Goal: Transaction & Acquisition: Purchase product/service

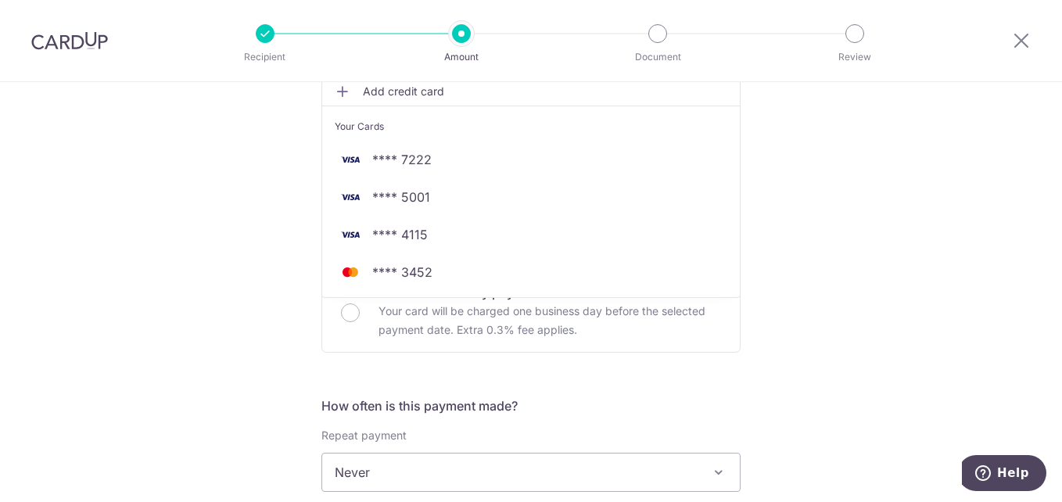
scroll to position [135, 0]
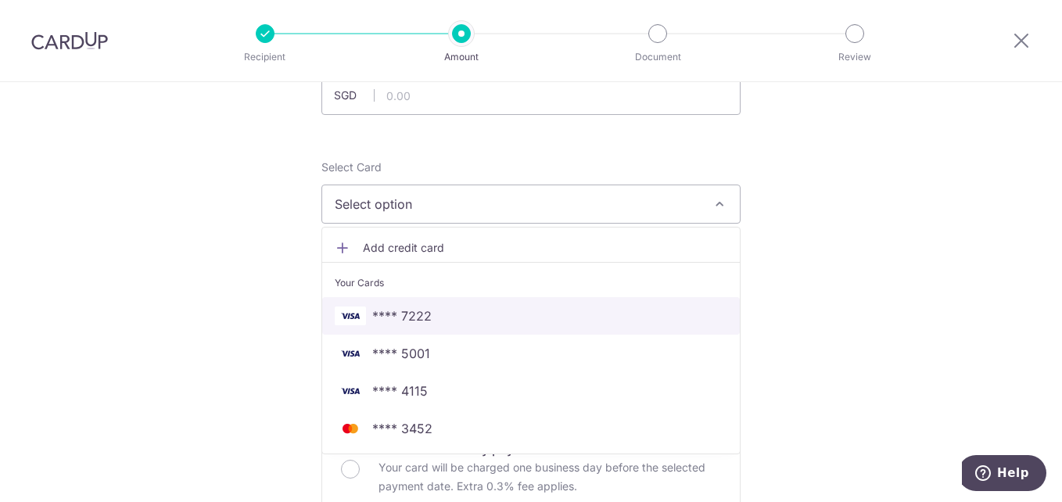
drag, startPoint x: 396, startPoint y: 310, endPoint x: 662, endPoint y: 353, distance: 269.3
click at [396, 310] on span "**** 7222" at bounding box center [401, 316] width 59 height 19
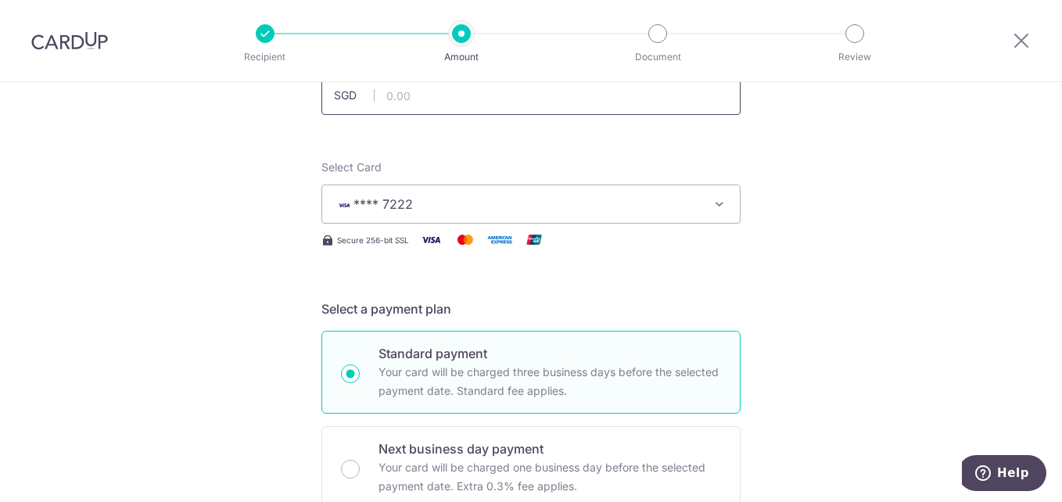
scroll to position [0, 0]
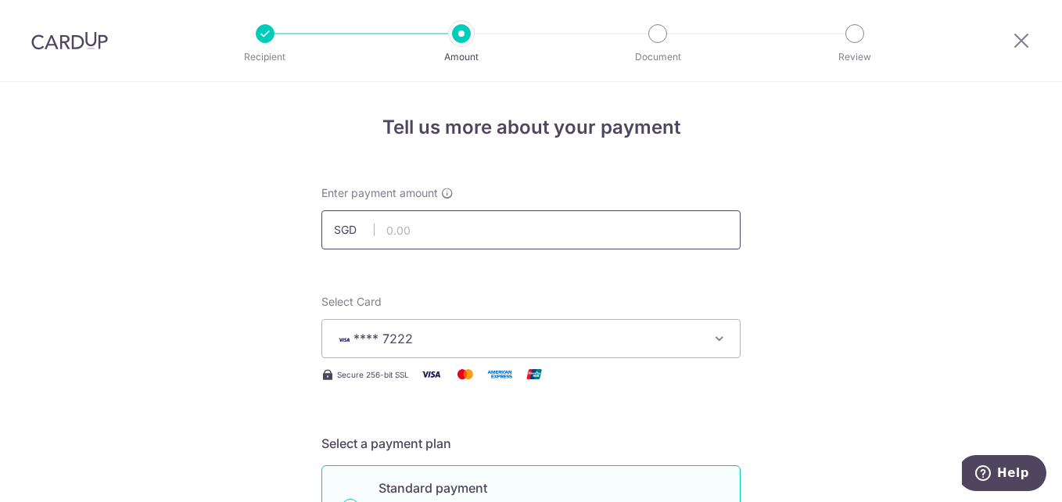
click at [401, 228] on input "text" at bounding box center [530, 229] width 419 height 39
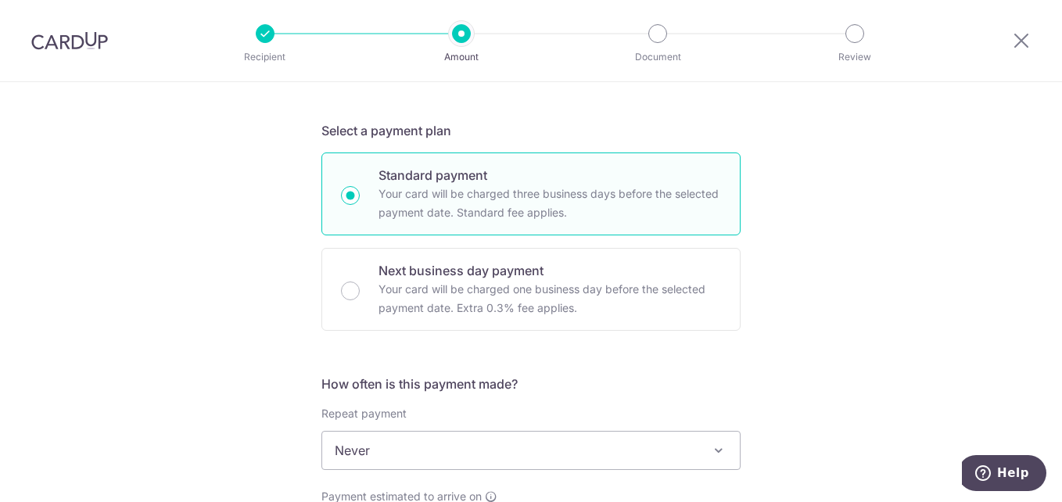
scroll to position [469, 0]
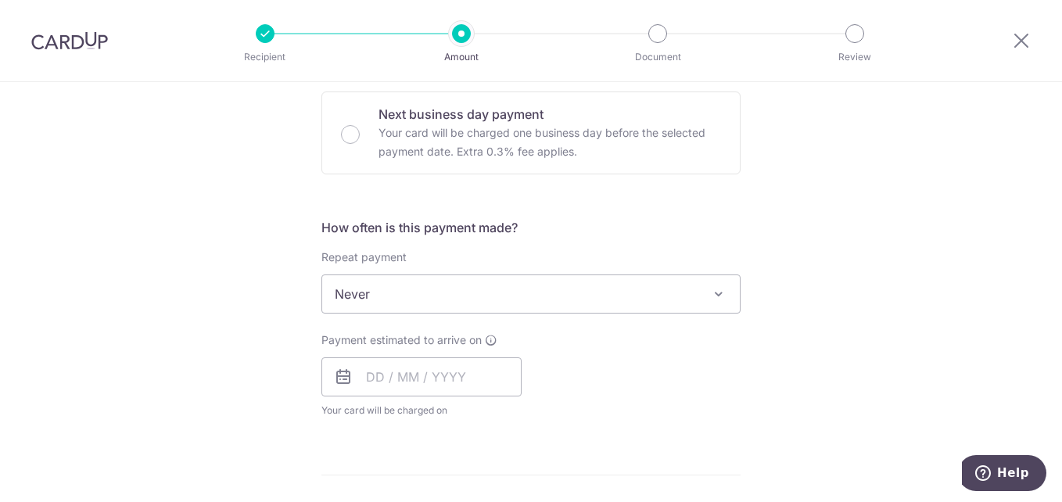
type input "263.00"
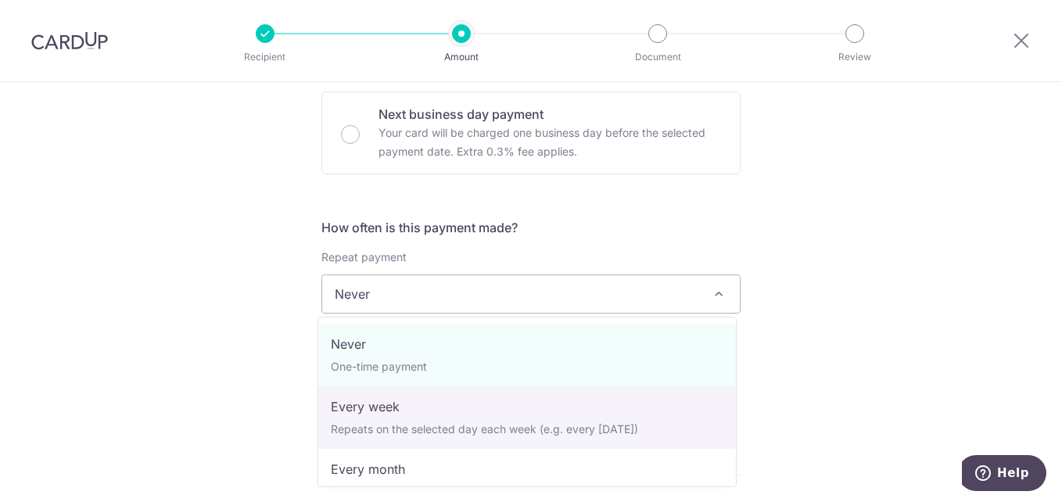
select select "2"
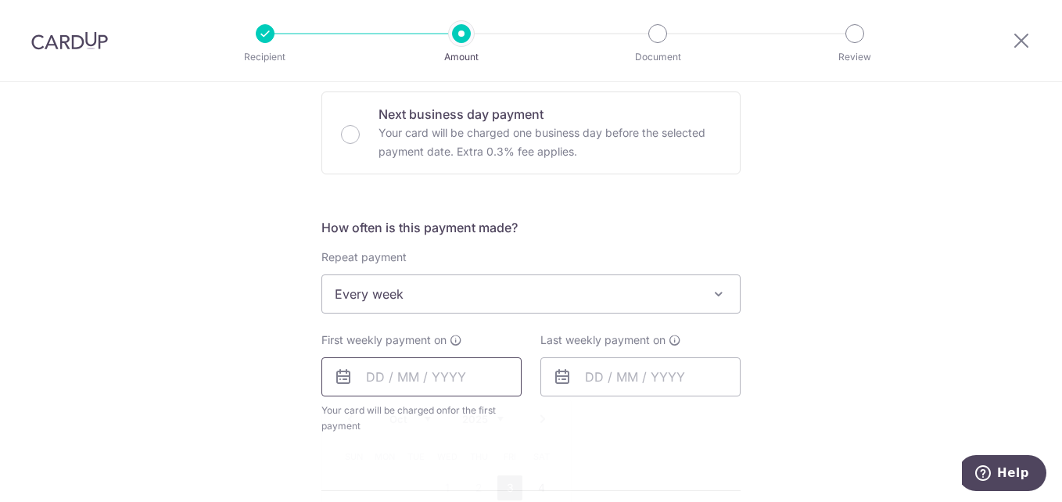
click at [396, 384] on input "text" at bounding box center [421, 376] width 200 height 39
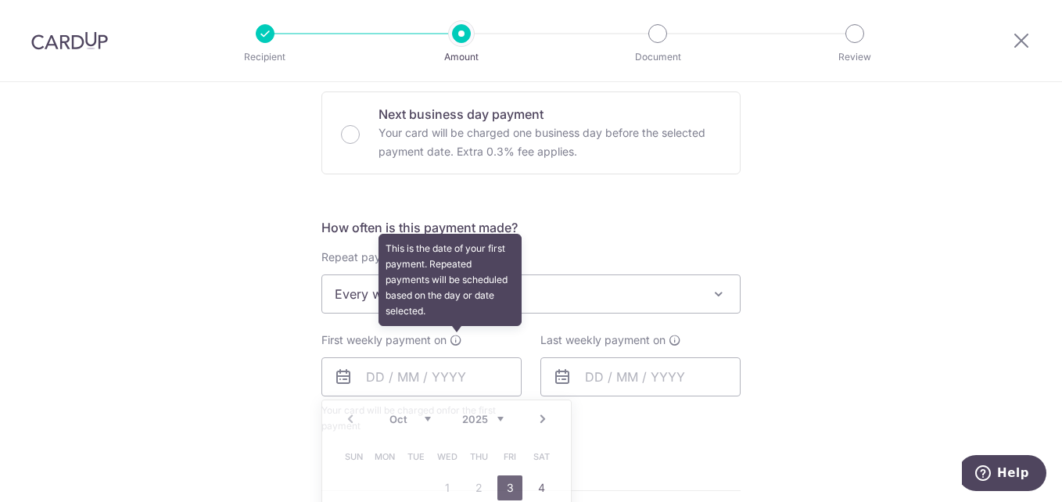
click at [457, 340] on icon at bounding box center [456, 340] width 13 height 13
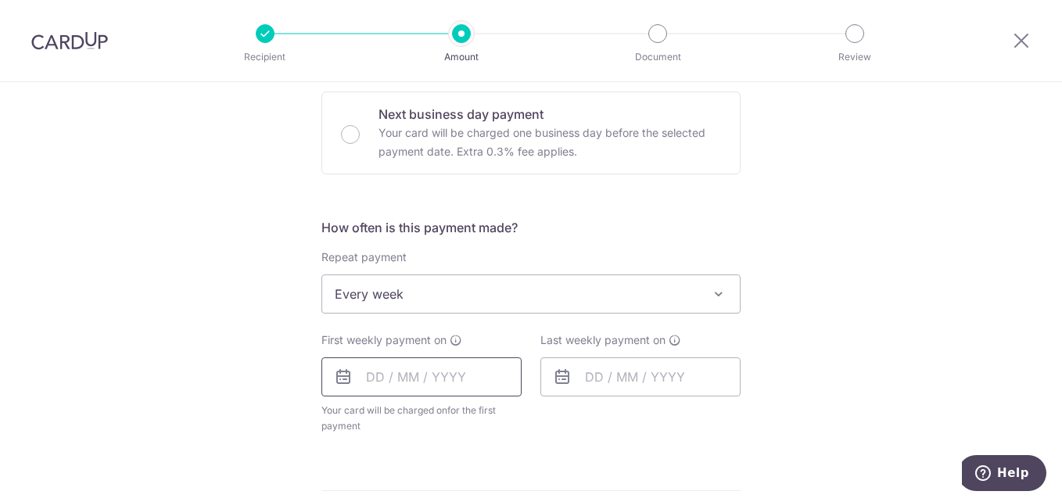
click at [412, 368] on input "text" at bounding box center [421, 376] width 200 height 39
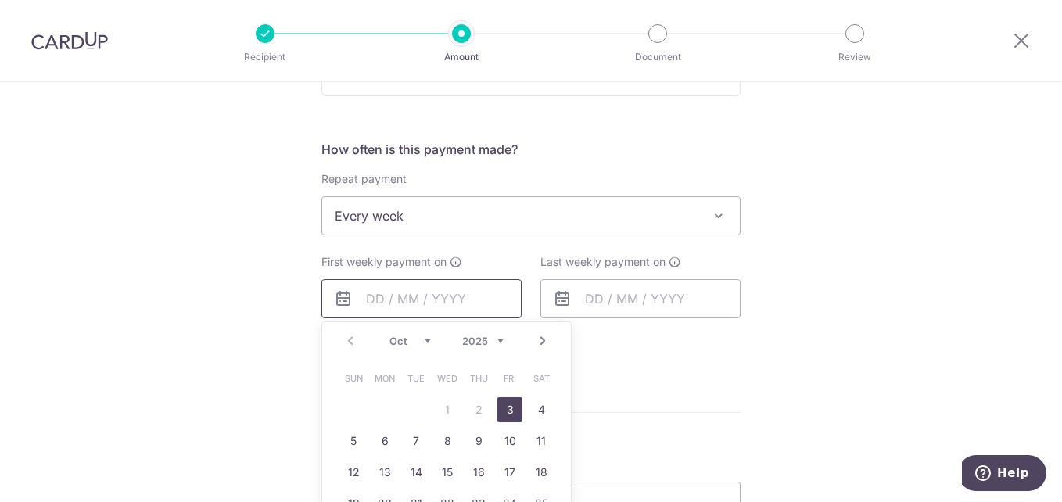
scroll to position [626, 0]
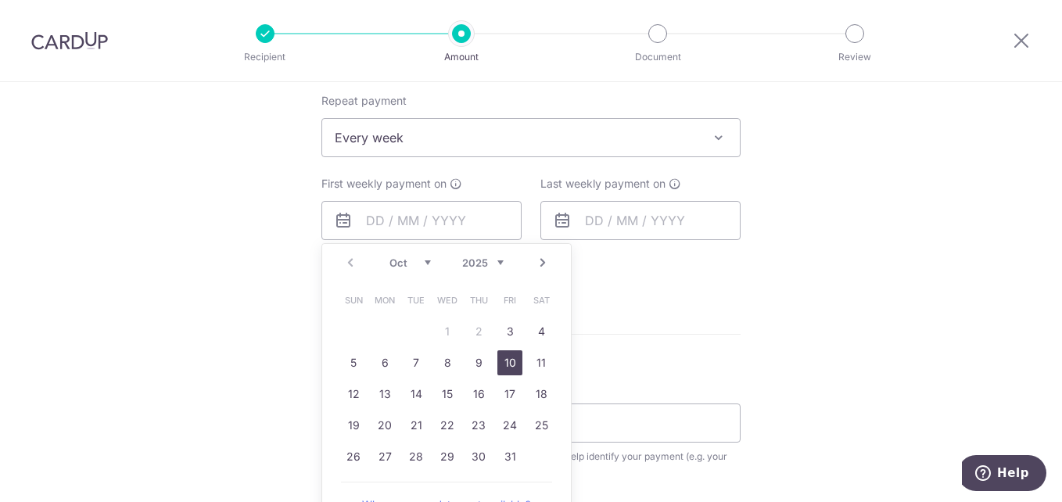
click at [508, 362] on link "10" at bounding box center [509, 362] width 25 height 25
type input "10/10/2025"
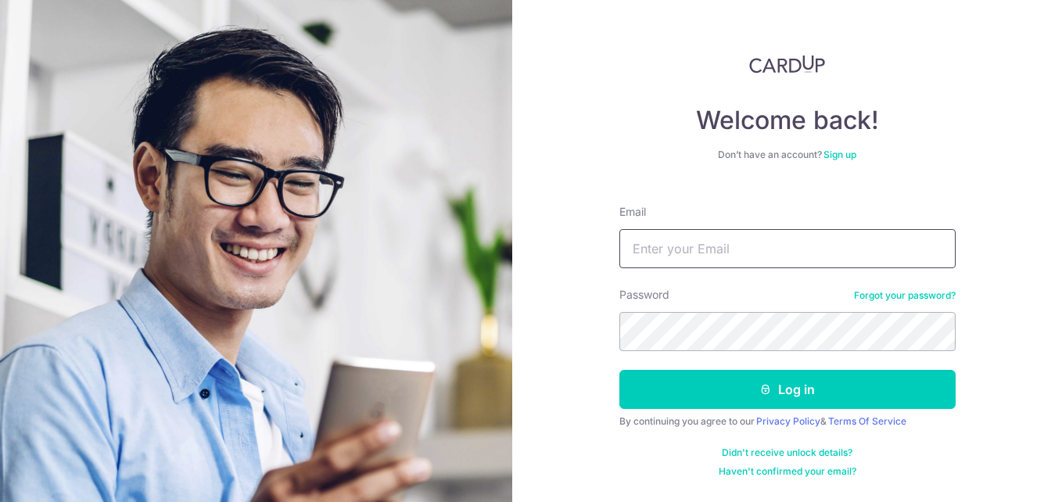
click at [648, 243] on input "Email" at bounding box center [787, 248] width 336 height 39
type input "[EMAIL_ADDRESS][DOMAIN_NAME]"
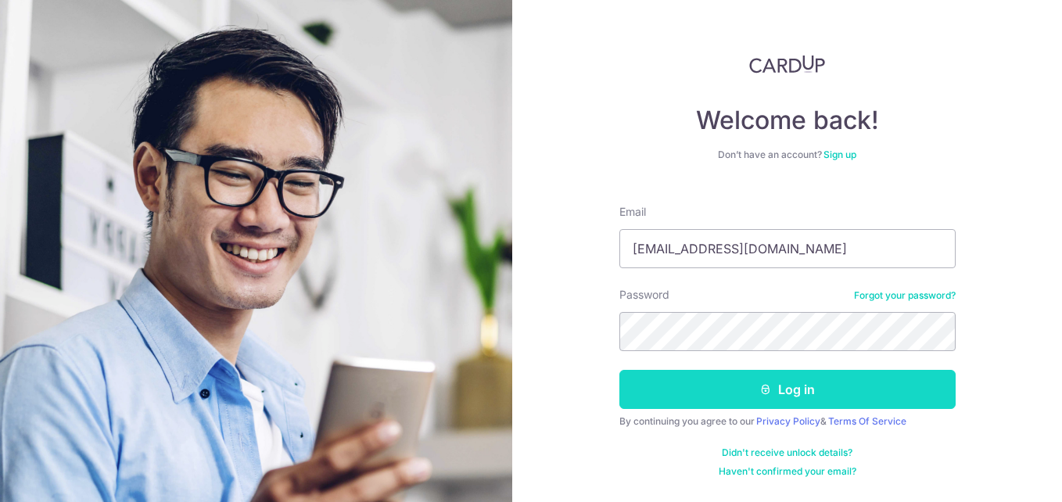
click at [770, 386] on icon "submit" at bounding box center [765, 389] width 13 height 13
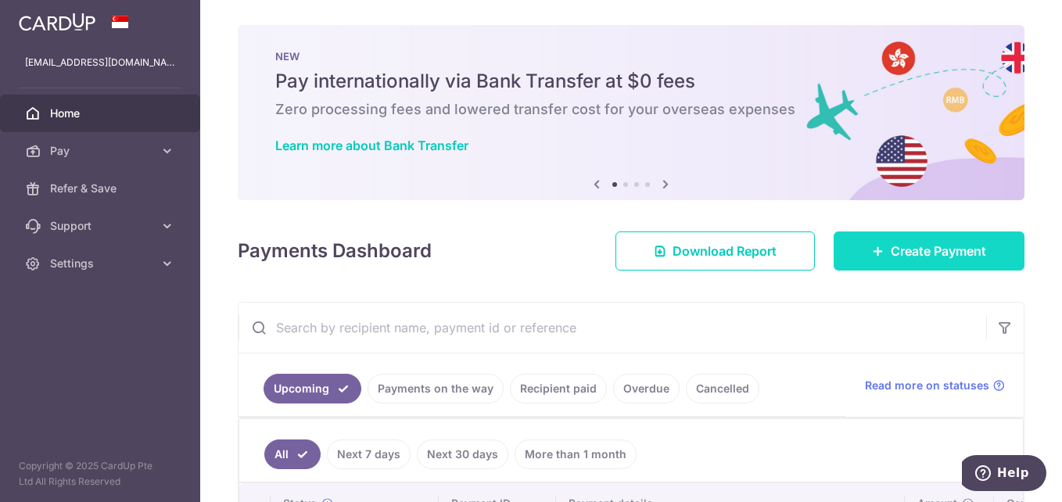
click at [927, 244] on span "Create Payment" at bounding box center [938, 251] width 95 height 19
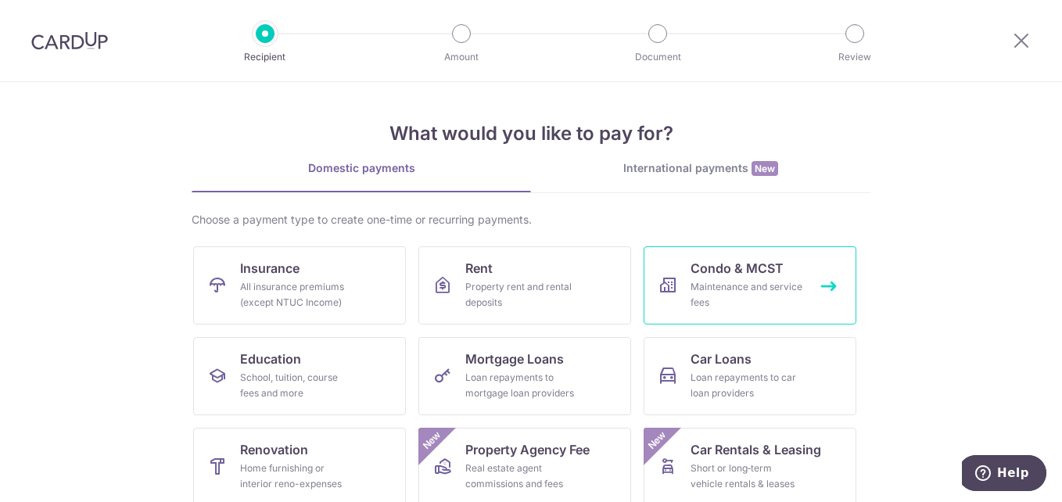
click at [735, 271] on span "Condo & MCST" at bounding box center [737, 268] width 93 height 19
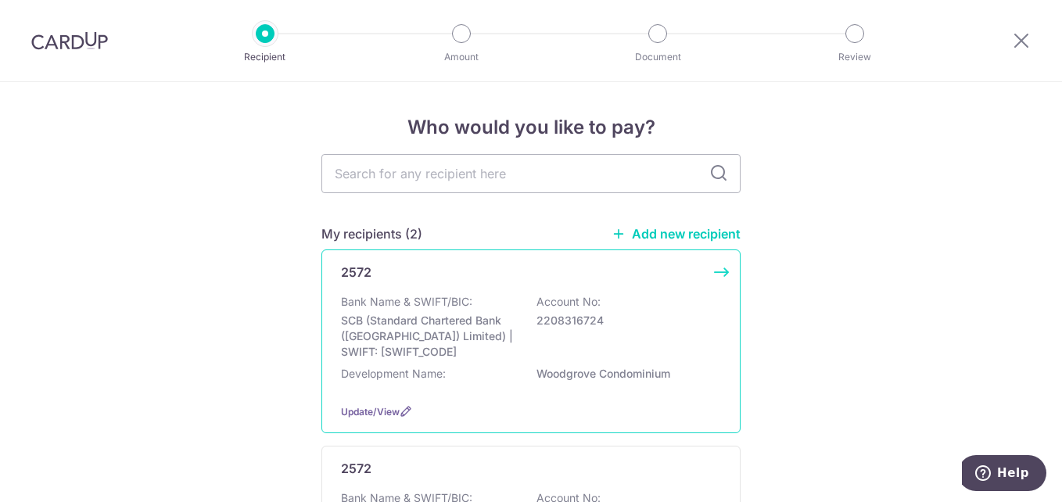
click at [506, 302] on div "Bank Name & SWIFT/BIC: SCB (Standard Chartered Bank (Singapore) Limited) | SWIF…" at bounding box center [531, 327] width 380 height 66
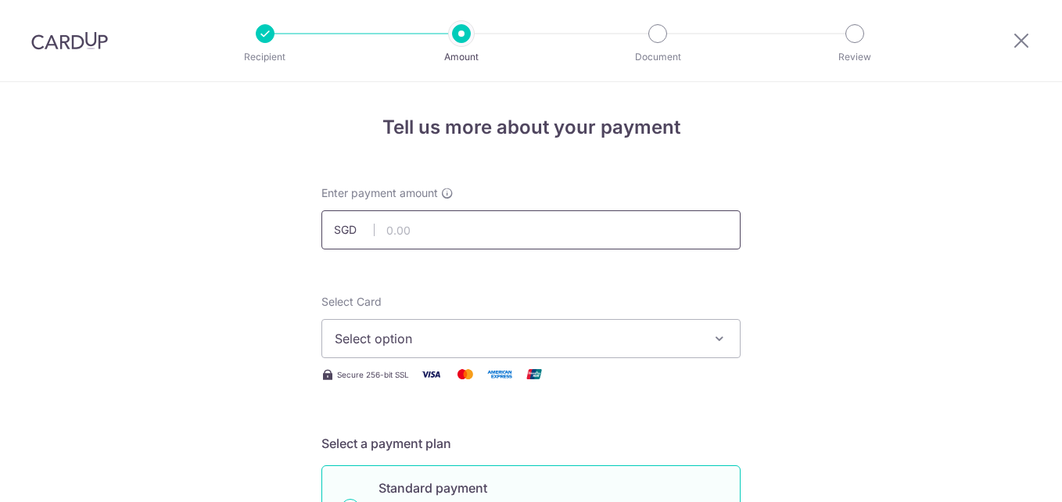
click at [410, 236] on input "text" at bounding box center [530, 229] width 419 height 39
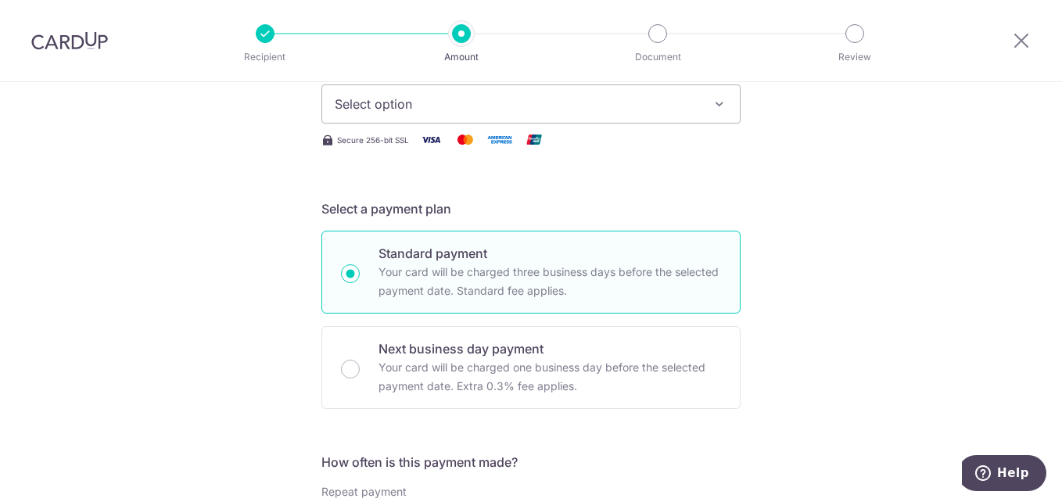
scroll to position [391, 0]
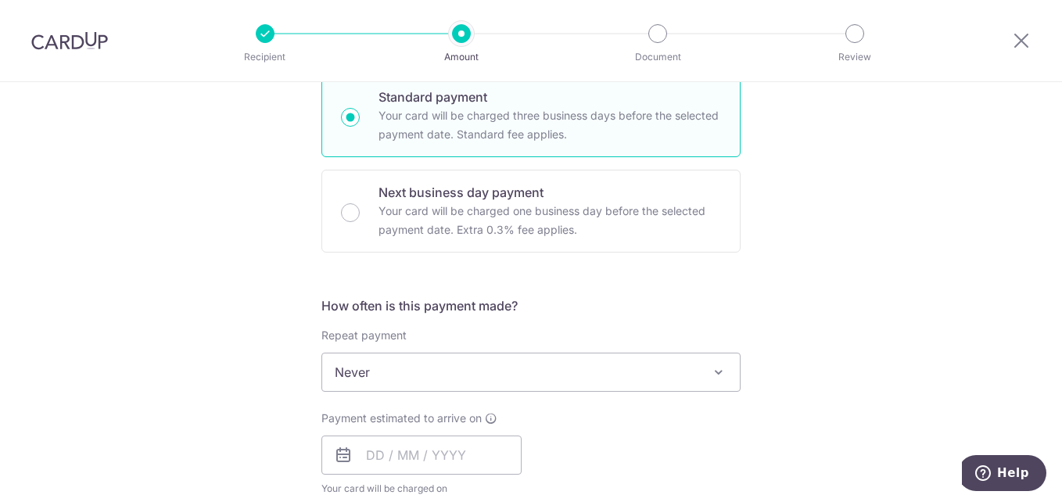
click at [494, 378] on span "Never" at bounding box center [531, 373] width 418 height 38
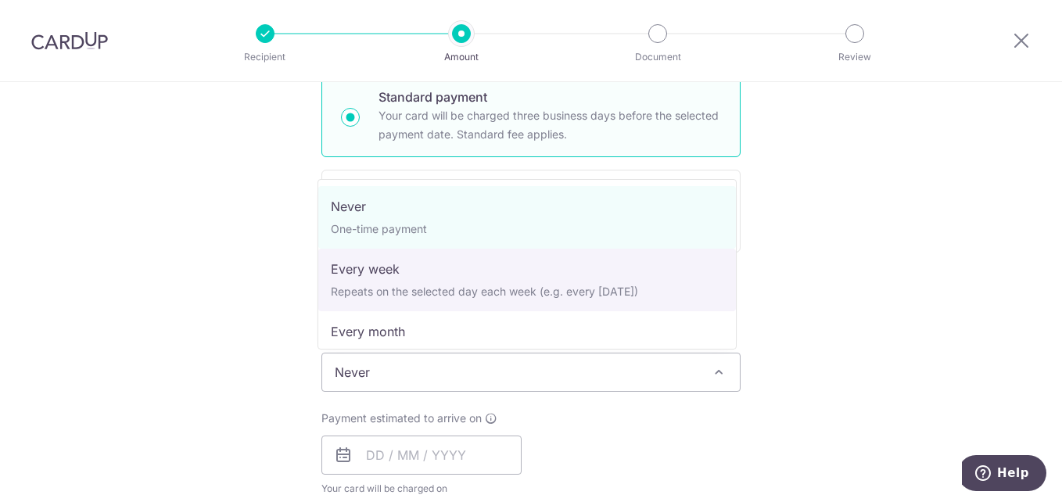
select select "2"
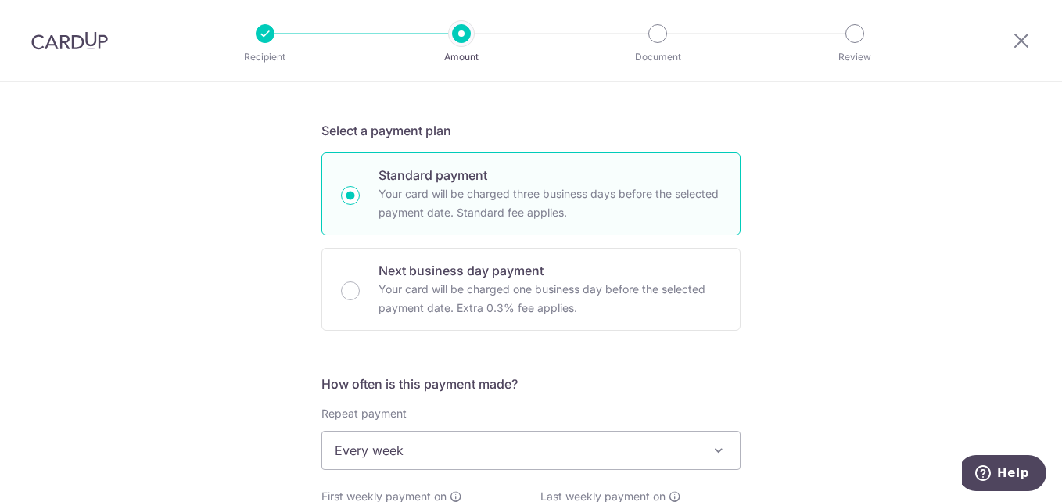
scroll to position [0, 0]
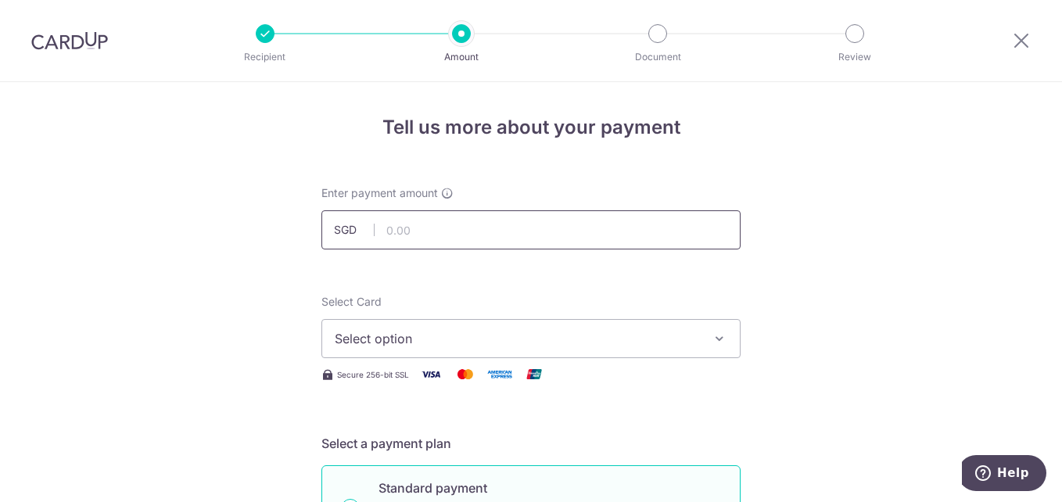
click at [422, 221] on input "text" at bounding box center [530, 229] width 419 height 39
type input "263.00"
click at [495, 342] on span "Select option" at bounding box center [517, 338] width 364 height 19
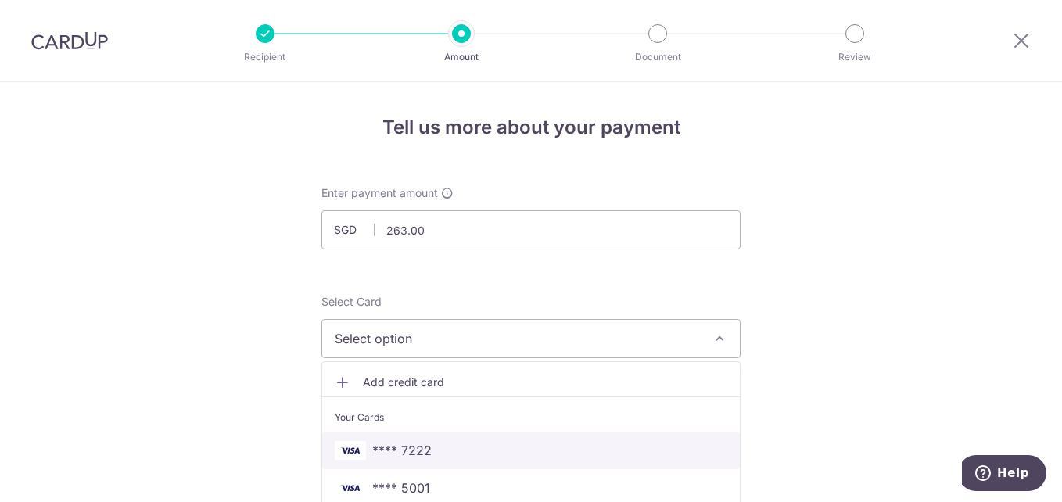
drag, startPoint x: 416, startPoint y: 449, endPoint x: 608, endPoint y: 361, distance: 211.0
click at [416, 449] on span "**** 7222" at bounding box center [401, 450] width 59 height 19
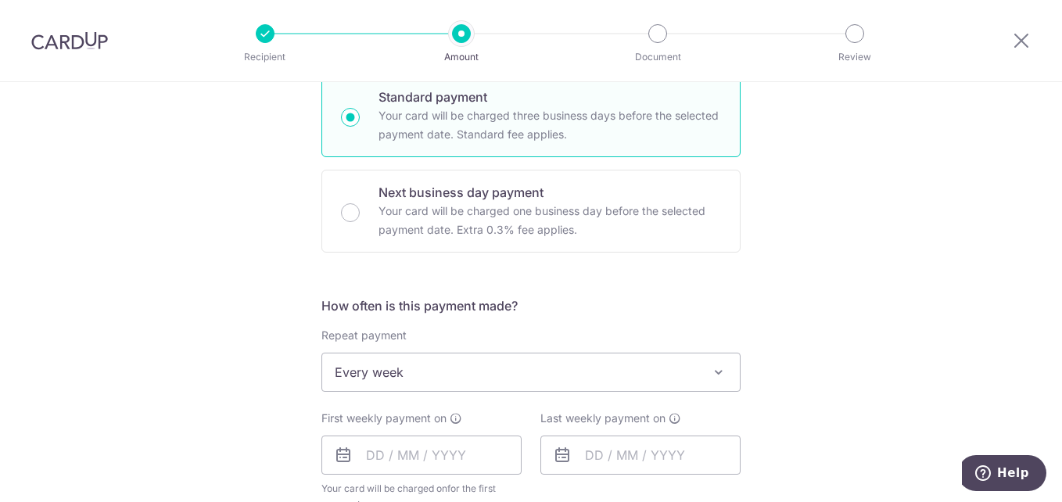
scroll to position [469, 0]
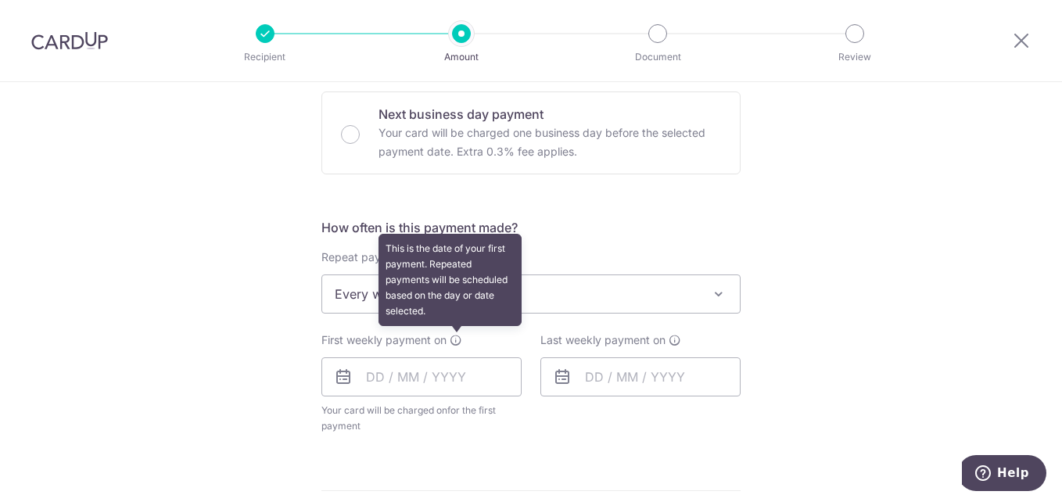
click at [450, 335] on icon at bounding box center [456, 340] width 13 height 13
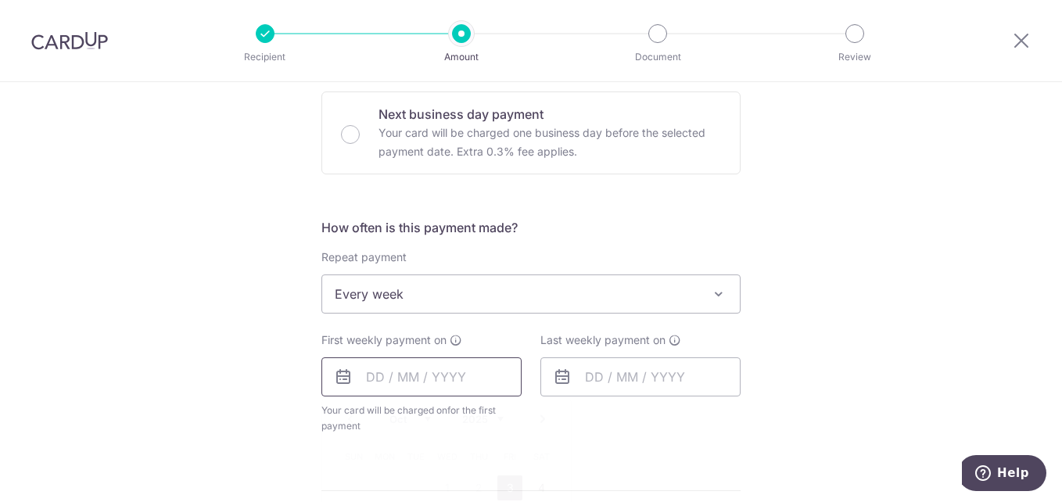
click at [444, 379] on input "text" at bounding box center [421, 376] width 200 height 39
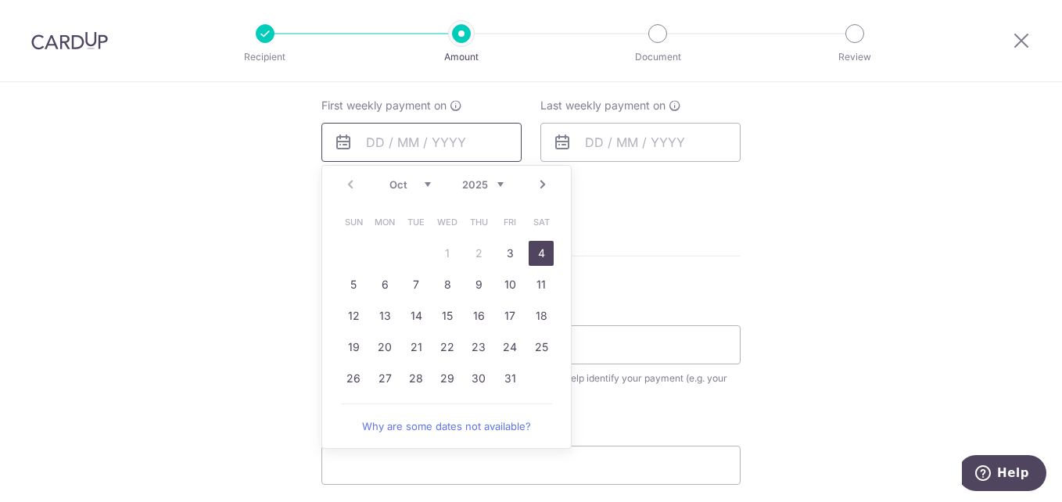
scroll to position [782, 0]
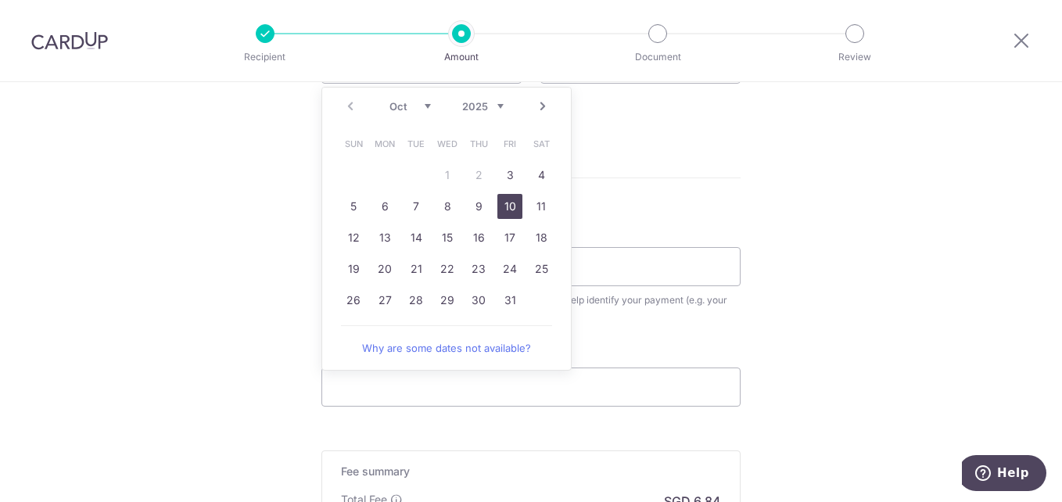
click at [504, 209] on link "10" at bounding box center [509, 206] width 25 height 25
type input "10/10/2025"
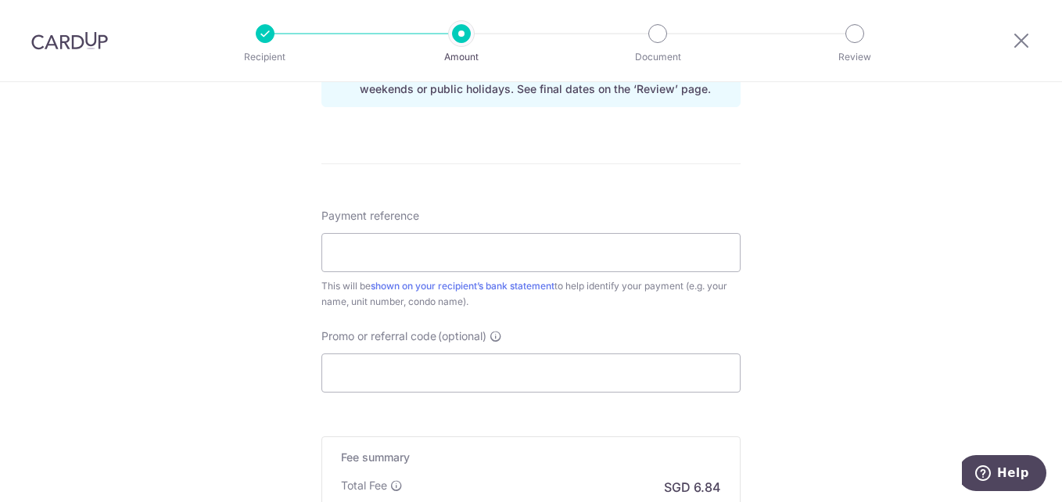
scroll to position [704, 0]
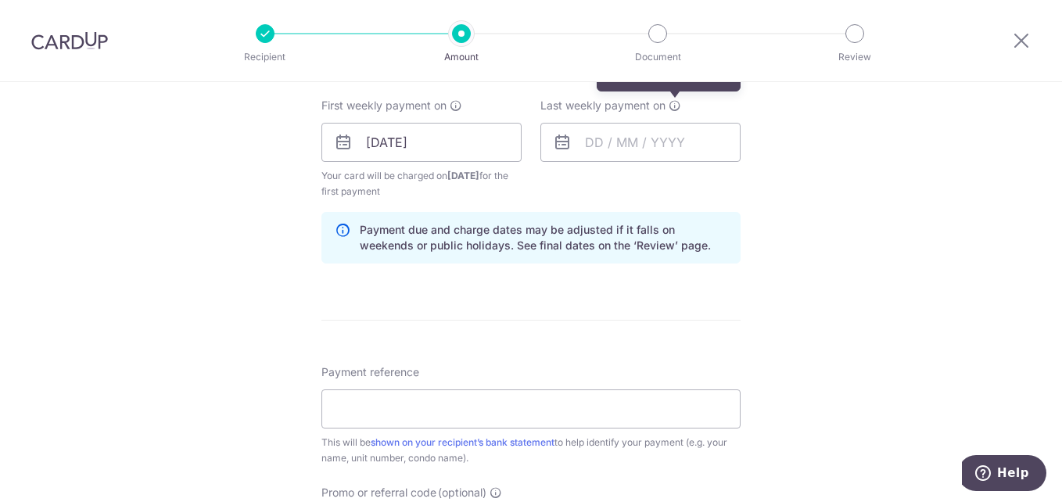
click at [675, 106] on icon at bounding box center [675, 105] width 13 height 13
click at [629, 149] on input "text" at bounding box center [640, 142] width 200 height 39
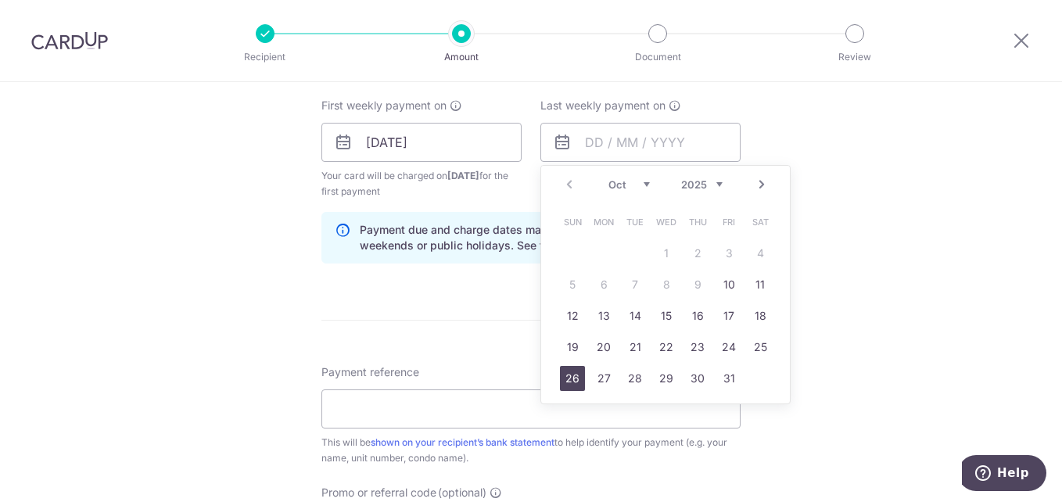
click at [574, 377] on link "26" at bounding box center [572, 378] width 25 height 25
type input "26/10/2025"
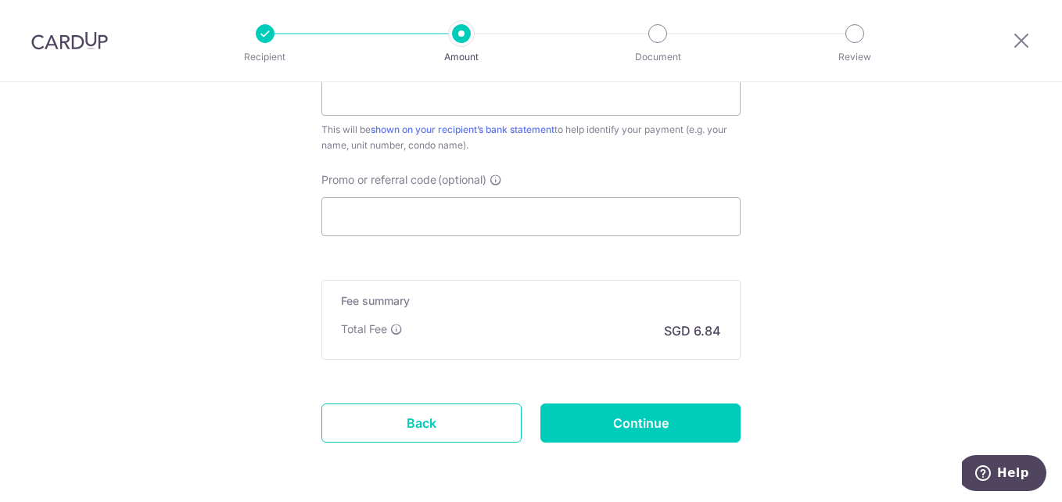
scroll to position [1075, 0]
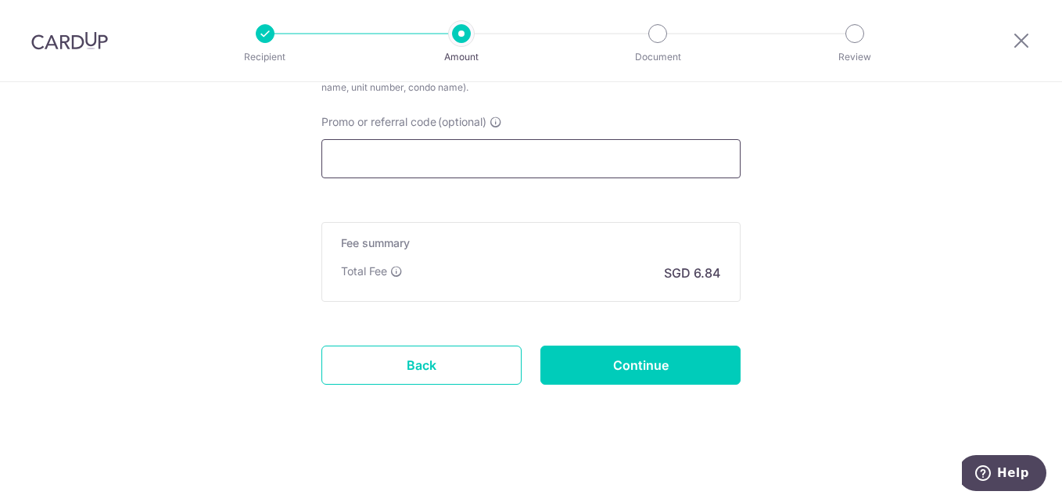
click at [370, 157] on input "Promo or referral code (optional)" at bounding box center [530, 158] width 419 height 39
type input "REC185"
type input "S6924271E"
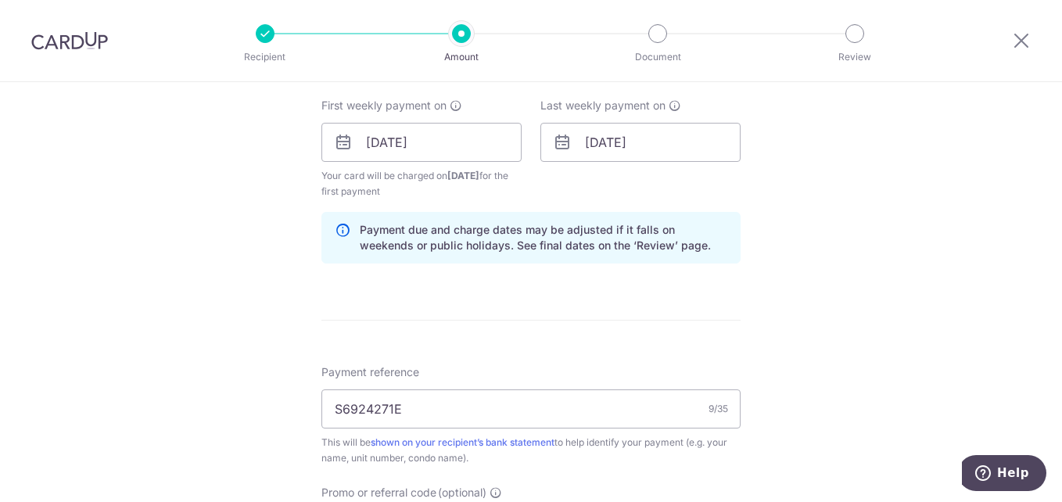
scroll to position [782, 0]
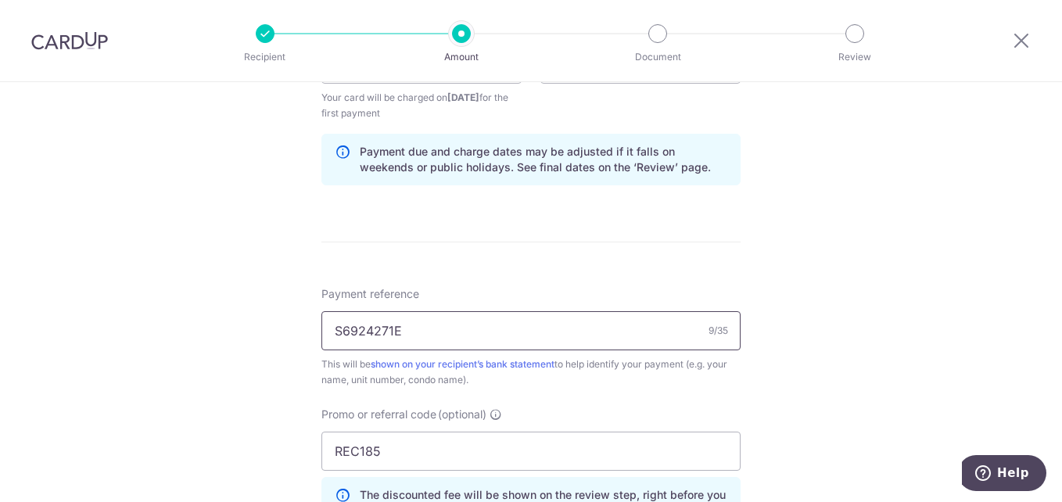
click at [501, 320] on input "S6924271E" at bounding box center [530, 330] width 419 height 39
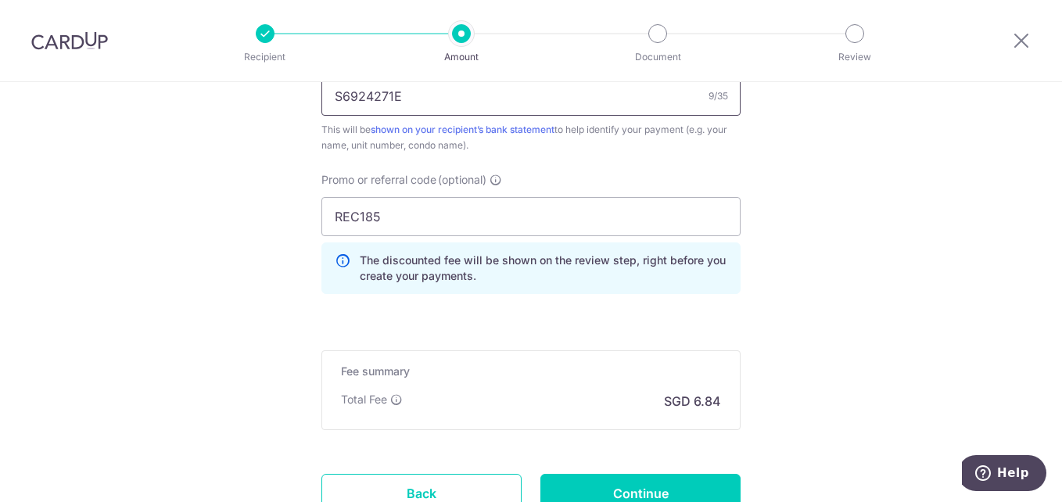
scroll to position [860, 0]
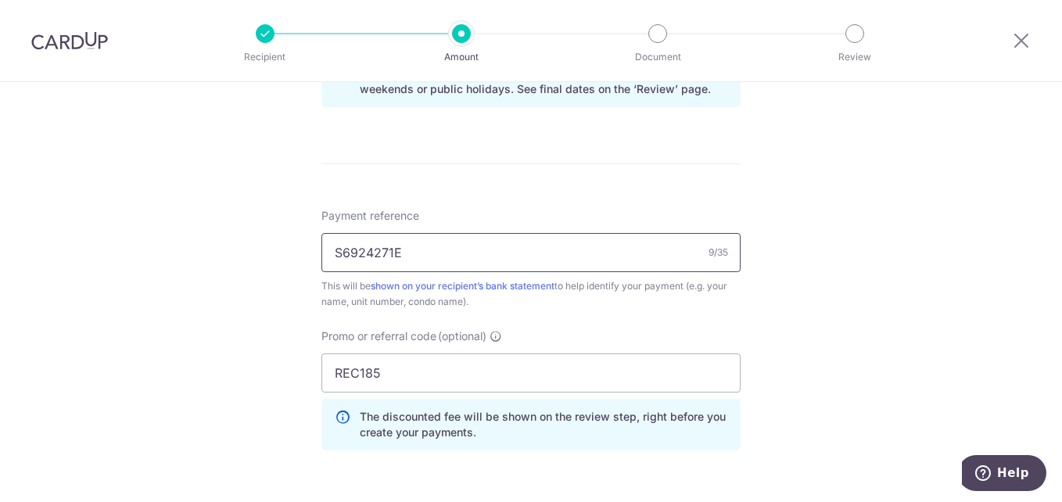
drag, startPoint x: 422, startPoint y: 252, endPoint x: 314, endPoint y: 252, distance: 107.9
click at [314, 252] on div "Tell us more about your payment Enter payment amount SGD 263.00 263.00 Select C…" at bounding box center [531, 4] width 1062 height 1565
type input "[DATE] HENG KIA [PERSON_NAME]"
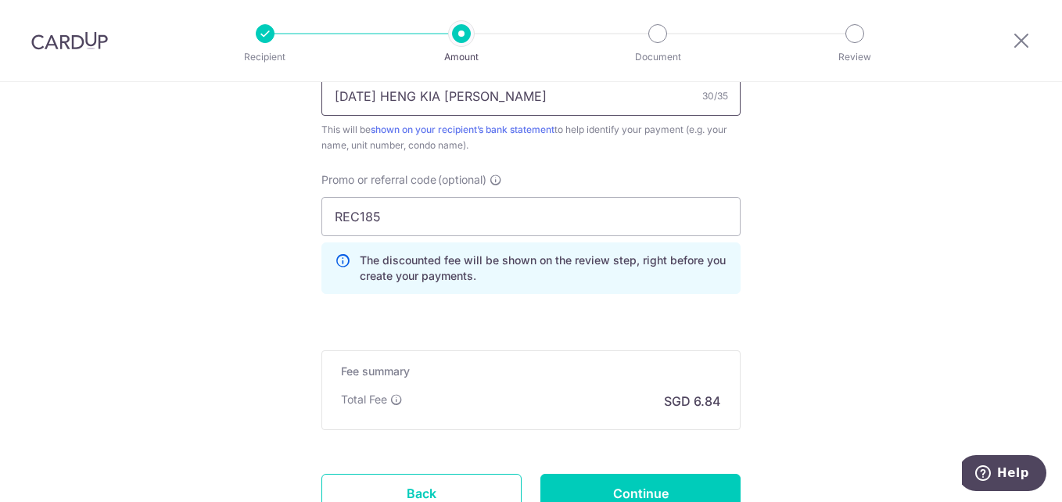
scroll to position [1095, 0]
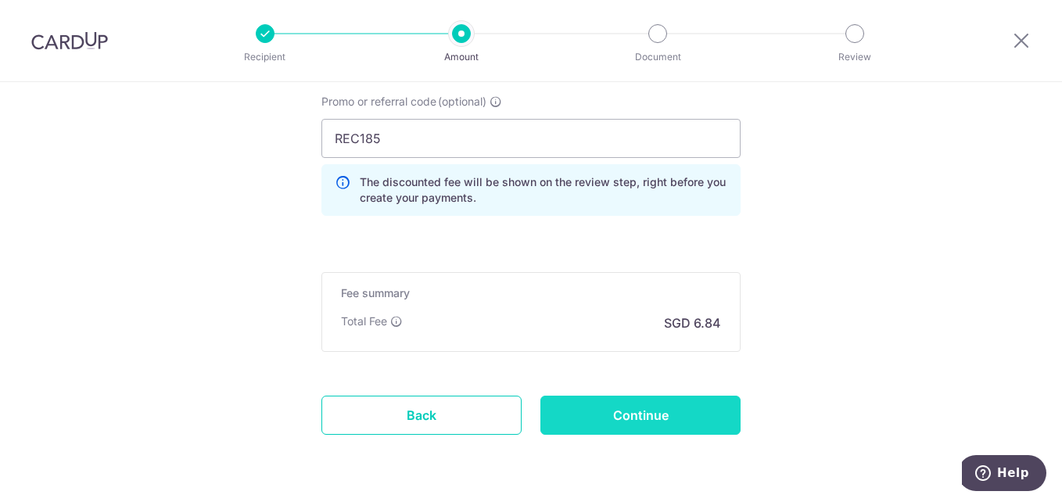
click at [681, 409] on input "Continue" at bounding box center [640, 415] width 200 height 39
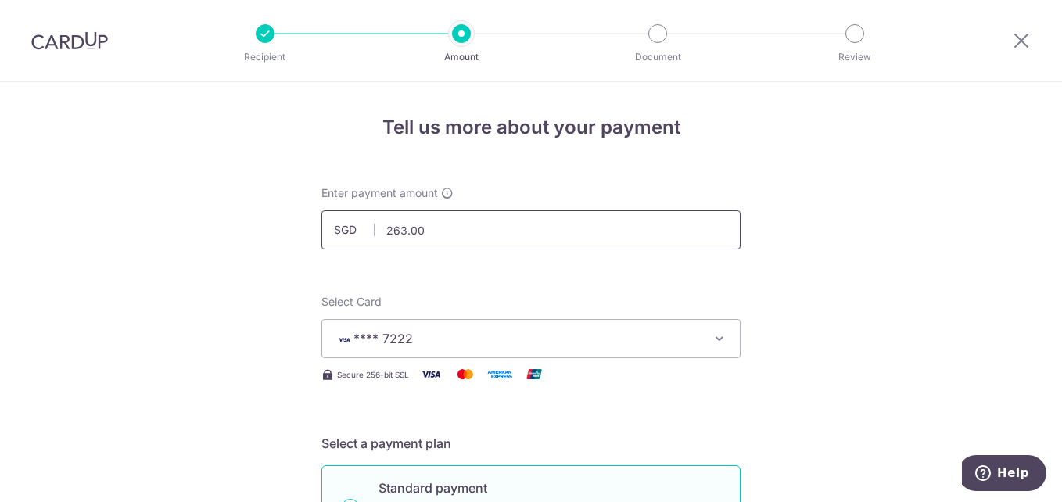
drag, startPoint x: 401, startPoint y: 232, endPoint x: 409, endPoint y: 234, distance: 8.2
click at [401, 232] on input "263.00" at bounding box center [530, 229] width 419 height 39
type input "262.00"
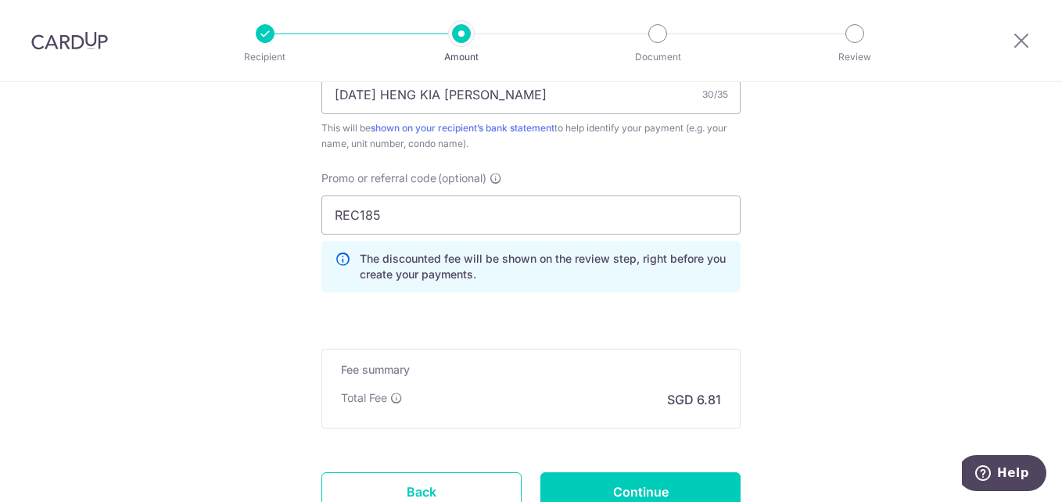
scroll to position [1017, 0]
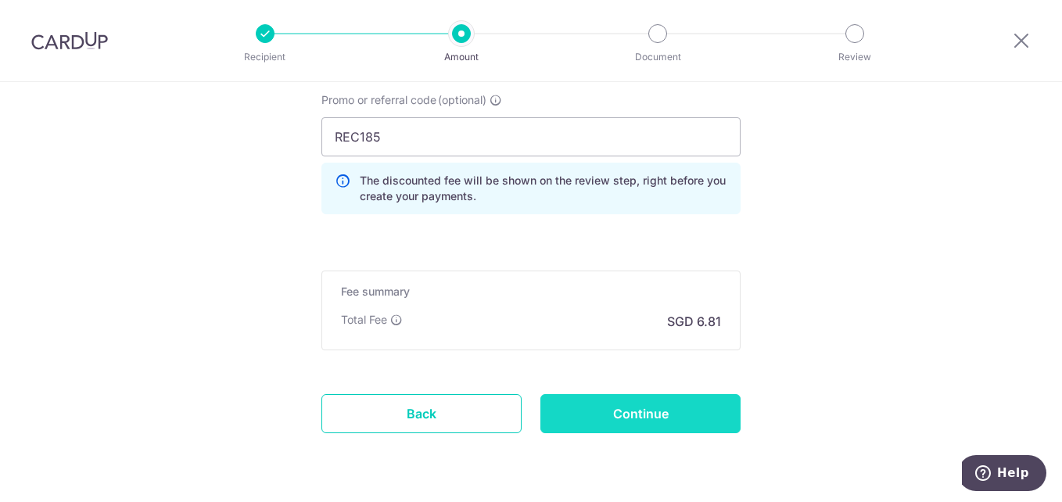
click at [605, 417] on input "Continue" at bounding box center [640, 413] width 200 height 39
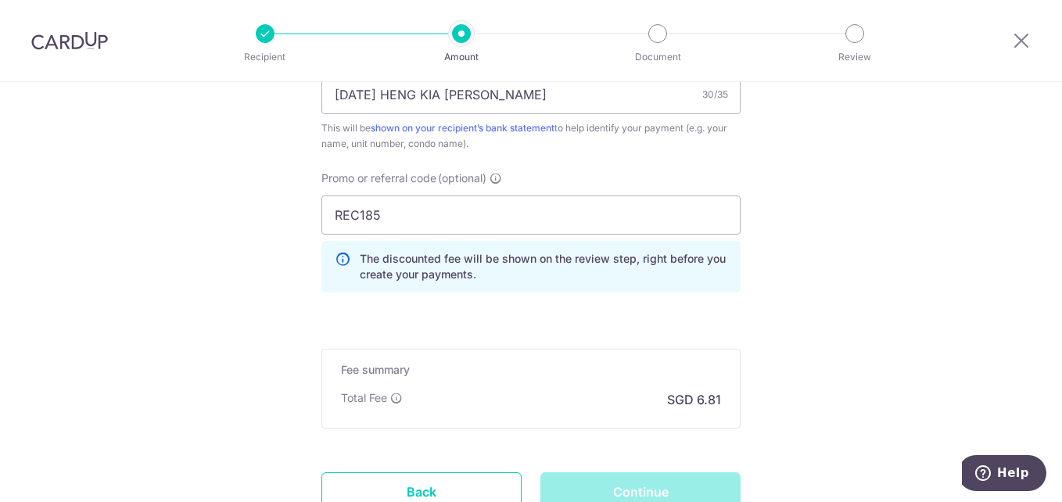
scroll to position [860, 0]
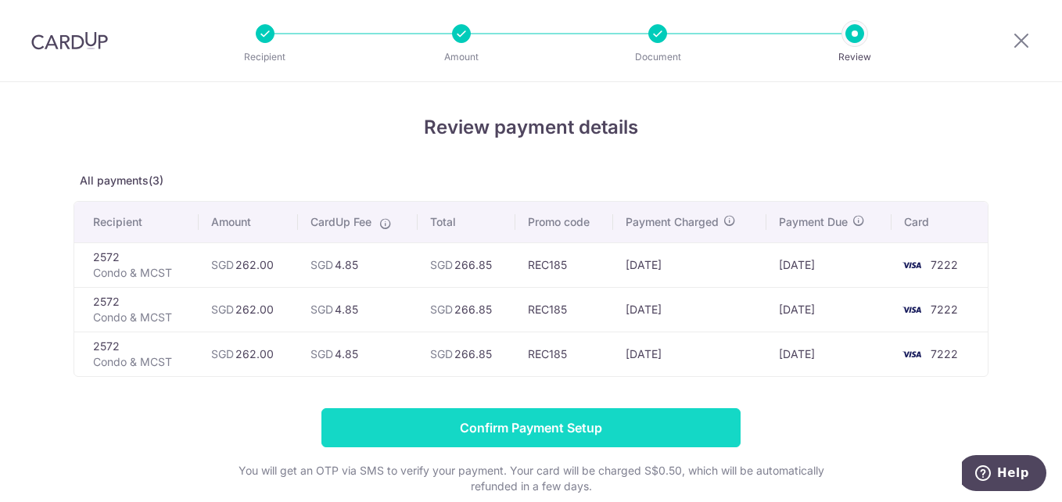
click at [550, 424] on input "Confirm Payment Setup" at bounding box center [530, 427] width 419 height 39
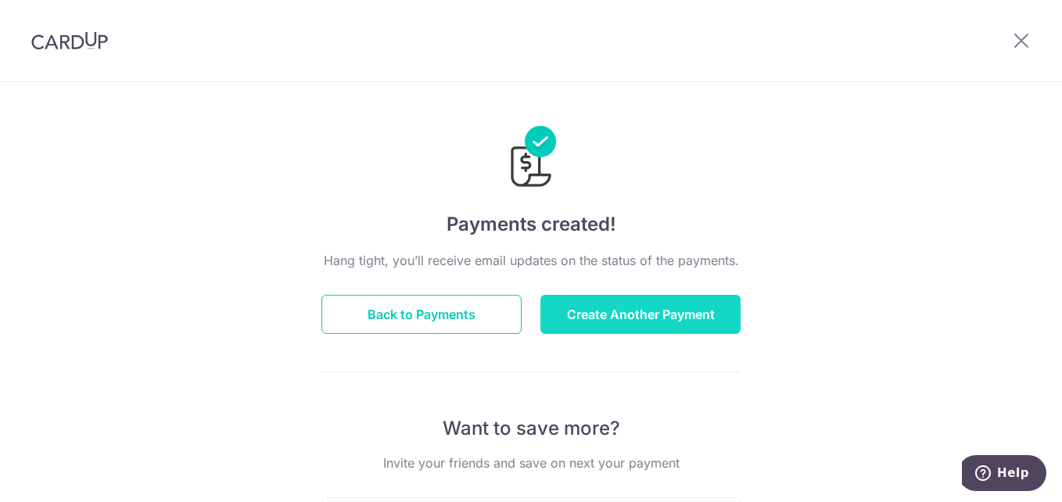
click at [623, 314] on button "Create Another Payment" at bounding box center [640, 314] width 200 height 39
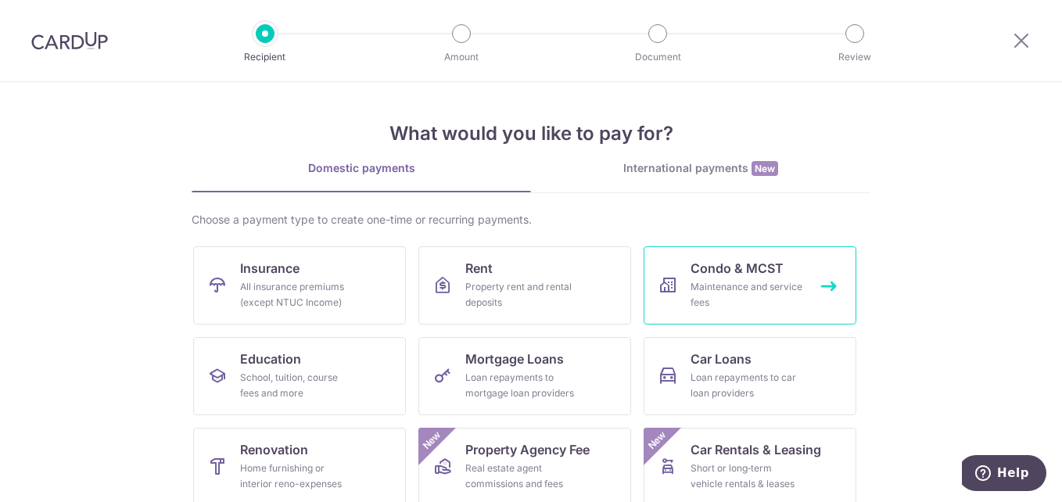
drag, startPoint x: 761, startPoint y: 278, endPoint x: 770, endPoint y: 281, distance: 9.9
click at [761, 278] on link "Condo & MCST Maintenance and service fees" at bounding box center [750, 285] width 213 height 78
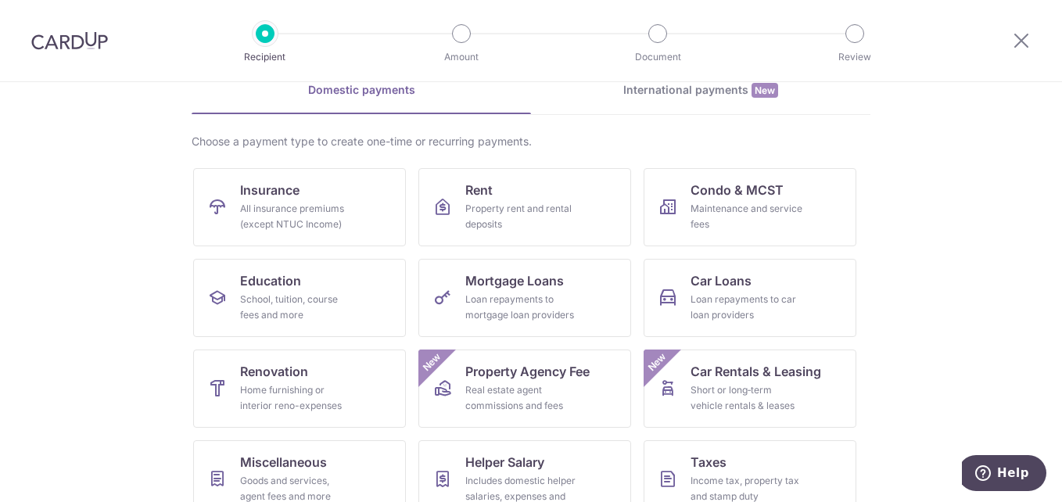
scroll to position [156, 0]
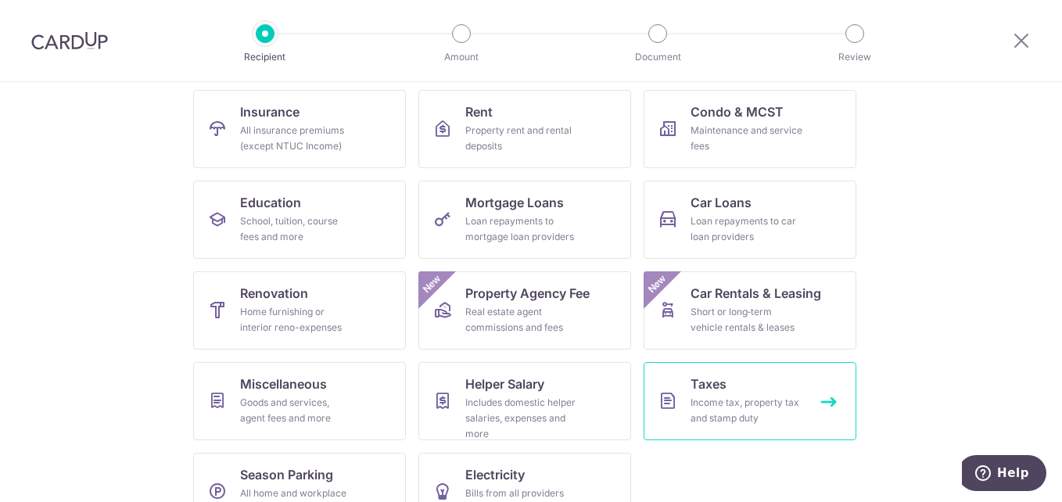
click at [737, 400] on div "Income tax, property tax and stamp duty" at bounding box center [747, 410] width 113 height 31
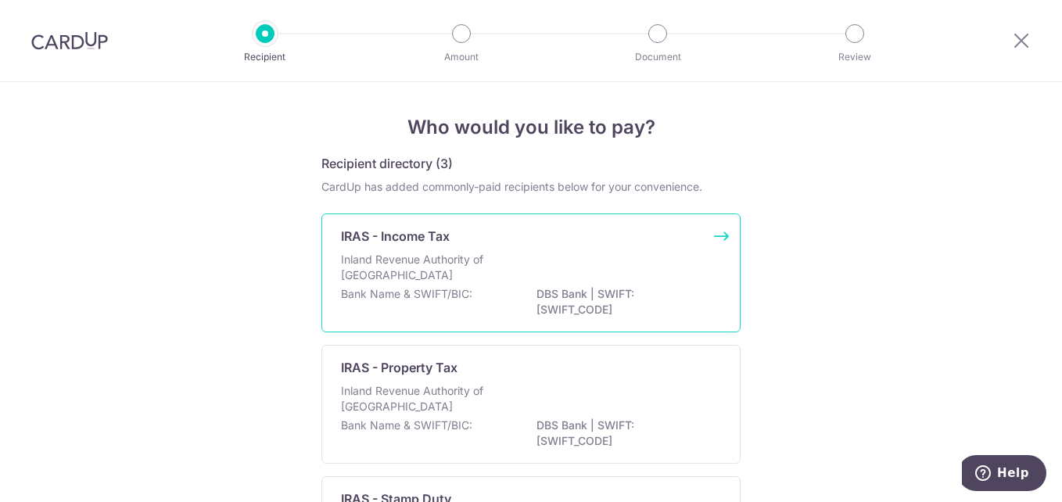
click at [415, 289] on p "Bank Name & SWIFT/BIC:" at bounding box center [406, 294] width 131 height 16
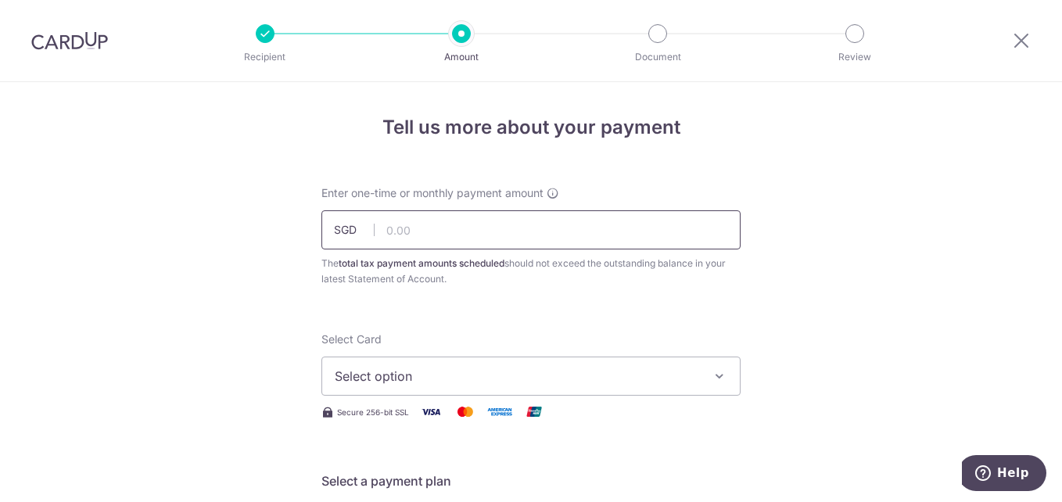
click at [387, 239] on input "text" at bounding box center [530, 229] width 419 height 39
type input "100.00"
click at [418, 372] on span "Select option" at bounding box center [517, 376] width 364 height 19
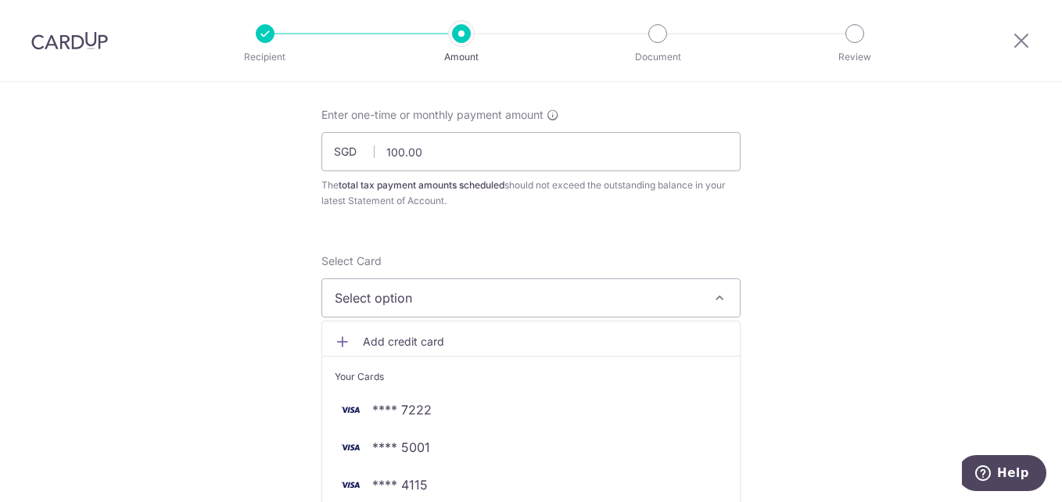
scroll to position [235, 0]
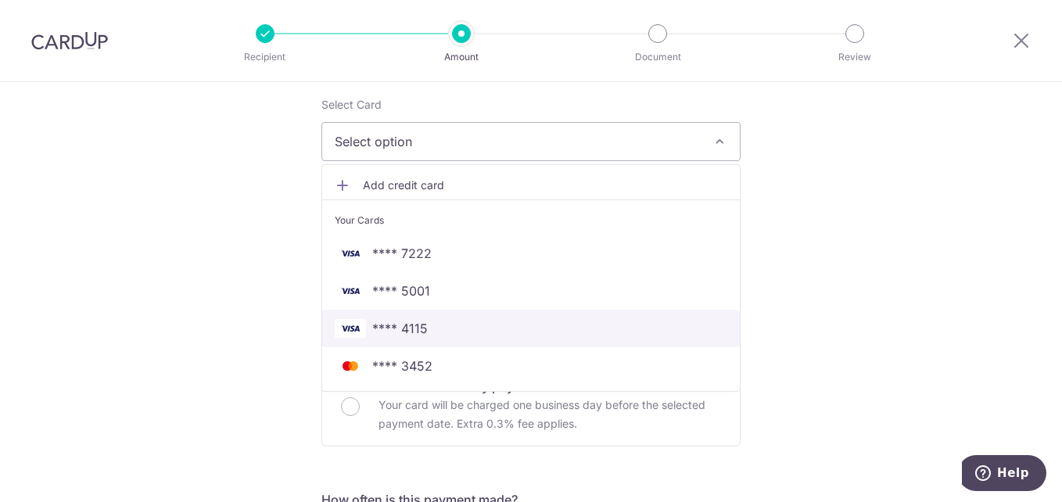
click at [405, 330] on span "**** 4115" at bounding box center [400, 328] width 56 height 19
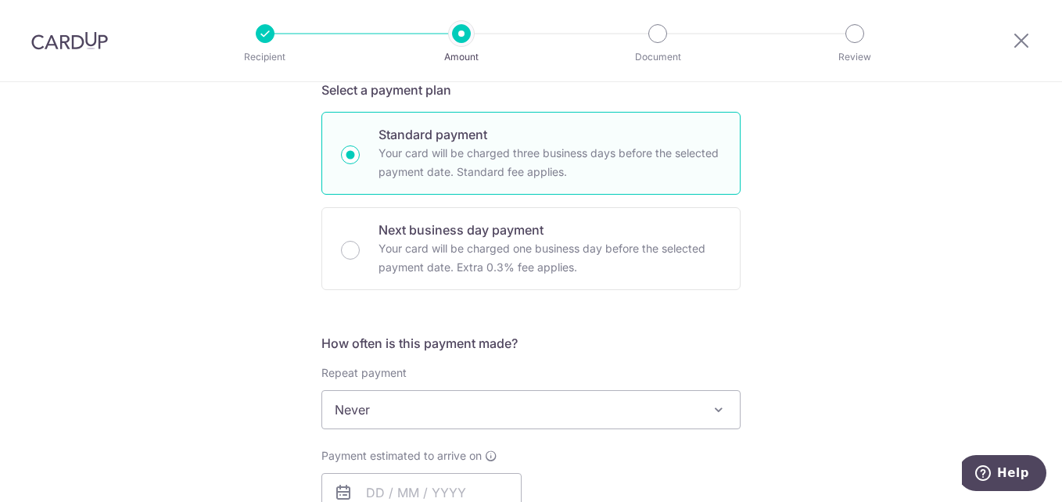
scroll to position [469, 0]
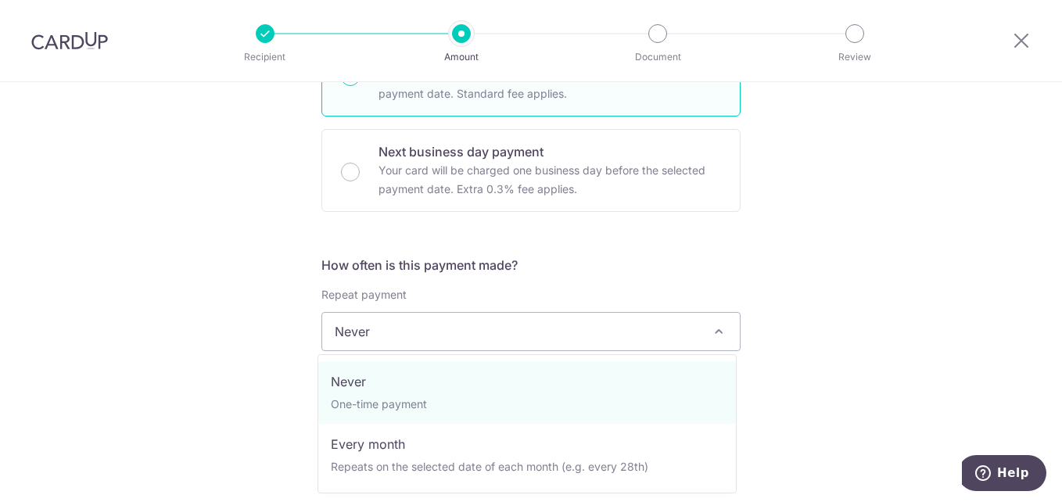
click at [364, 335] on span "Never" at bounding box center [531, 332] width 418 height 38
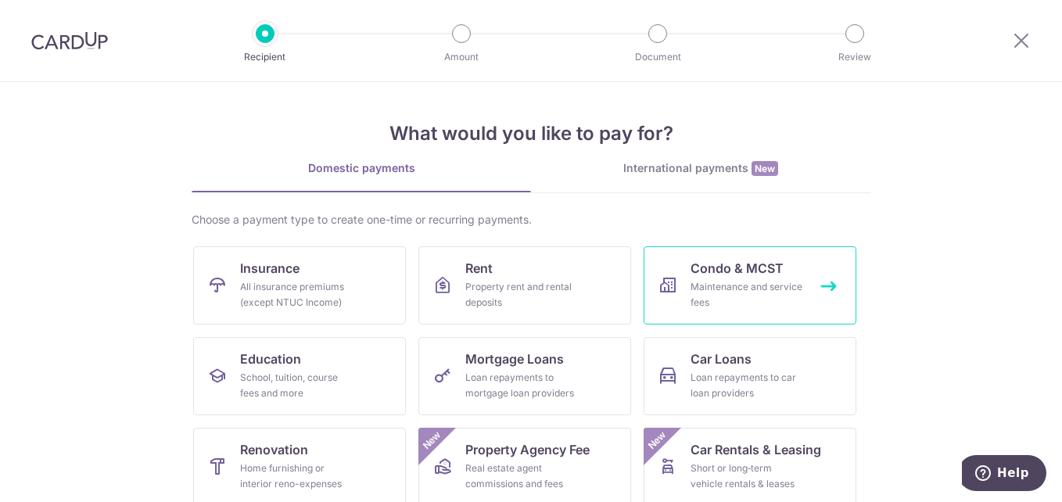
click at [725, 266] on span "Condo & MCST" at bounding box center [737, 268] width 93 height 19
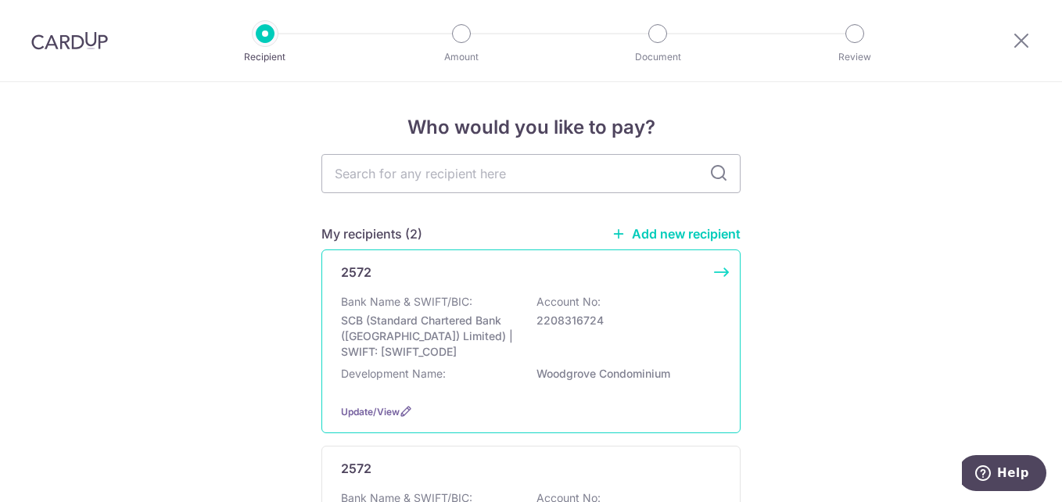
click at [424, 309] on p "Bank Name & SWIFT/BIC:" at bounding box center [406, 302] width 131 height 16
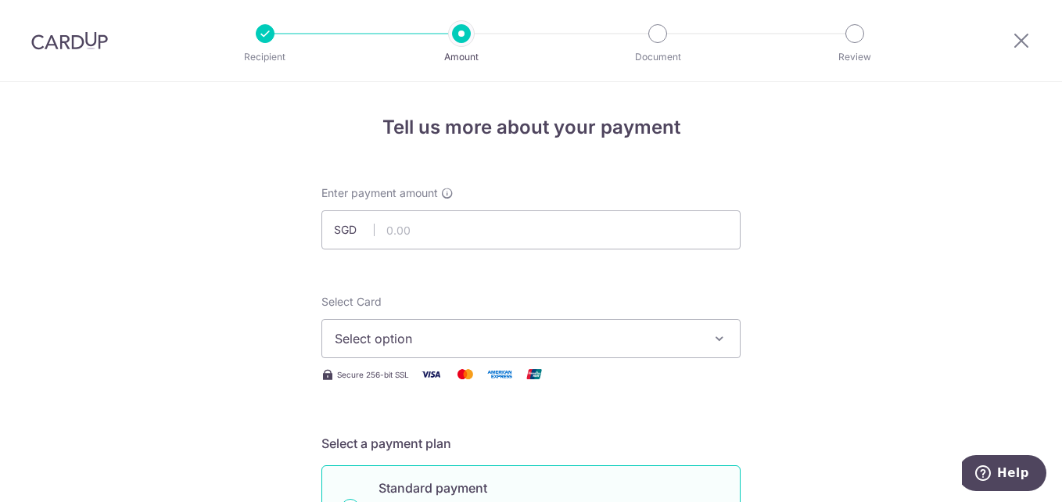
click at [419, 346] on span "Select option" at bounding box center [517, 338] width 364 height 19
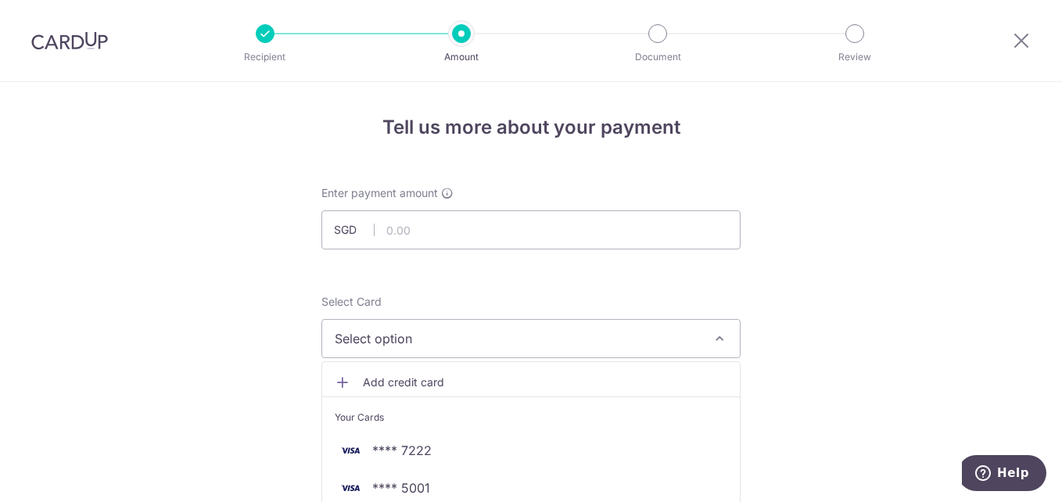
scroll to position [156, 0]
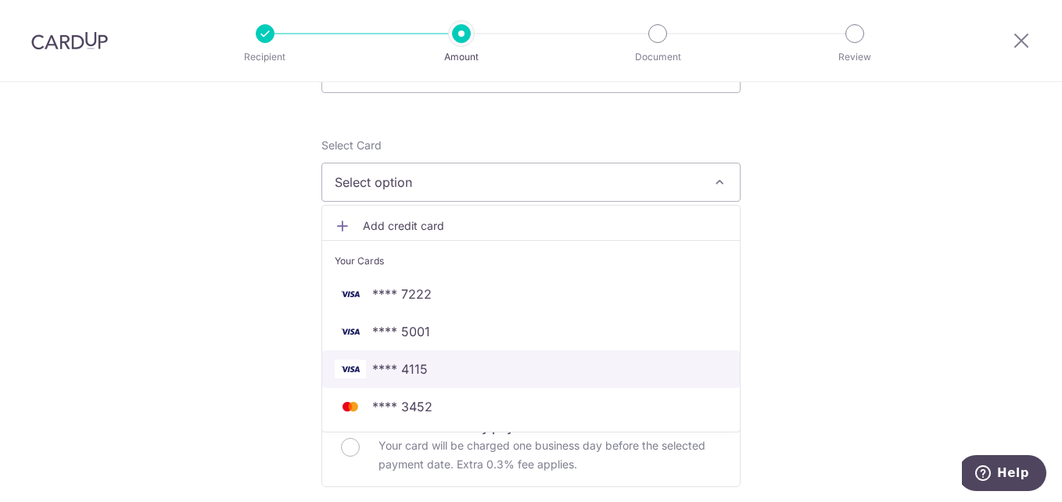
click at [413, 365] on span "**** 4115" at bounding box center [400, 369] width 56 height 19
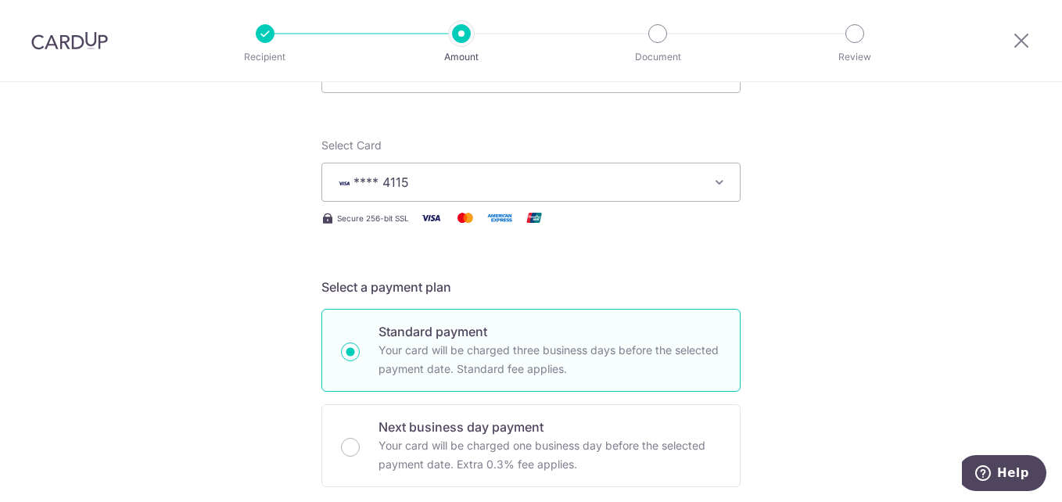
scroll to position [78, 0]
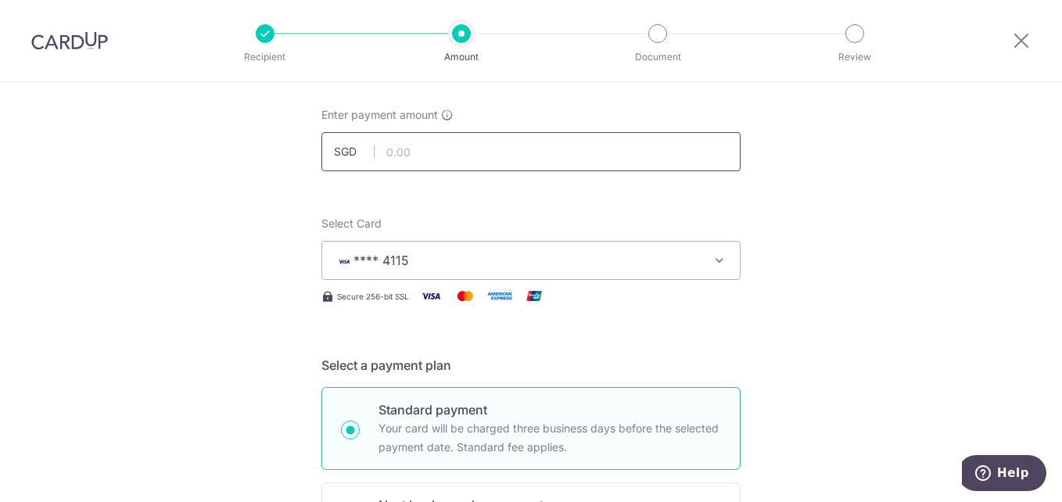
click at [385, 152] on input "text" at bounding box center [530, 151] width 419 height 39
click at [398, 155] on input "text" at bounding box center [530, 151] width 419 height 39
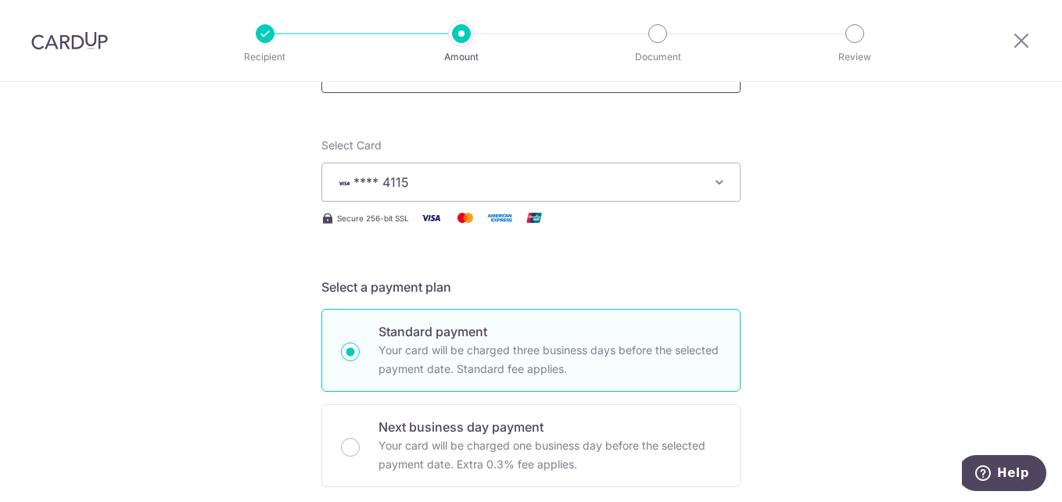
scroll to position [391, 0]
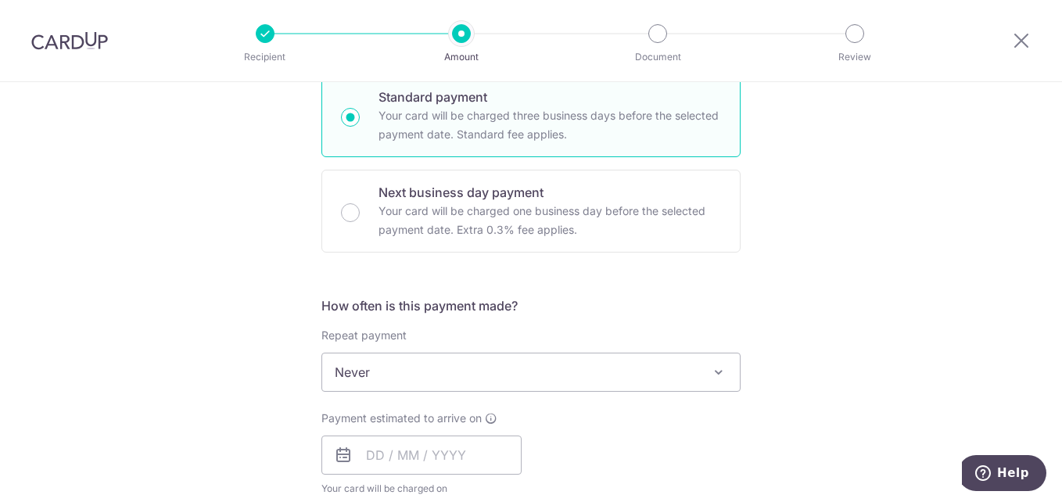
drag, startPoint x: 446, startPoint y: 377, endPoint x: 422, endPoint y: 379, distance: 24.4
click at [445, 376] on span "Never" at bounding box center [531, 373] width 418 height 38
type input "110.00"
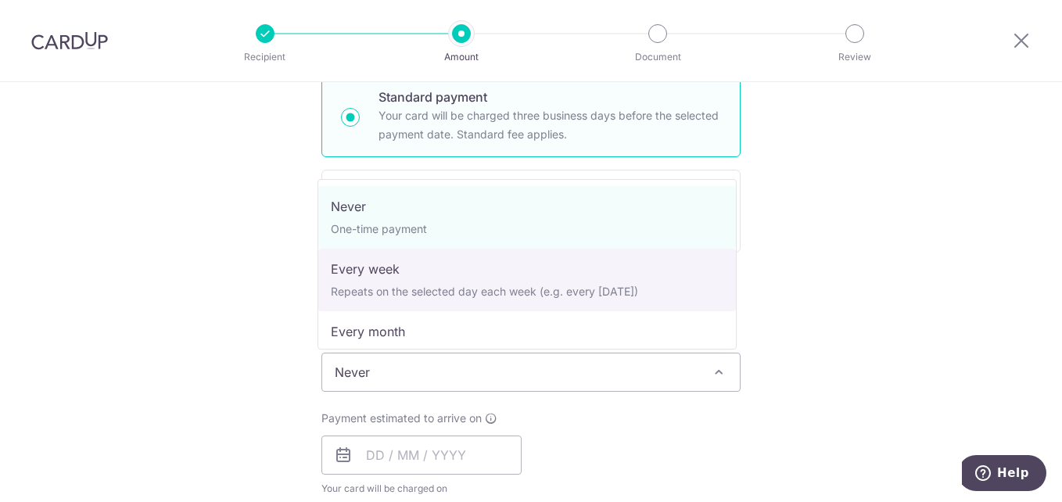
select select "2"
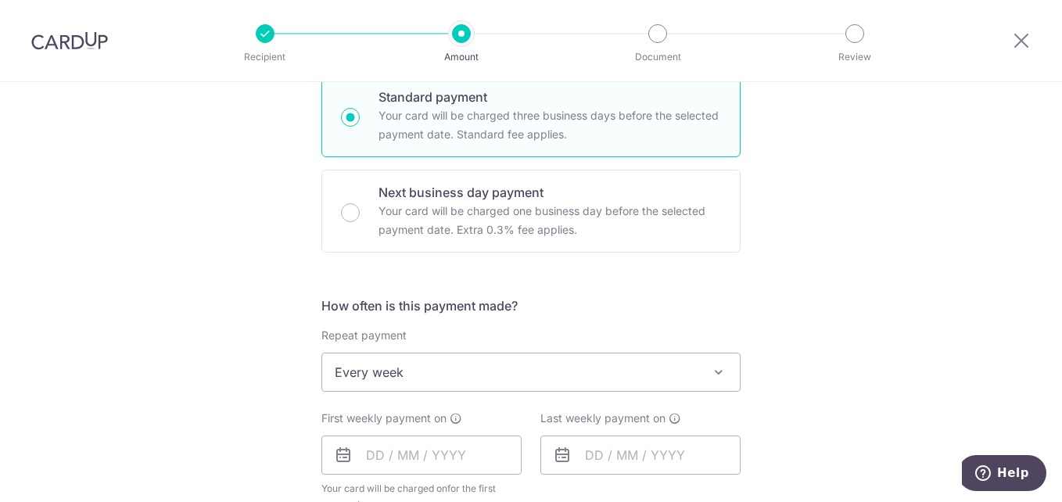
scroll to position [469, 0]
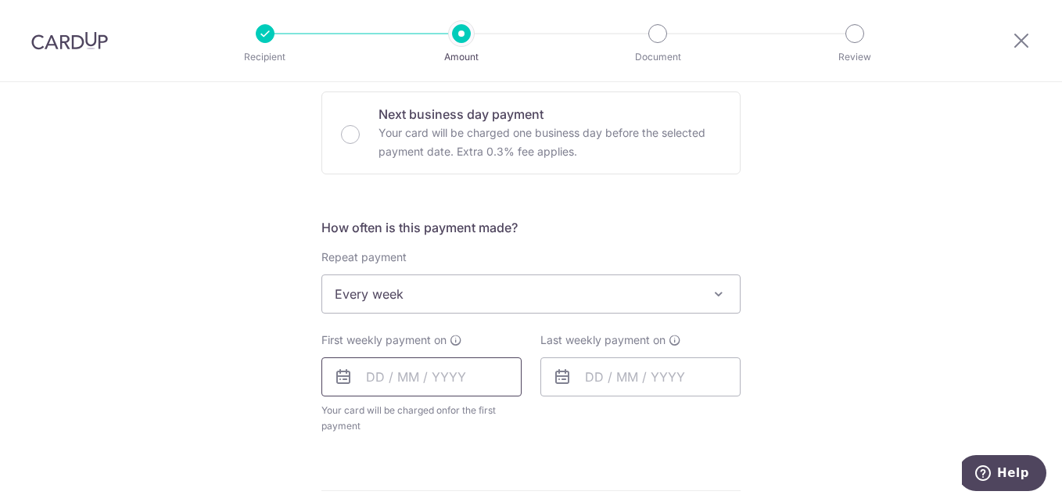
click at [437, 381] on input "text" at bounding box center [421, 376] width 200 height 39
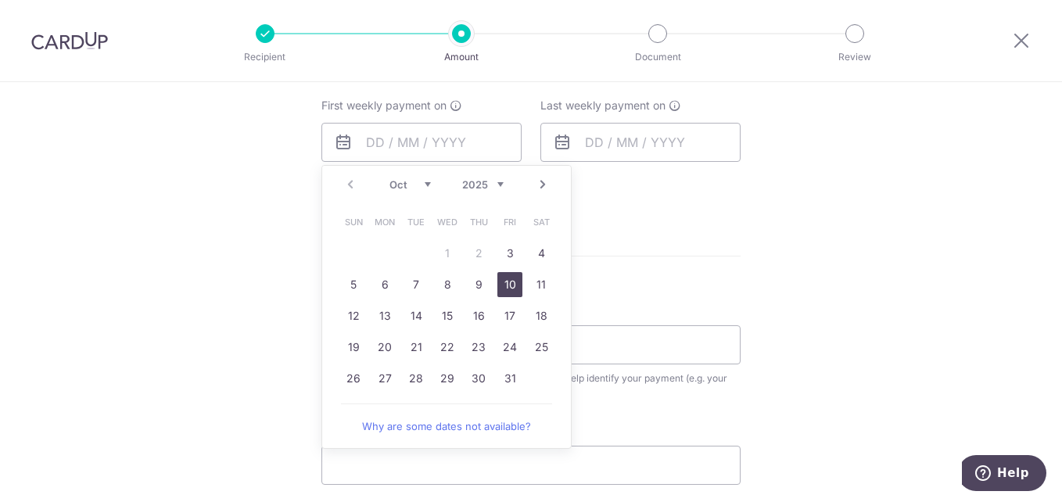
click at [503, 282] on link "10" at bounding box center [509, 284] width 25 height 25
type input "10/10/2025"
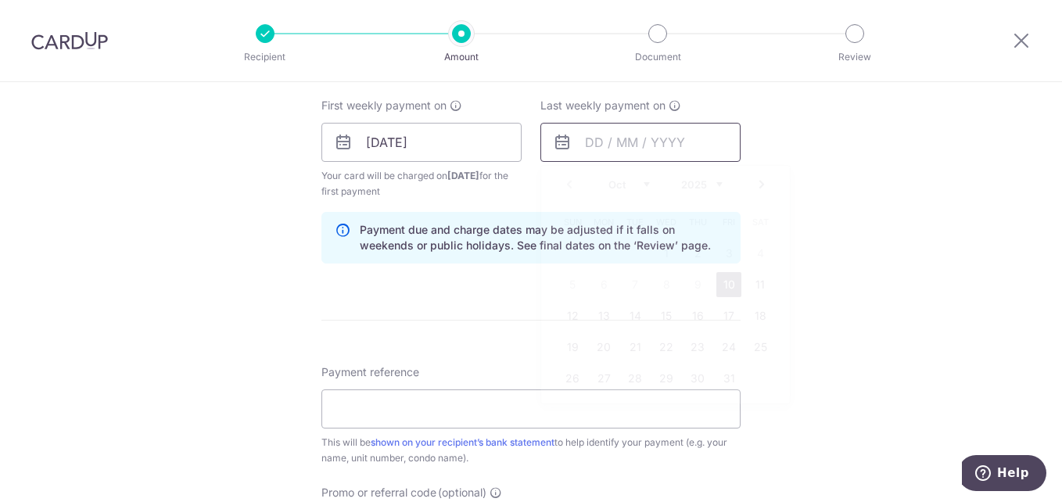
click at [662, 138] on input "text" at bounding box center [640, 142] width 200 height 39
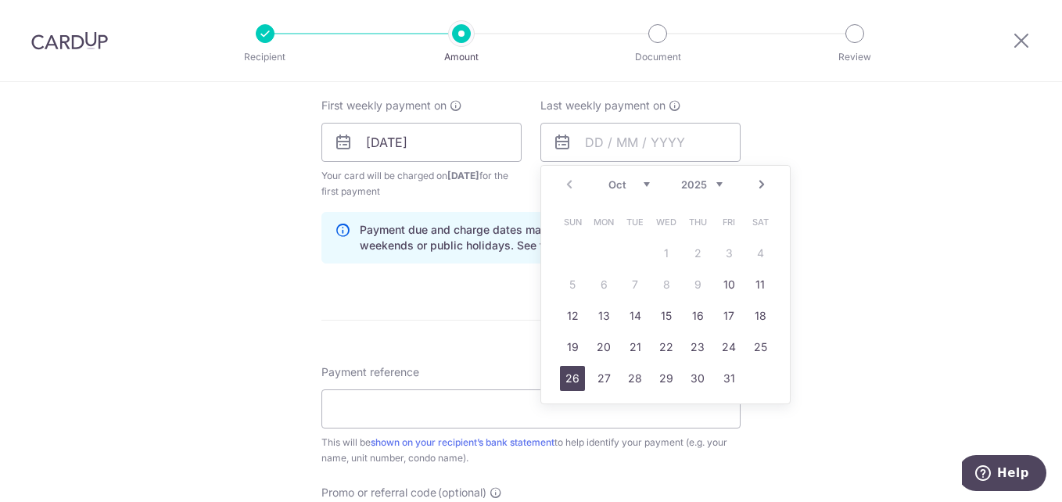
click at [571, 375] on link "26" at bounding box center [572, 378] width 25 height 25
type input "26/10/2025"
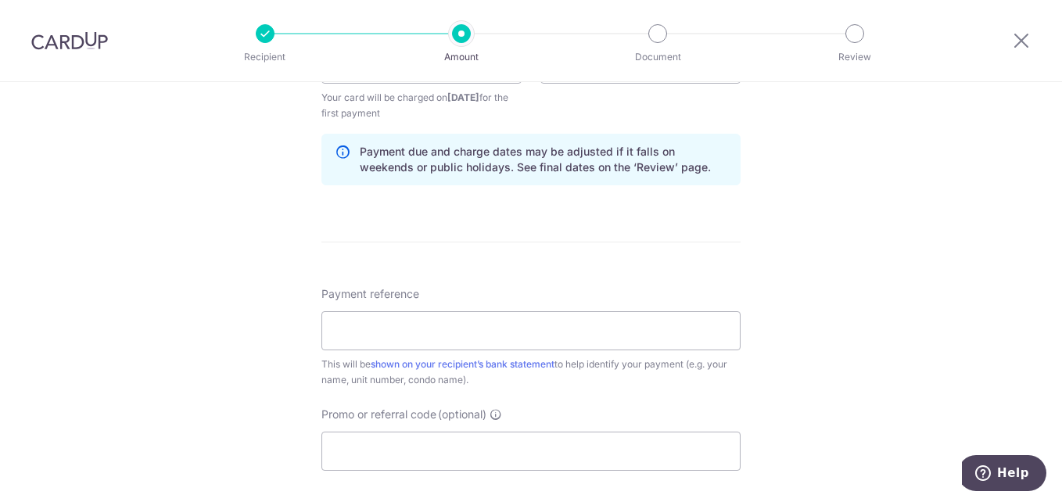
scroll to position [860, 0]
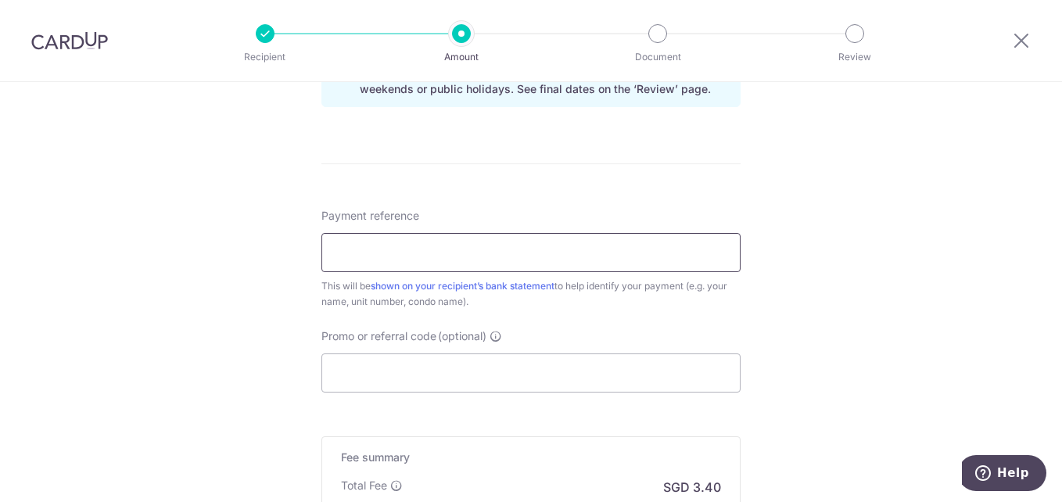
click at [451, 248] on input "Payment reference" at bounding box center [530, 252] width 419 height 39
type input "10-02-34 HENG KIA MUEY JASMINE"
type input "REC185"
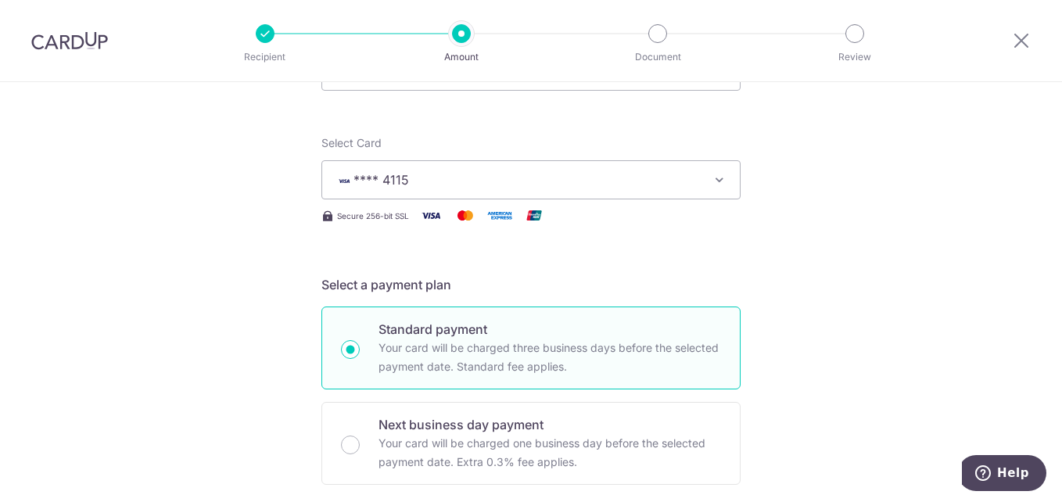
scroll to position [0, 0]
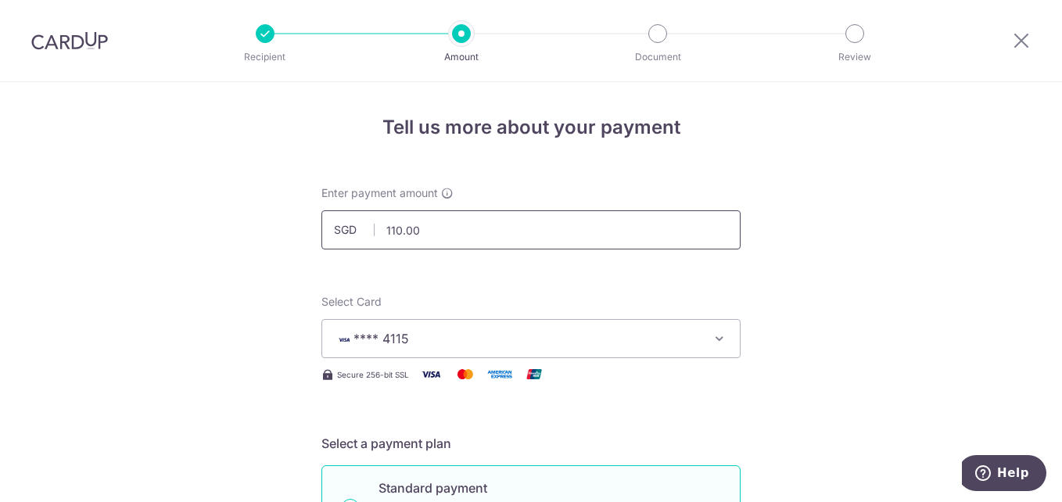
drag, startPoint x: 415, startPoint y: 228, endPoint x: 389, endPoint y: 233, distance: 26.4
click at [389, 233] on input "110.00" at bounding box center [530, 229] width 419 height 39
type input "130"
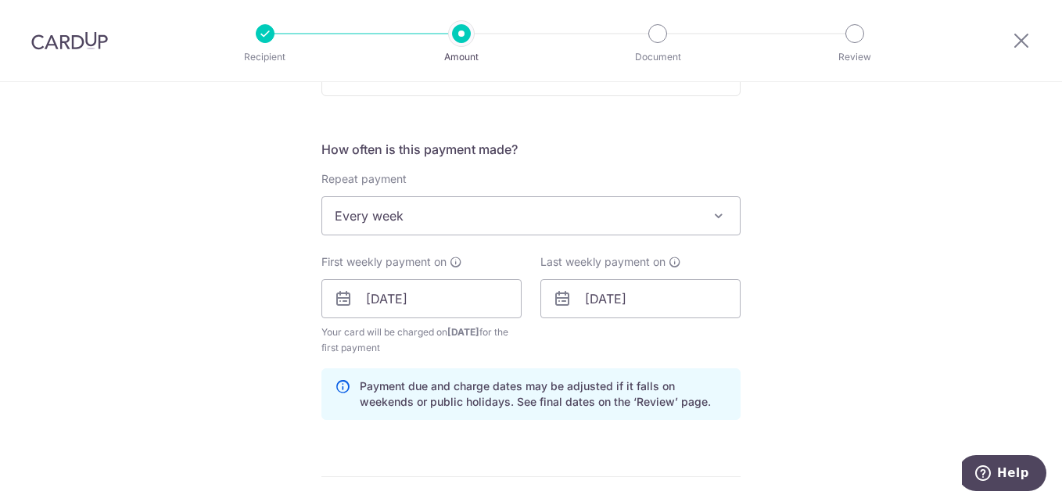
scroll to position [391, 0]
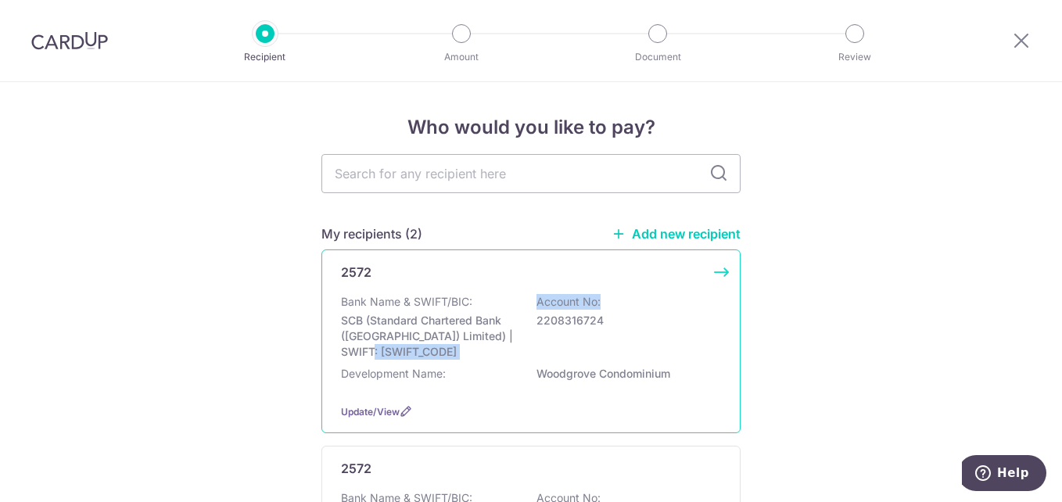
drag, startPoint x: 468, startPoint y: 331, endPoint x: 622, endPoint y: 308, distance: 155.0
click at [622, 308] on div "Bank Name & SWIFT/BIC: SCB (Standard Chartered Bank (Singapore) Limited) | SWIF…" at bounding box center [531, 327] width 380 height 66
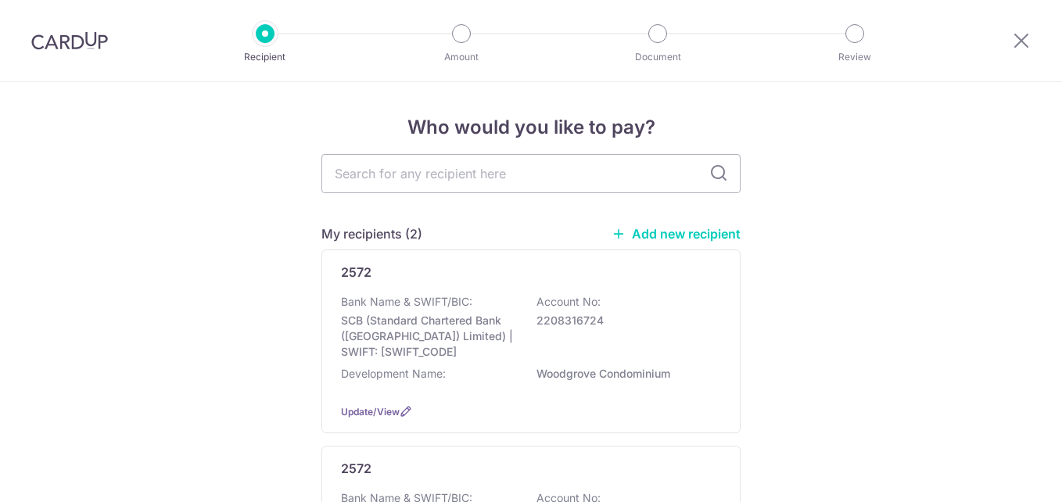
scroll to position [156, 0]
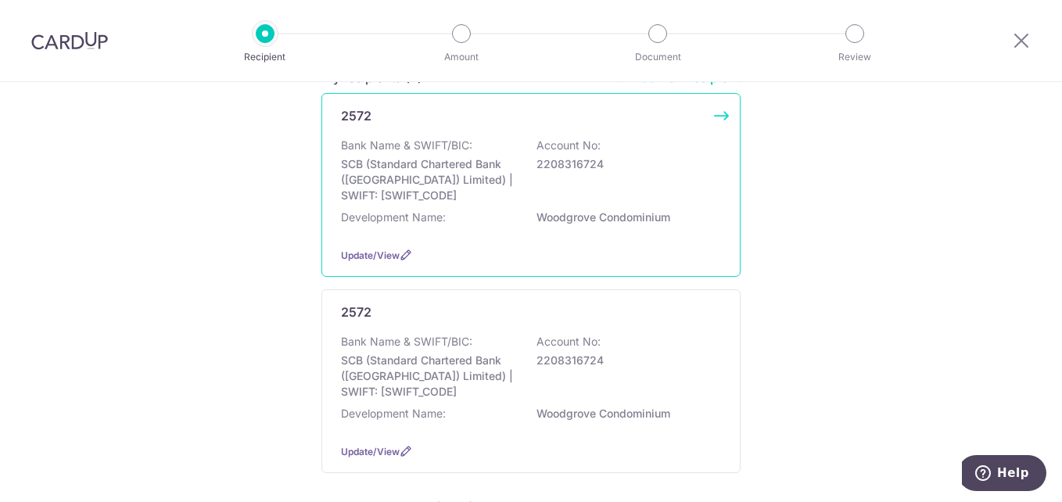
click at [389, 167] on p "SCB (Standard Chartered Bank ([GEOGRAPHIC_DATA]) Limited) | SWIFT: [SWIFT_CODE]" at bounding box center [428, 179] width 175 height 47
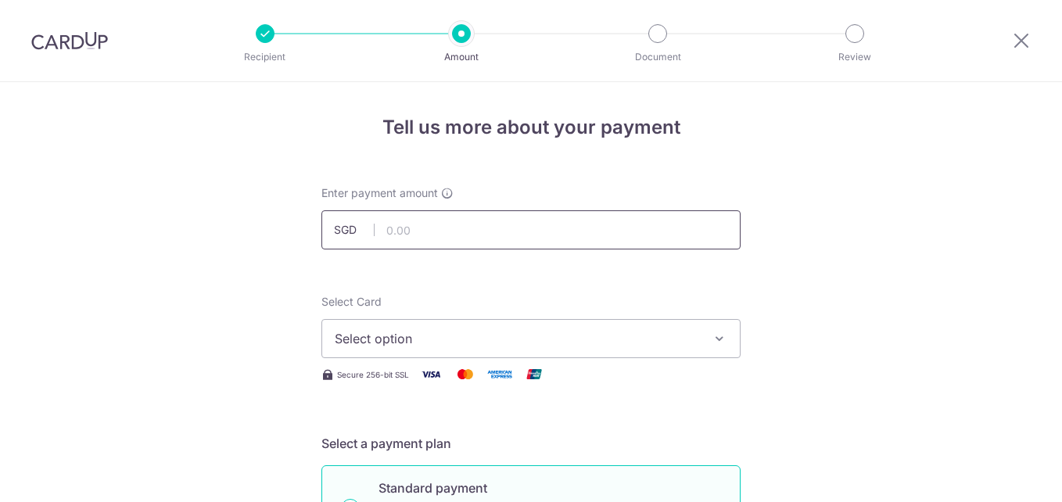
click at [429, 233] on input "text" at bounding box center [530, 229] width 419 height 39
type input "130.00"
click at [712, 338] on icon "button" at bounding box center [720, 339] width 16 height 16
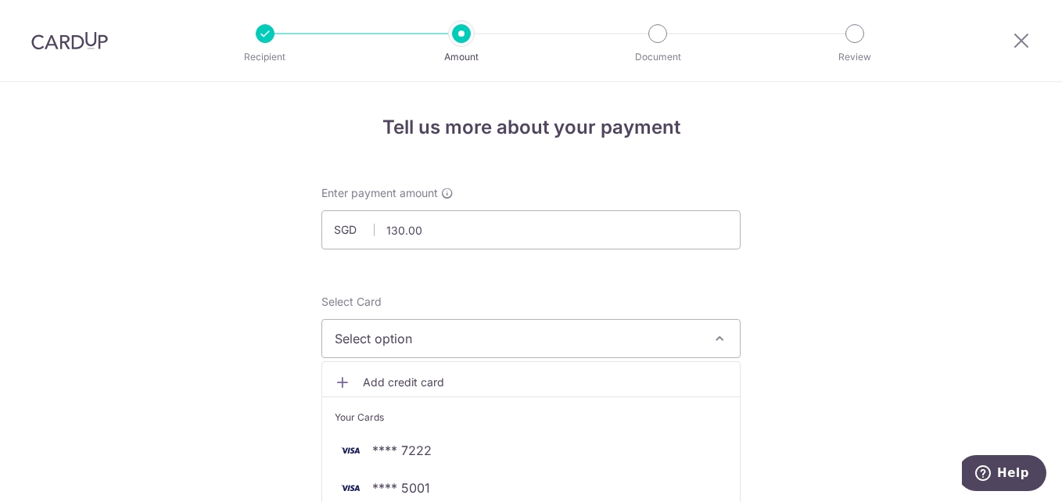
scroll to position [156, 0]
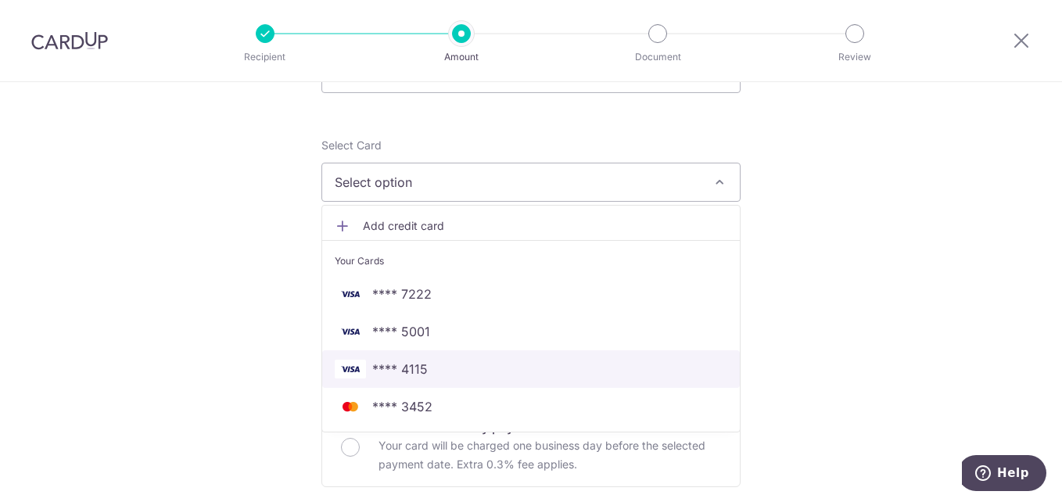
click at [420, 364] on span "**** 4115" at bounding box center [400, 369] width 56 height 19
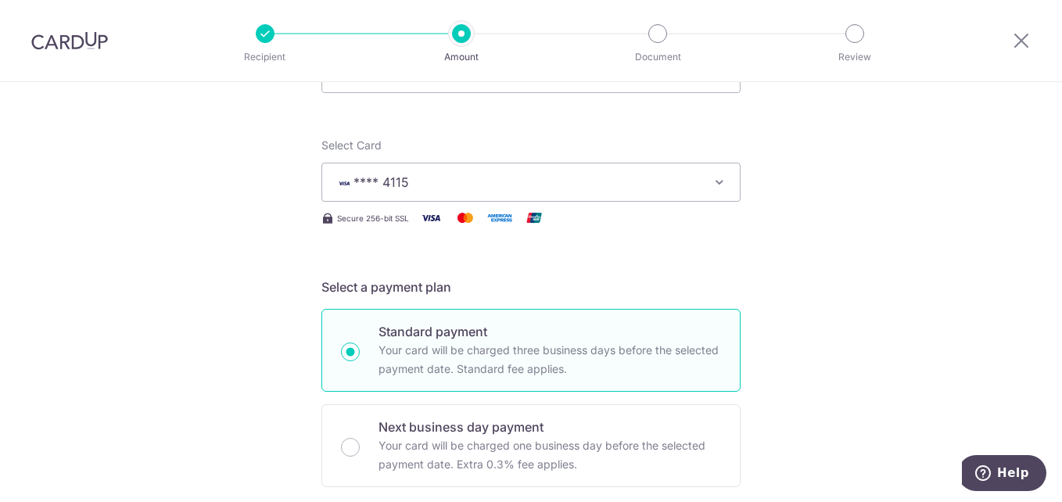
scroll to position [391, 0]
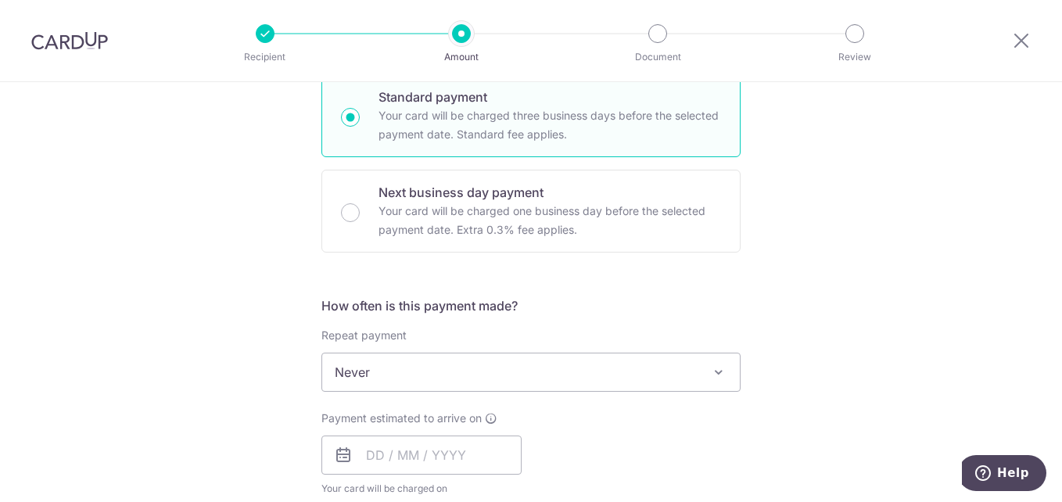
click at [462, 368] on span "Never" at bounding box center [531, 373] width 418 height 38
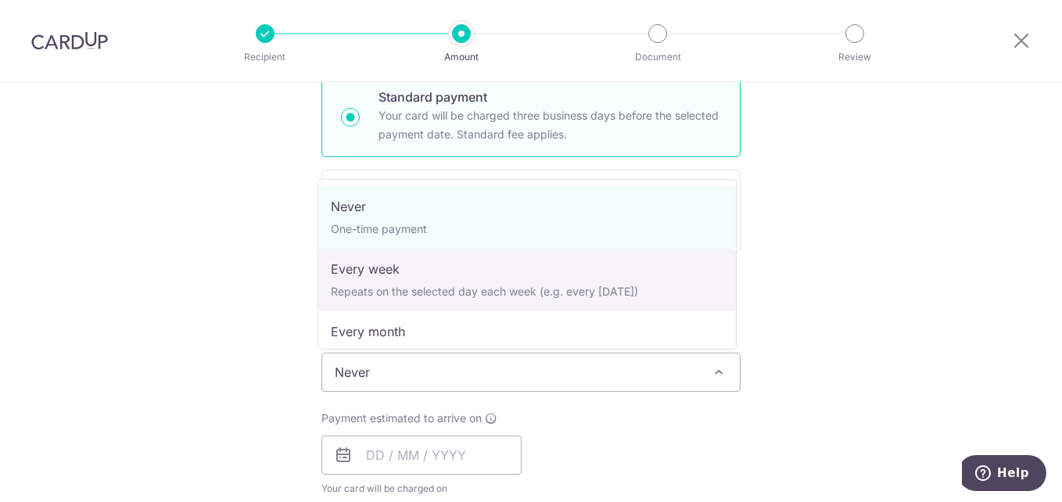
select select "2"
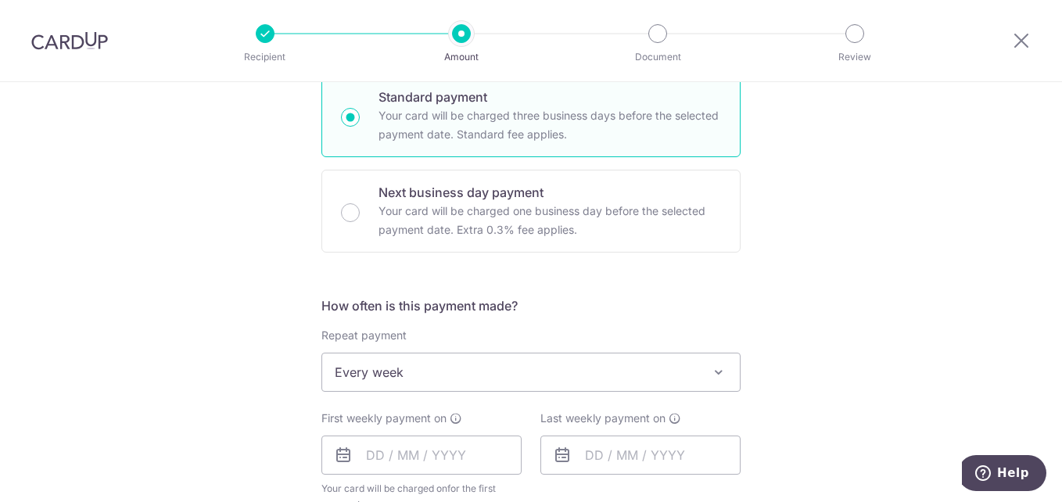
scroll to position [547, 0]
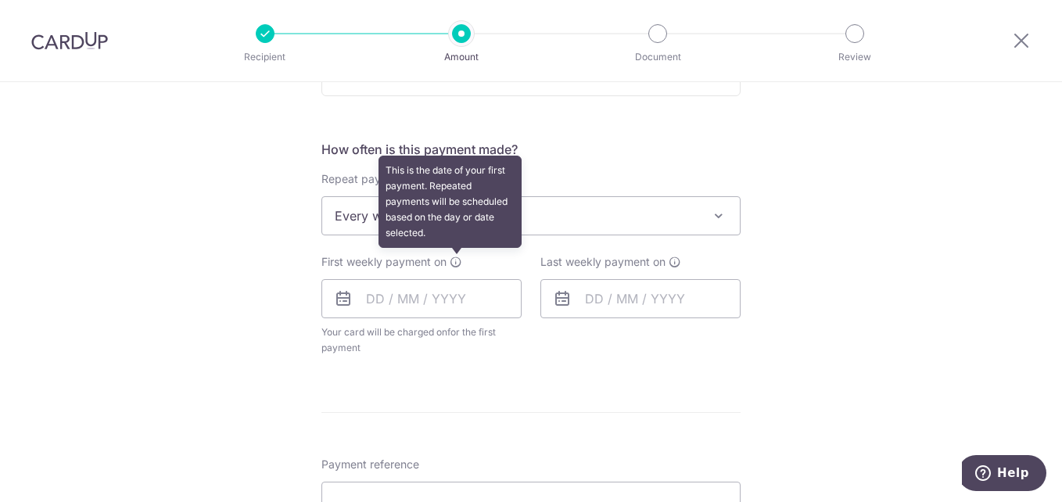
click at [454, 257] on icon at bounding box center [456, 262] width 13 height 13
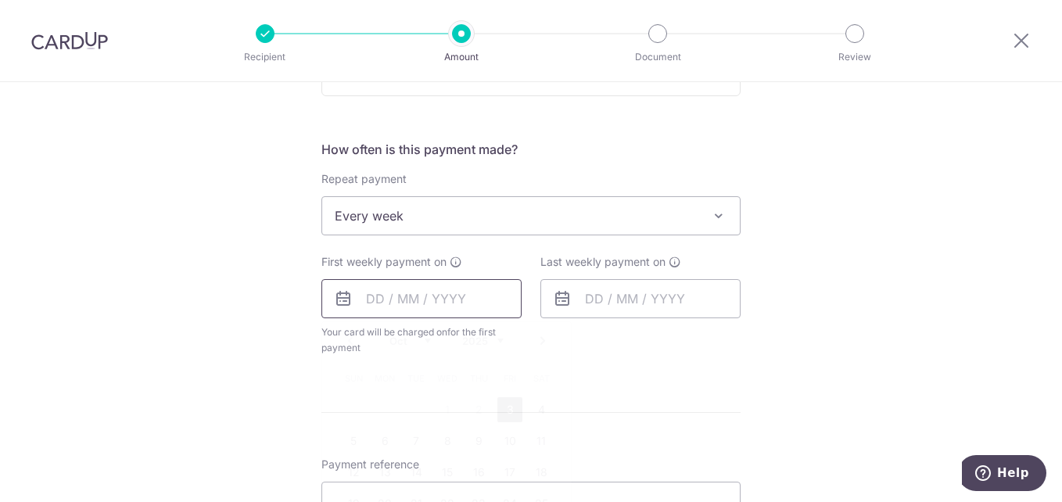
click at [432, 293] on input "text" at bounding box center [421, 298] width 200 height 39
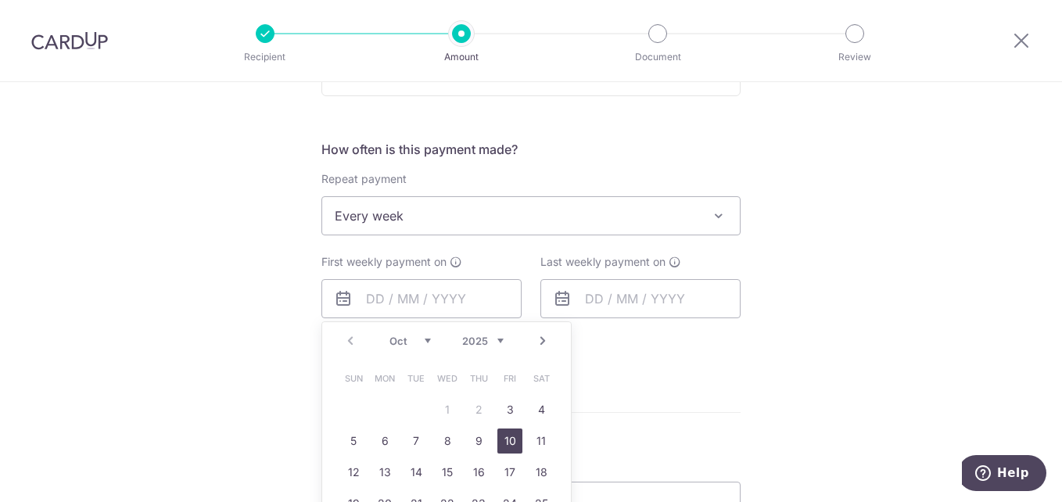
drag, startPoint x: 508, startPoint y: 440, endPoint x: 622, endPoint y: 358, distance: 140.2
click at [508, 440] on link "10" at bounding box center [509, 441] width 25 height 25
type input "[DATE]"
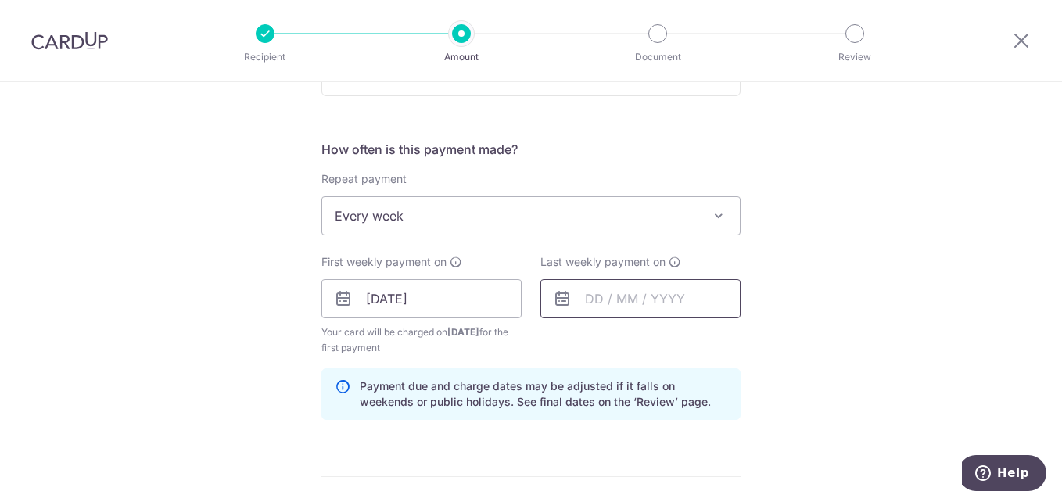
click at [594, 296] on input "text" at bounding box center [640, 298] width 200 height 39
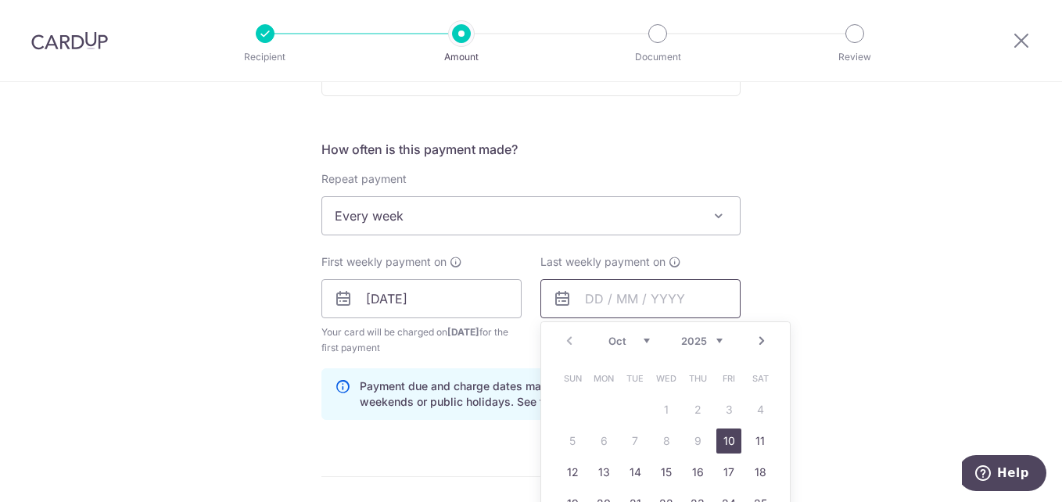
scroll to position [782, 0]
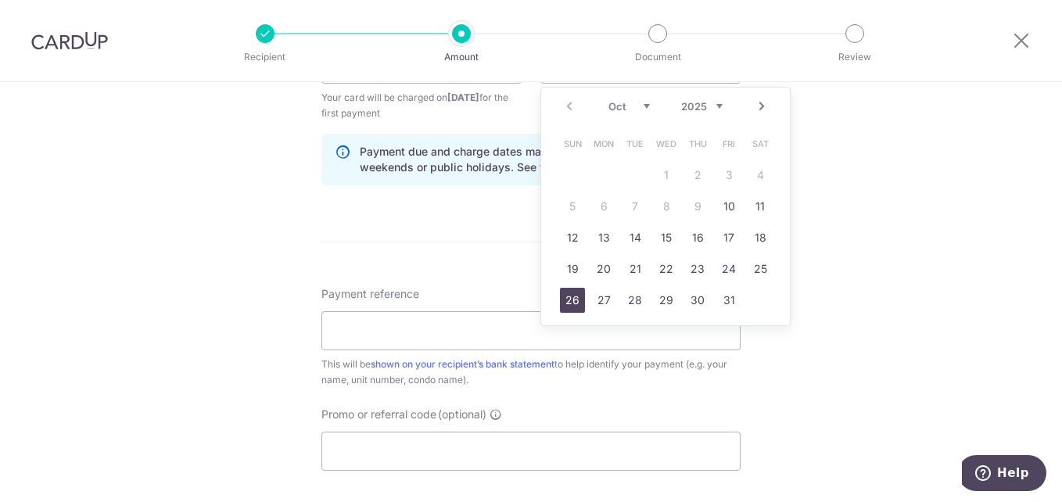
click at [574, 296] on link "26" at bounding box center [572, 300] width 25 height 25
type input "26/10/2025"
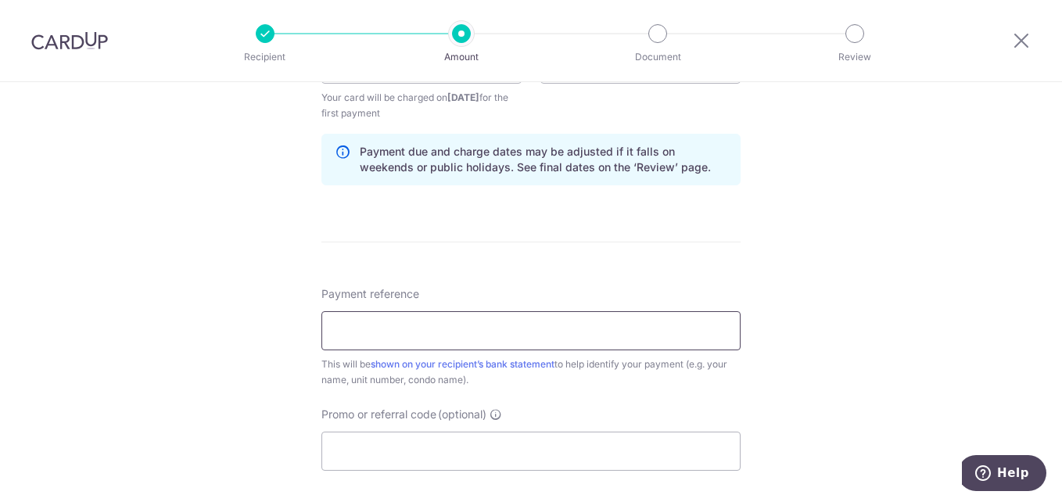
click at [531, 323] on input "Payment reference" at bounding box center [530, 330] width 419 height 39
type input "10-02-34 HENG KIA MUEY JASMINE"
type input "REC185"
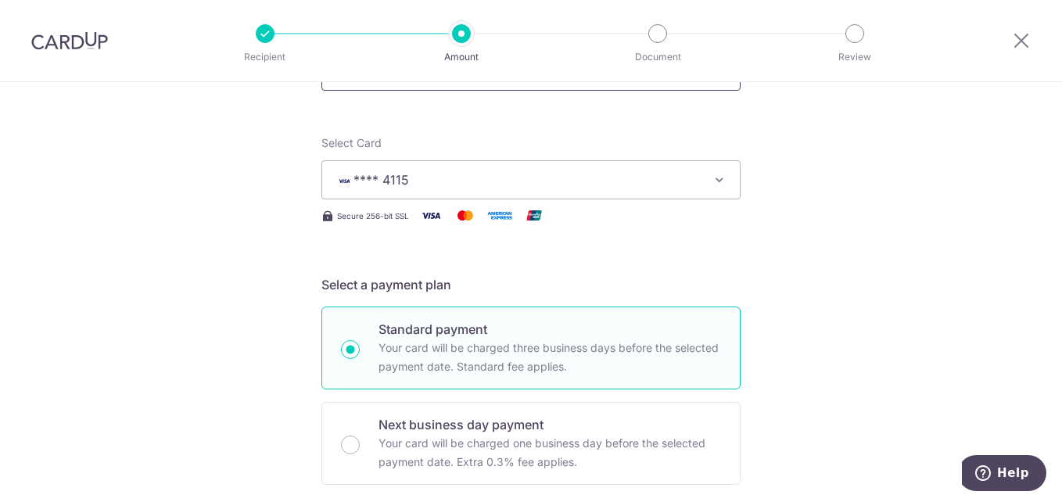
scroll to position [0, 0]
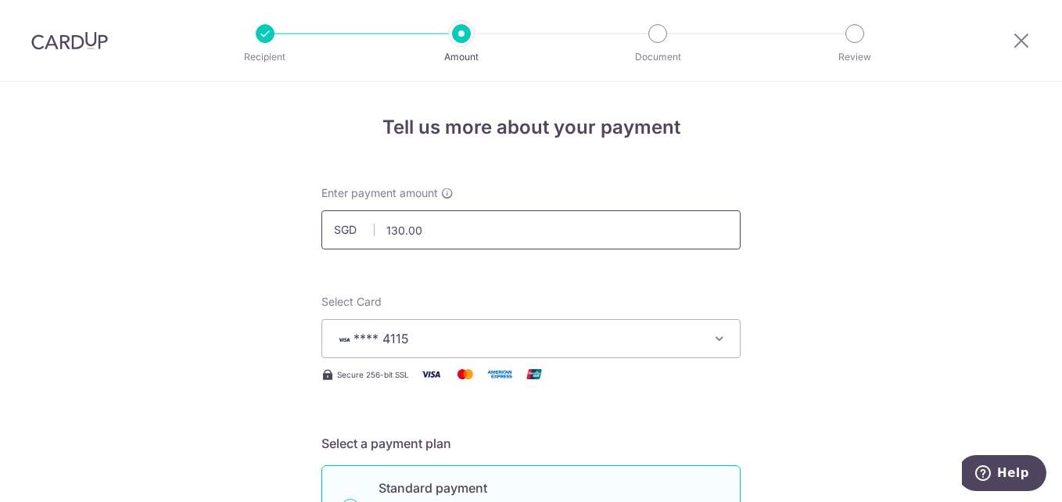
click at [422, 235] on input "130.00" at bounding box center [530, 229] width 419 height 39
drag, startPoint x: 422, startPoint y: 238, endPoint x: 389, endPoint y: 240, distance: 33.7
click at [389, 240] on input "131.00" at bounding box center [530, 229] width 419 height 39
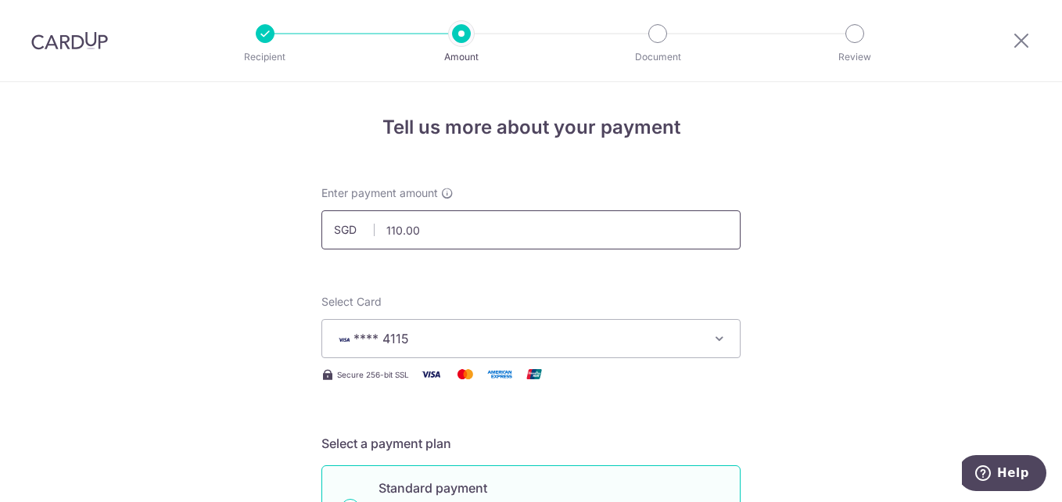
drag, startPoint x: 415, startPoint y: 235, endPoint x: 389, endPoint y: 239, distance: 26.9
click at [389, 239] on input "110.00" at bounding box center [530, 229] width 419 height 39
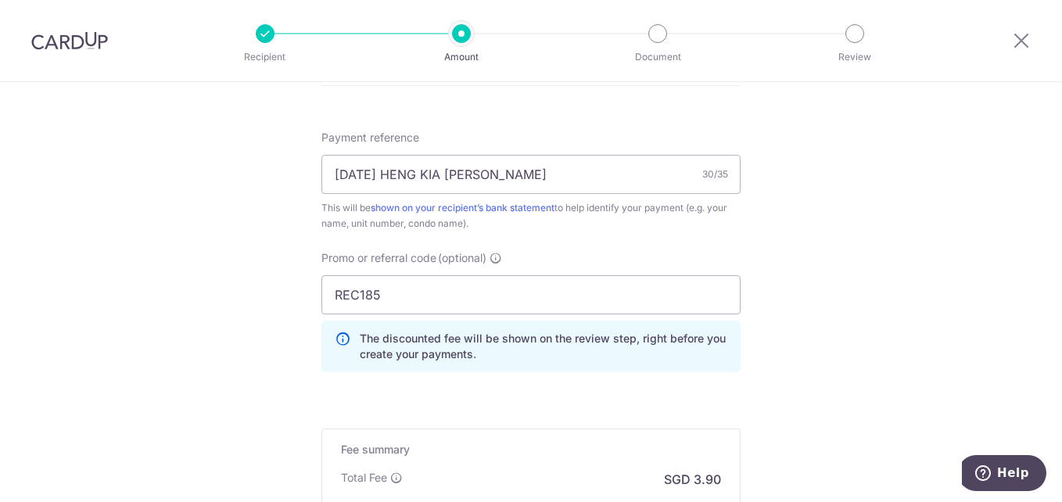
scroll to position [1017, 0]
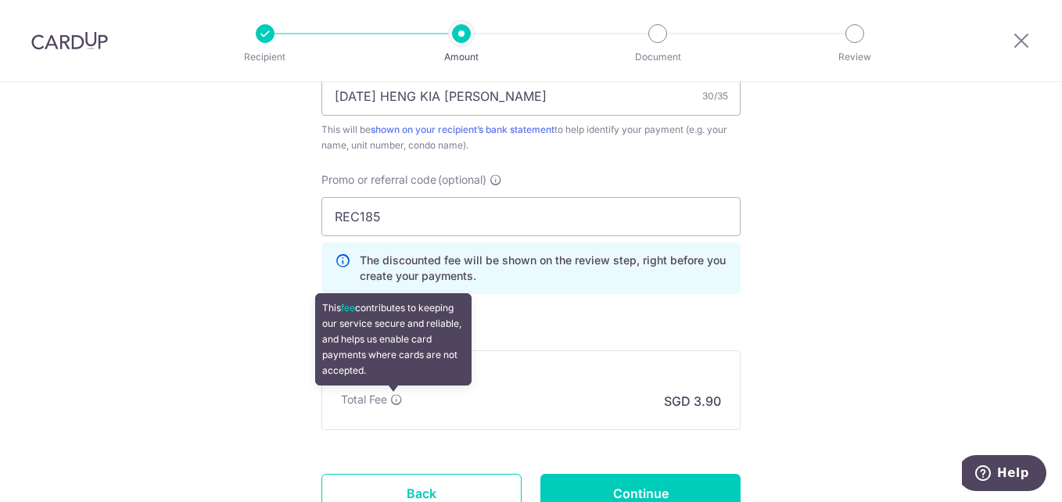
click at [395, 399] on icon at bounding box center [396, 399] width 13 height 13
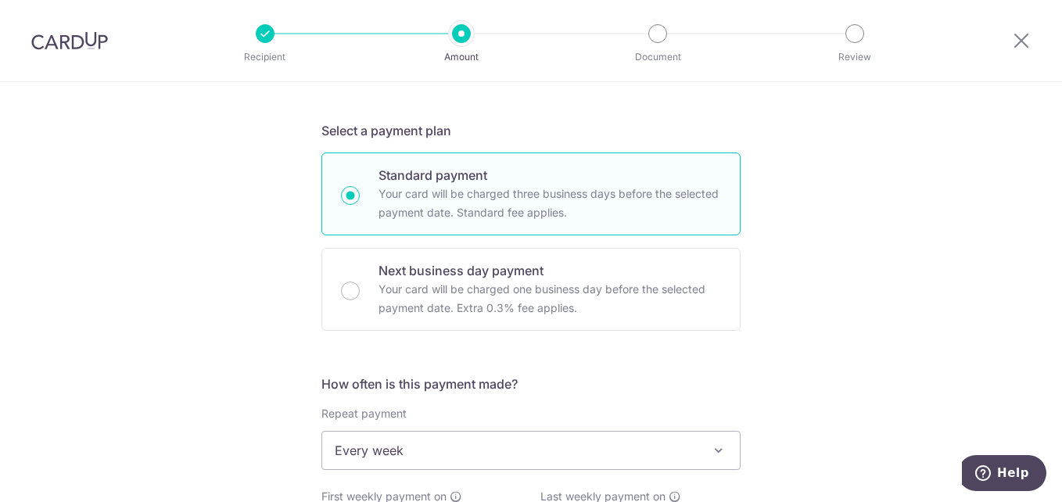
scroll to position [0, 0]
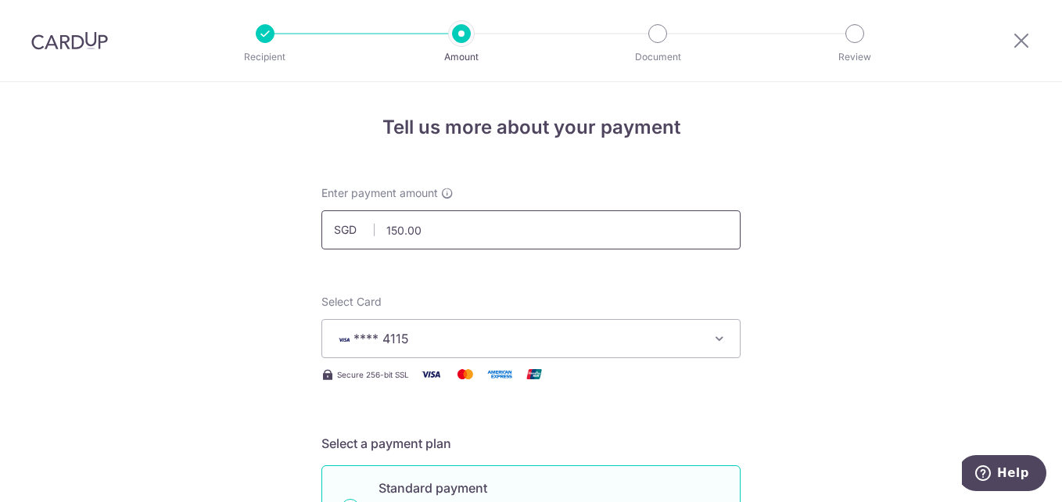
drag, startPoint x: 425, startPoint y: 235, endPoint x: 388, endPoint y: 239, distance: 37.7
click at [388, 239] on input "150.00" at bounding box center [530, 229] width 419 height 39
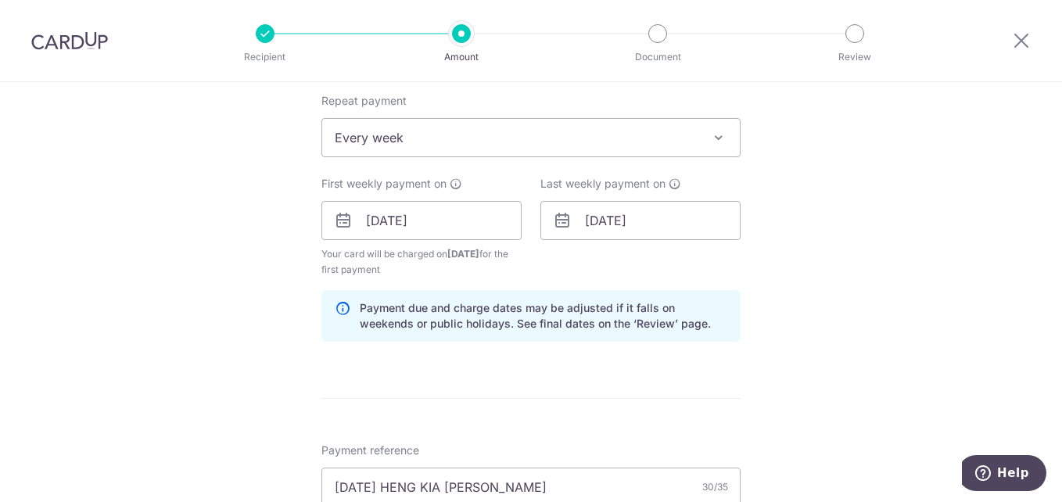
click at [816, 266] on div "Tell us more about your payment Enter payment amount SGD 110 150.00 Select Card…" at bounding box center [531, 238] width 1062 height 1565
type input "110.00"
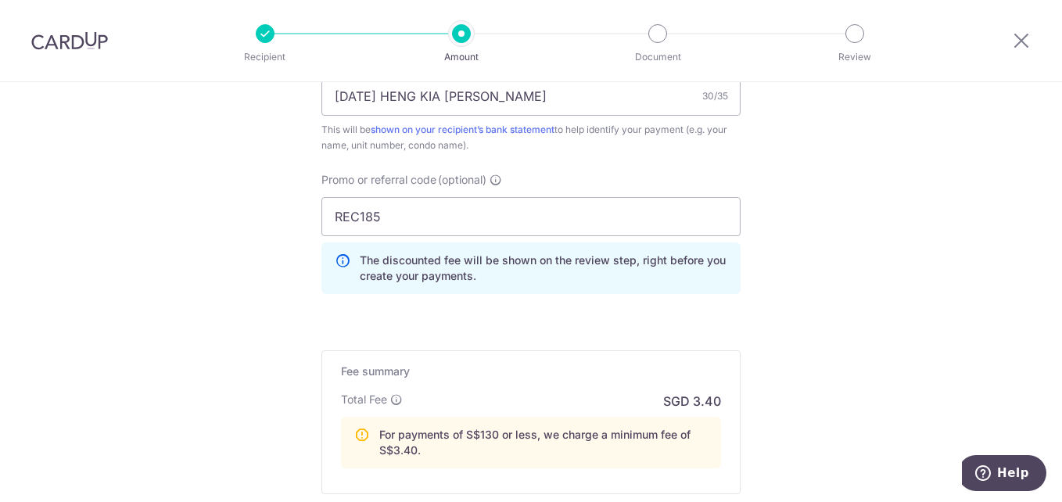
scroll to position [1209, 0]
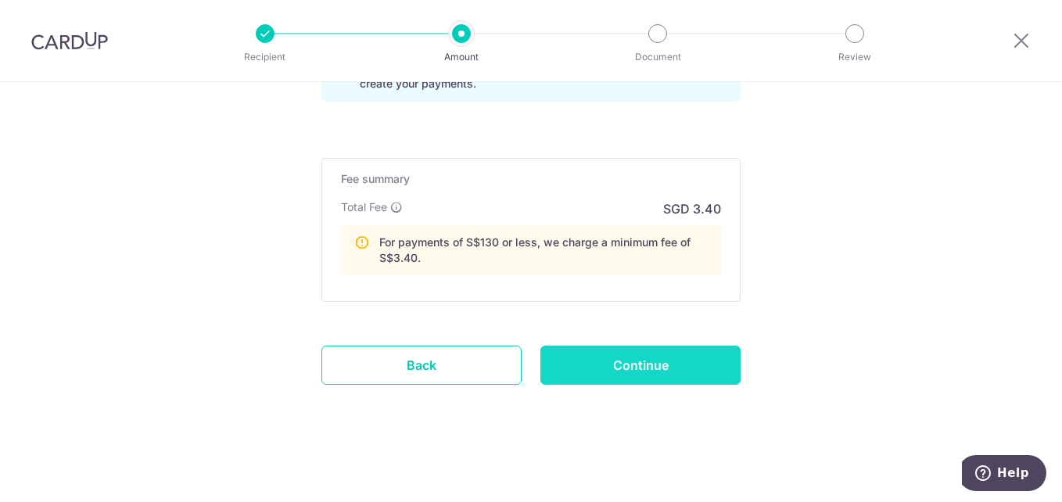
click at [654, 362] on input "Continue" at bounding box center [640, 365] width 200 height 39
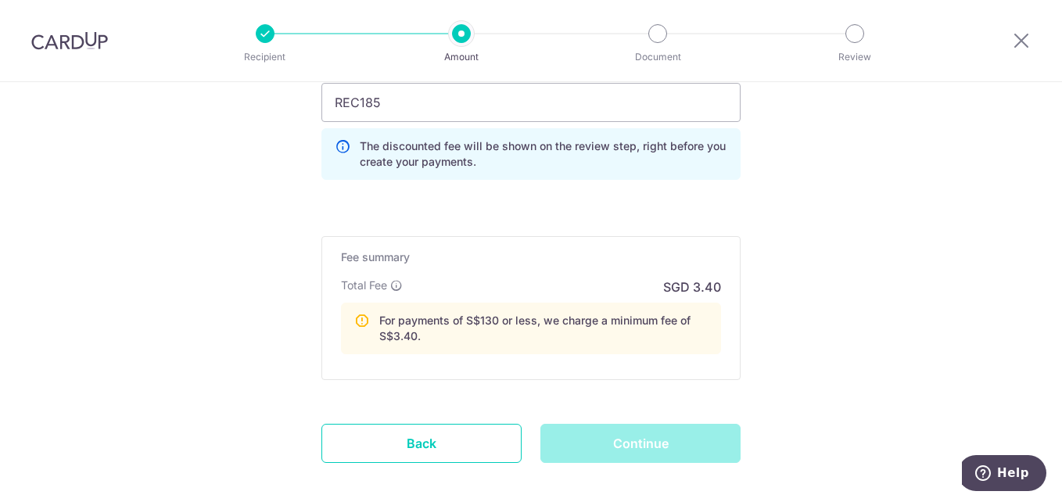
scroll to position [975, 0]
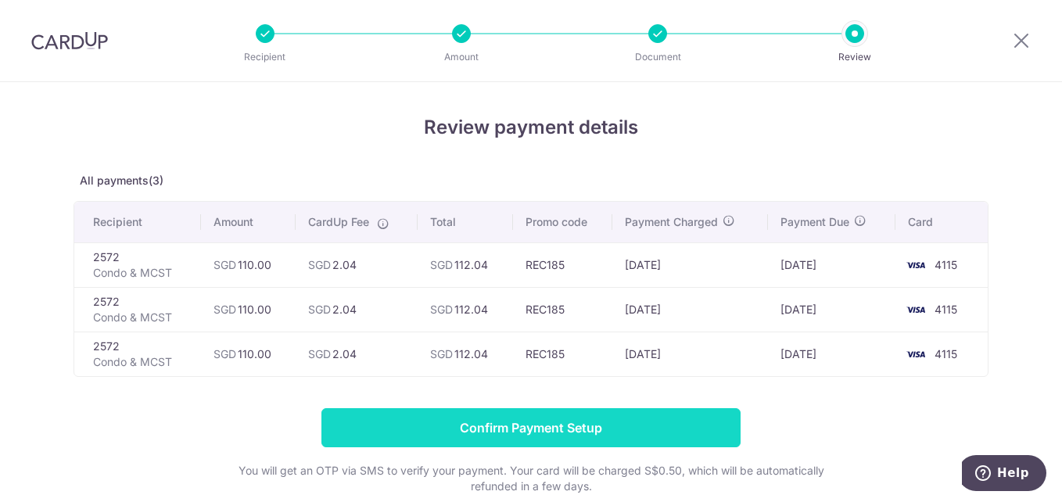
click at [569, 420] on input "Confirm Payment Setup" at bounding box center [530, 427] width 419 height 39
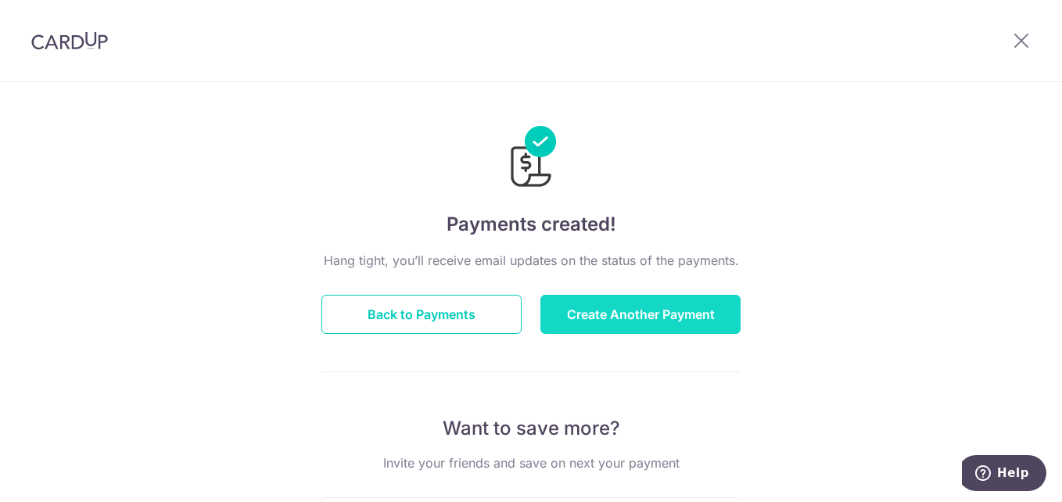
click at [623, 318] on button "Create Another Payment" at bounding box center [640, 314] width 200 height 39
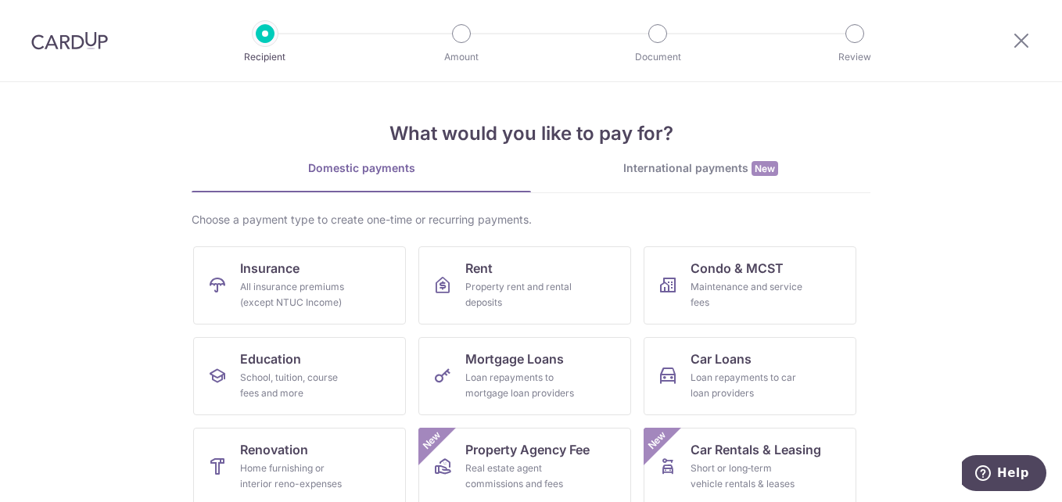
scroll to position [156, 0]
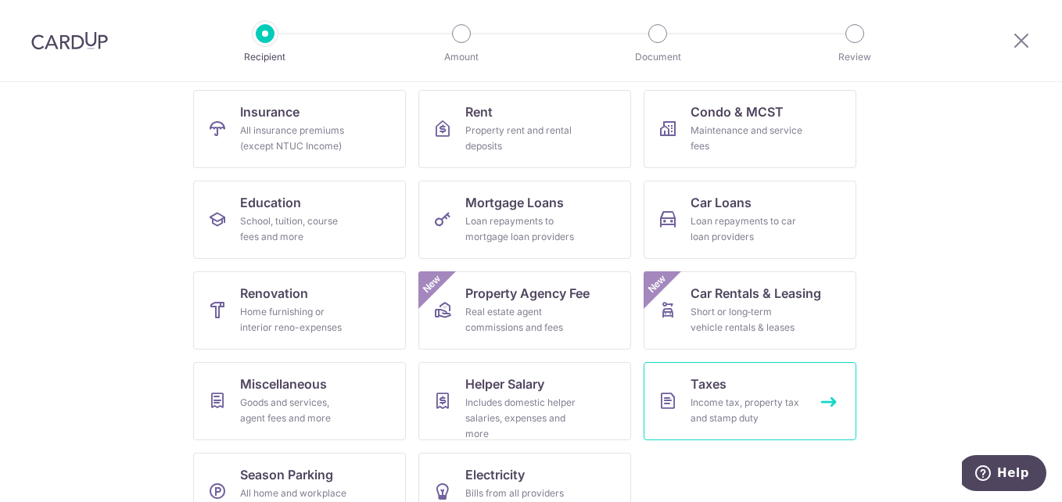
click at [712, 408] on div "Income tax, property tax and stamp duty" at bounding box center [747, 410] width 113 height 31
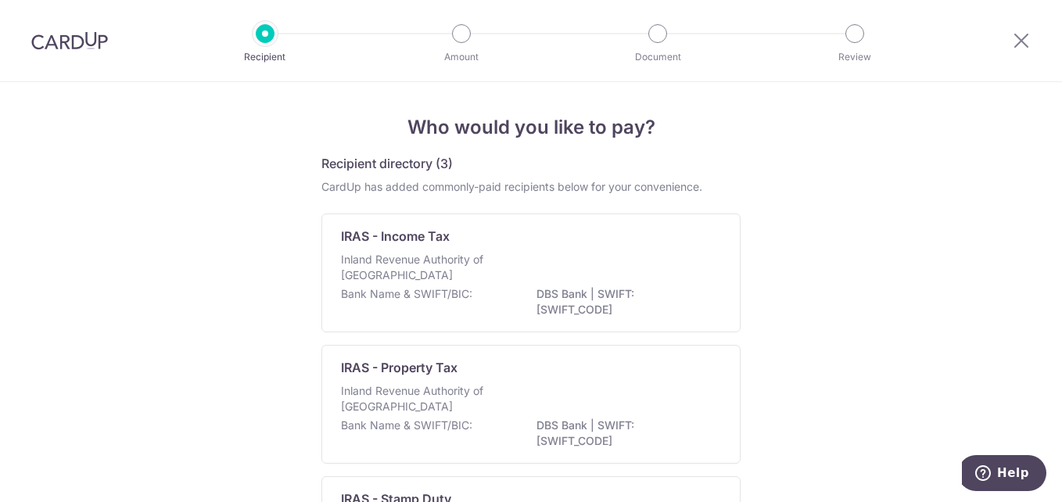
click at [555, 299] on p "DBS Bank | SWIFT: [SWIFT_CODE]" at bounding box center [624, 301] width 175 height 31
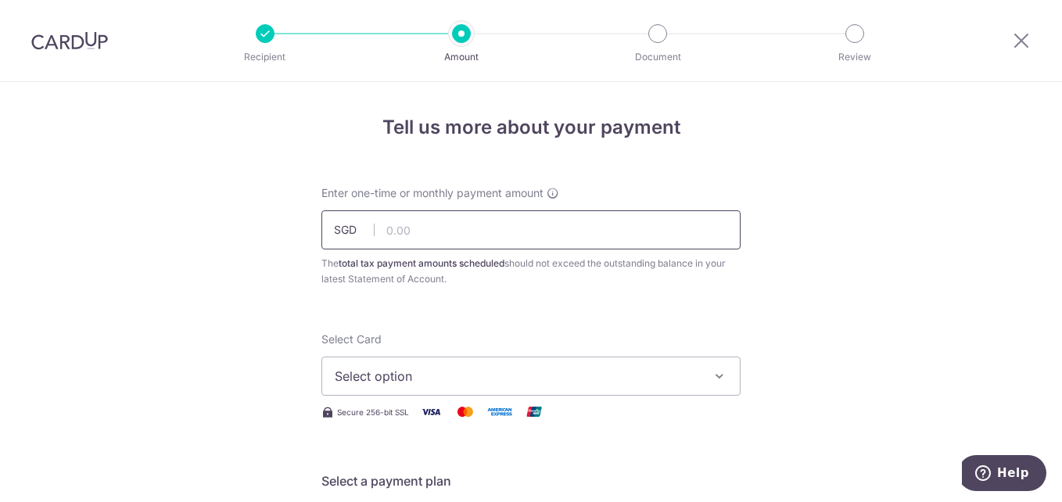
click at [408, 230] on input "text" at bounding box center [530, 229] width 419 height 39
click at [416, 232] on input "text" at bounding box center [530, 229] width 419 height 39
type input "100.00"
click at [399, 370] on span "Select option" at bounding box center [517, 376] width 364 height 19
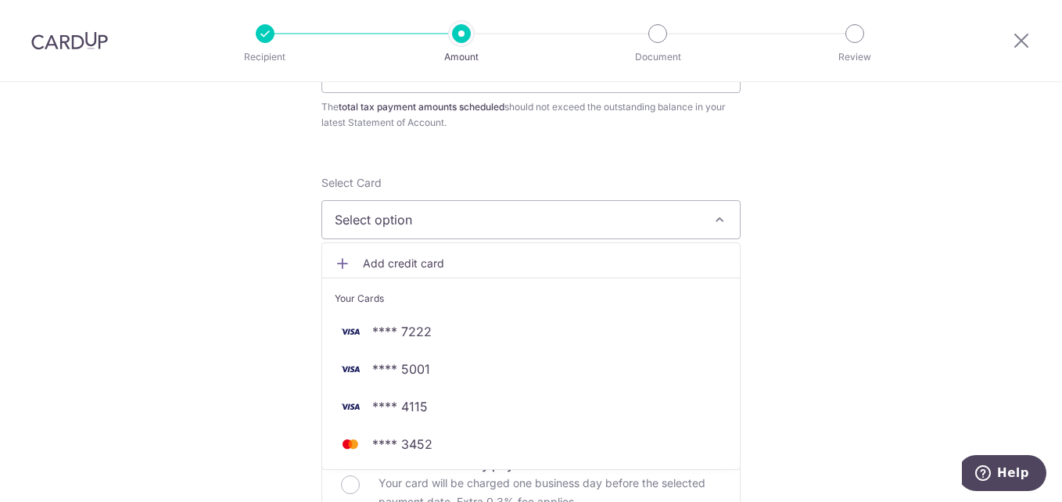
scroll to position [313, 0]
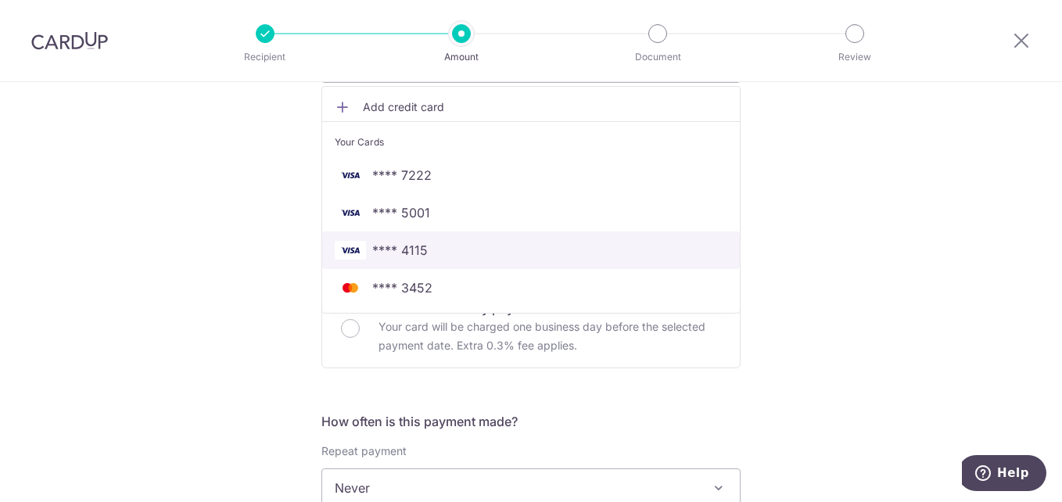
click at [394, 242] on span "**** 4115" at bounding box center [400, 250] width 56 height 19
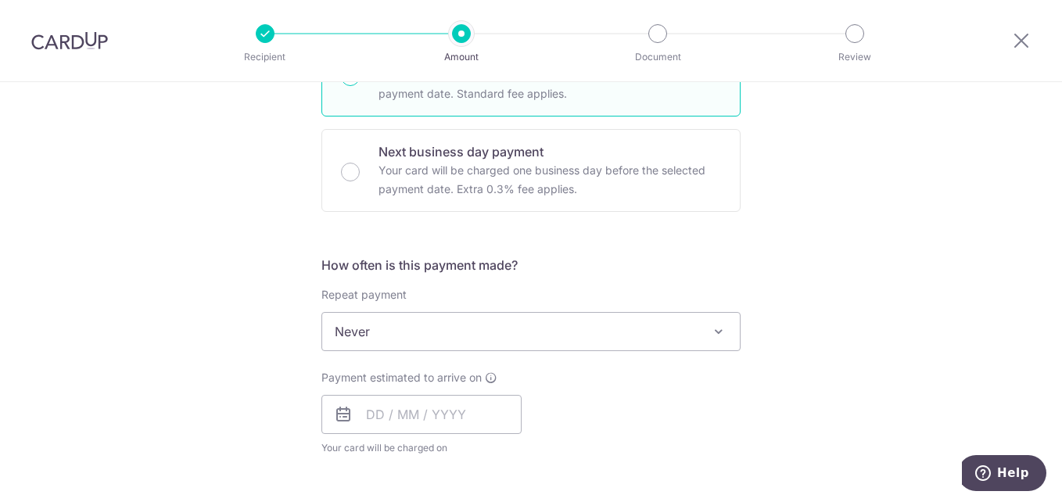
scroll to position [626, 0]
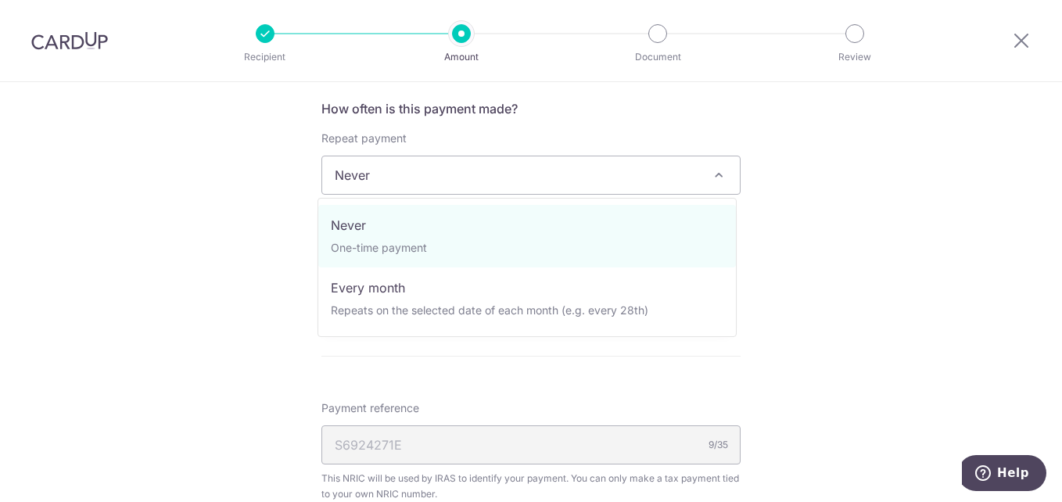
click at [362, 173] on span "Never" at bounding box center [531, 175] width 418 height 38
click at [348, 182] on span "Never" at bounding box center [531, 175] width 418 height 38
click at [353, 179] on span "Never" at bounding box center [531, 175] width 418 height 38
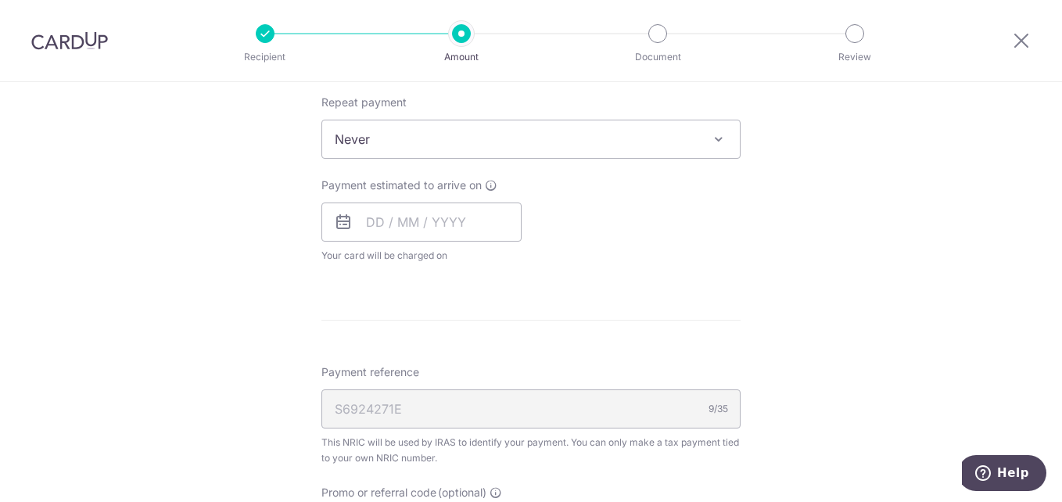
scroll to position [427, 0]
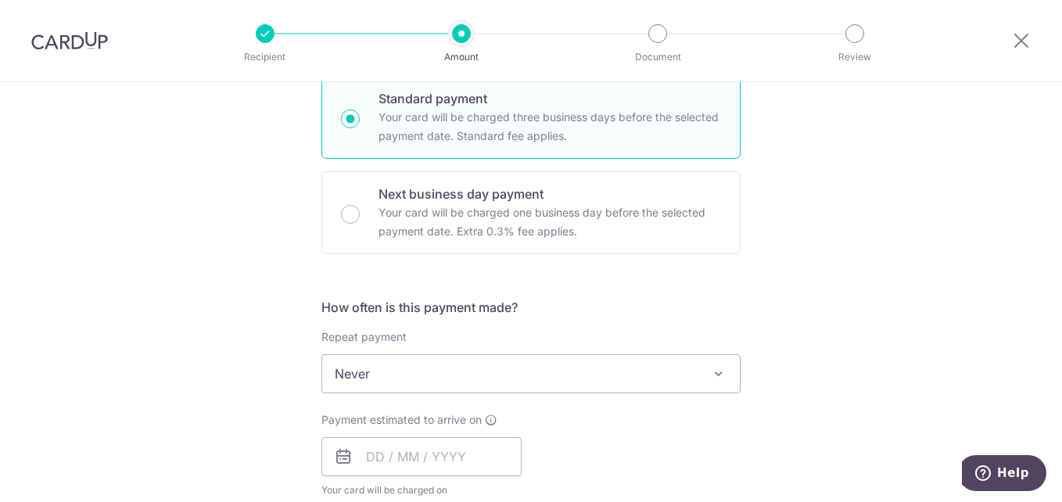
click at [454, 381] on span "Never" at bounding box center [531, 374] width 418 height 38
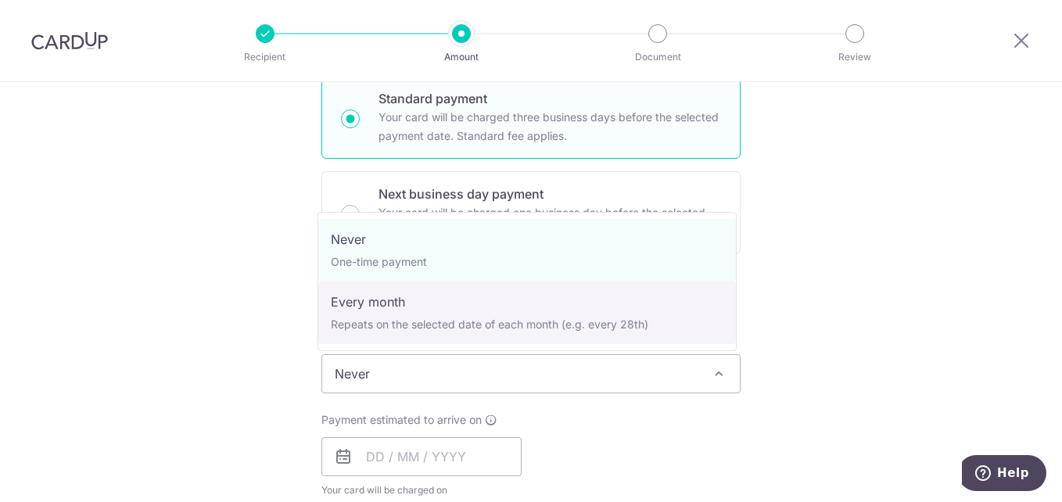
select select "3"
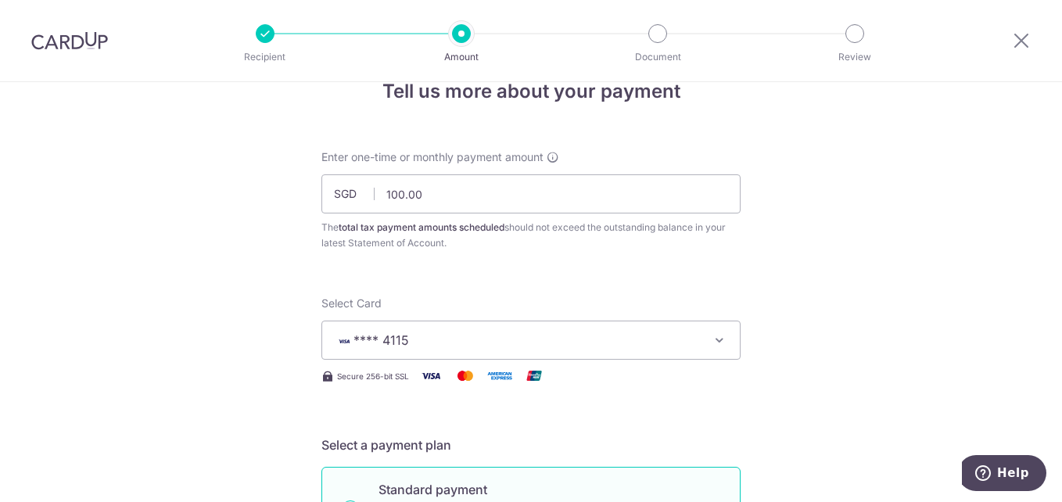
scroll to position [0, 0]
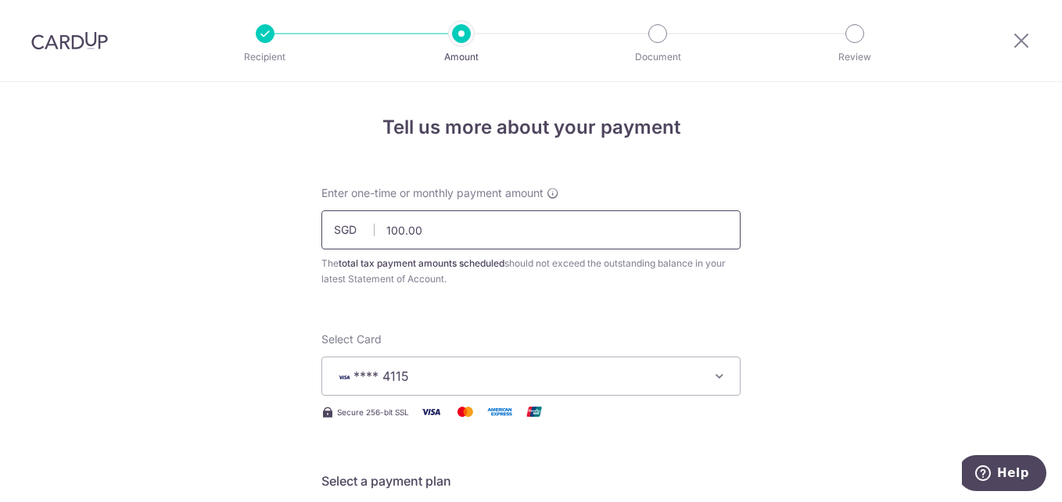
drag, startPoint x: 434, startPoint y: 232, endPoint x: 376, endPoint y: 232, distance: 57.9
click at [376, 232] on input "100.00" at bounding box center [530, 229] width 419 height 39
drag, startPoint x: 910, startPoint y: 276, endPoint x: 899, endPoint y: 278, distance: 11.2
type input "400.00"
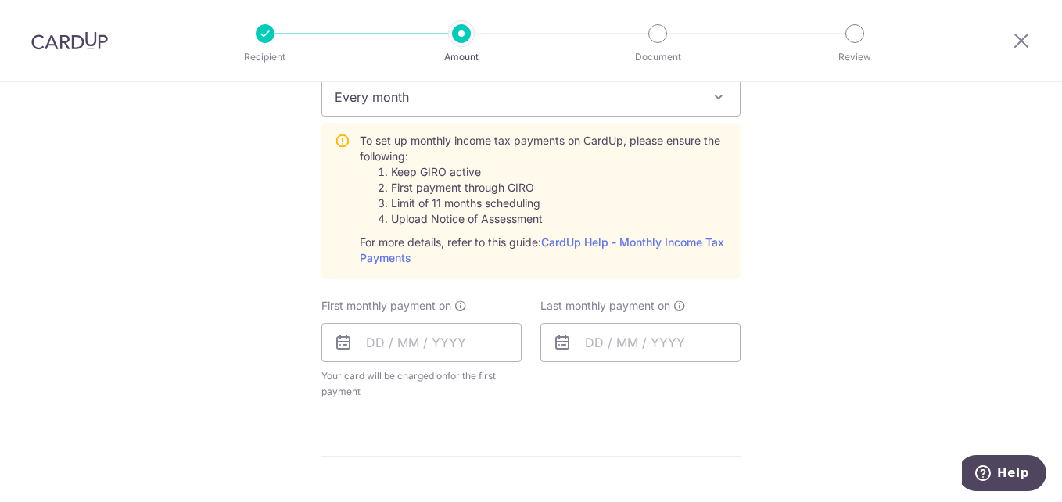
scroll to position [782, 0]
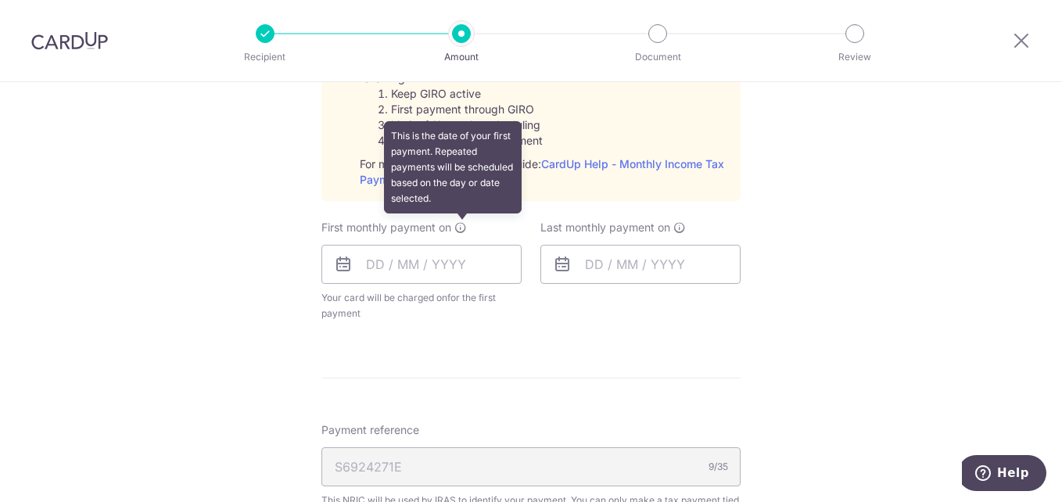
click at [454, 229] on icon at bounding box center [460, 227] width 13 height 13
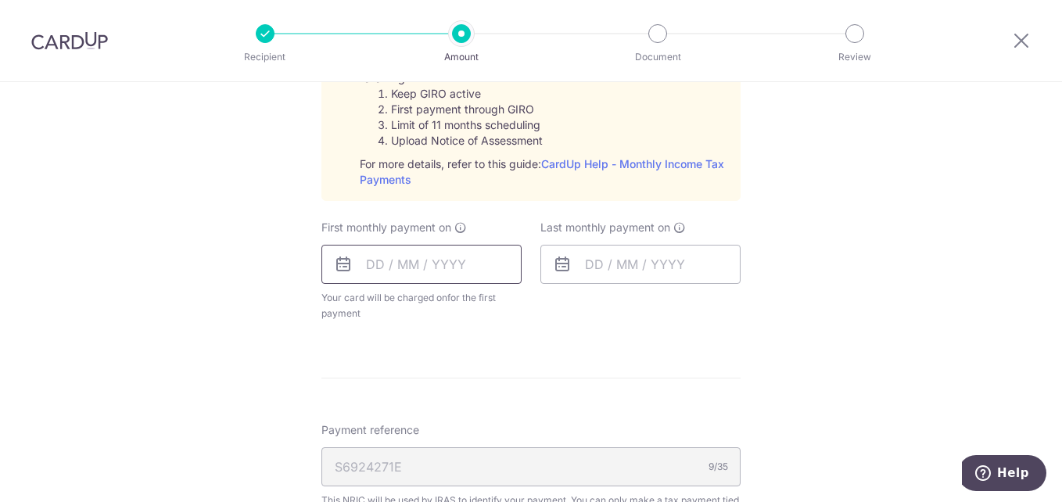
click at [440, 254] on input "text" at bounding box center [421, 264] width 200 height 39
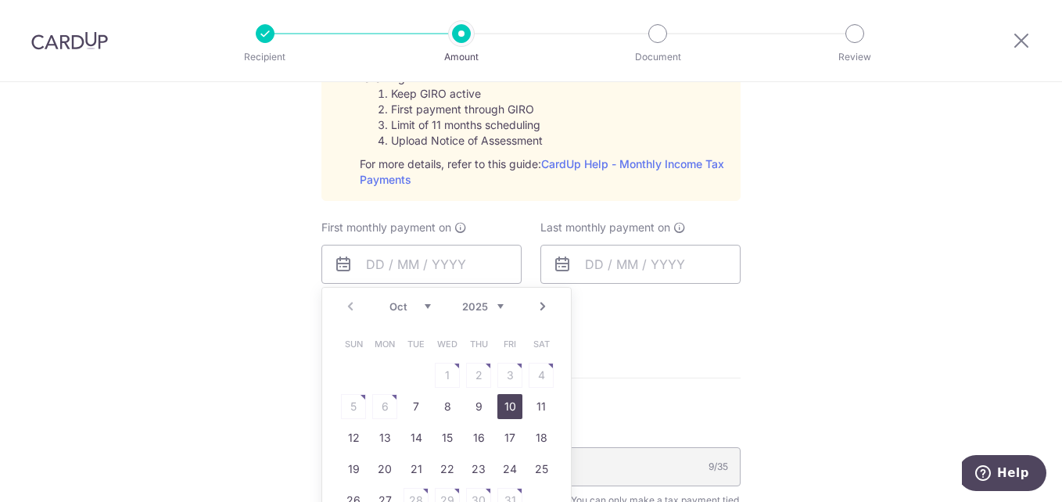
click at [501, 404] on link "10" at bounding box center [509, 406] width 25 height 25
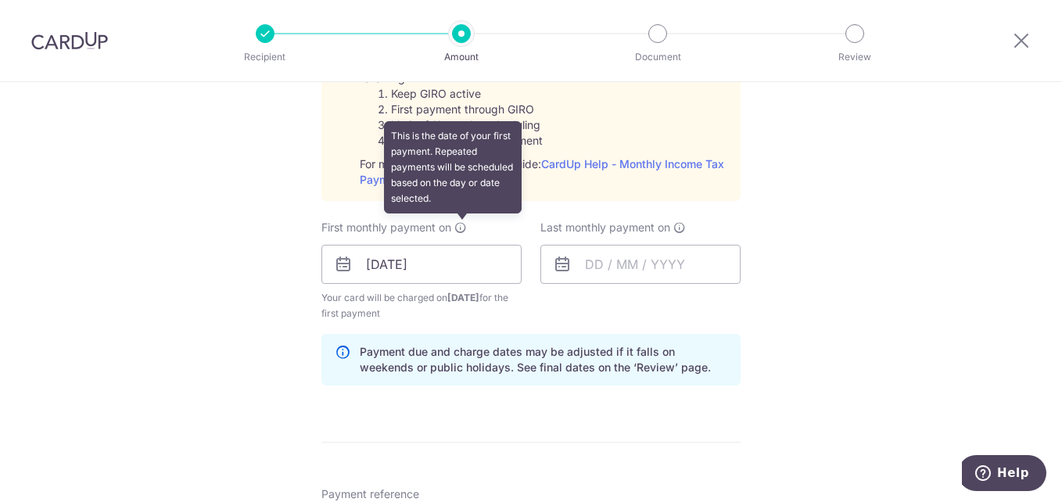
click at [458, 227] on icon at bounding box center [460, 227] width 13 height 13
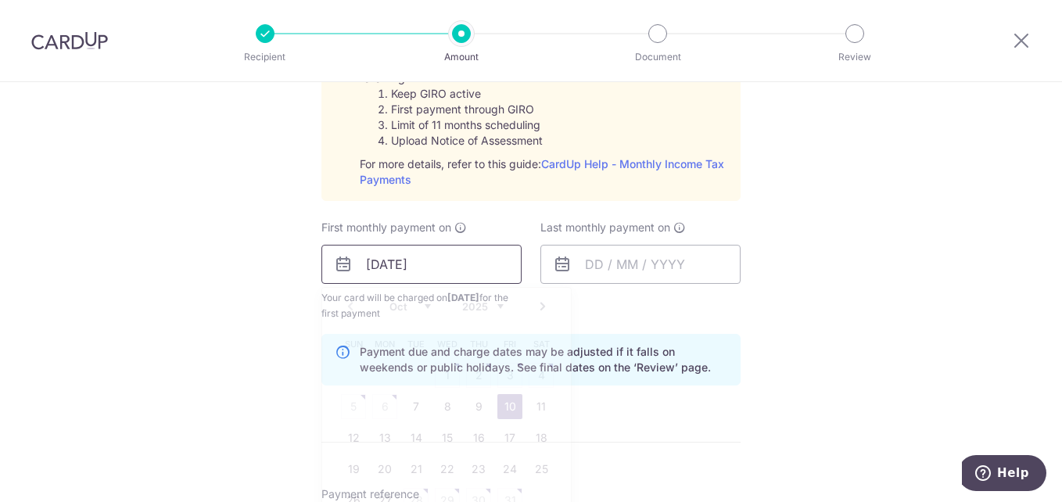
click at [418, 260] on input "[DATE]" at bounding box center [421, 264] width 200 height 39
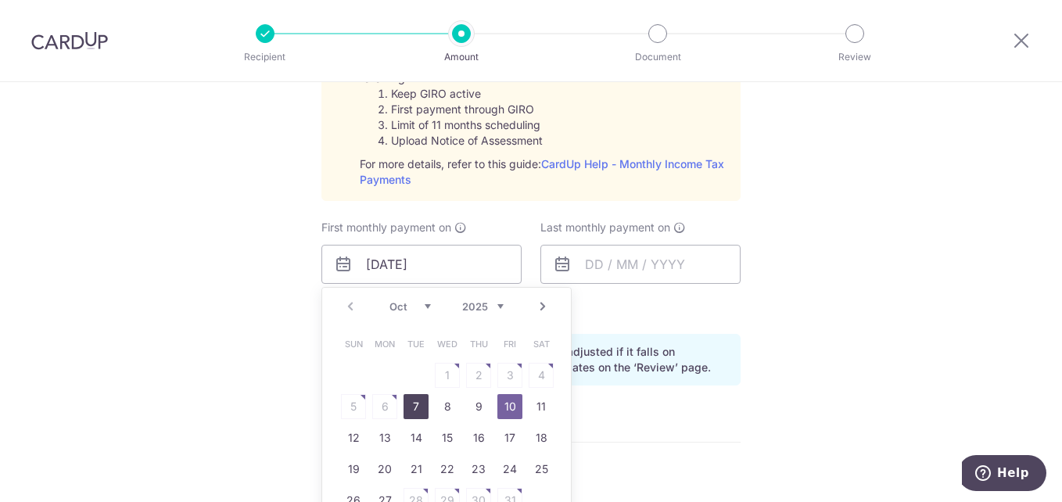
click at [411, 404] on link "7" at bounding box center [416, 406] width 25 height 25
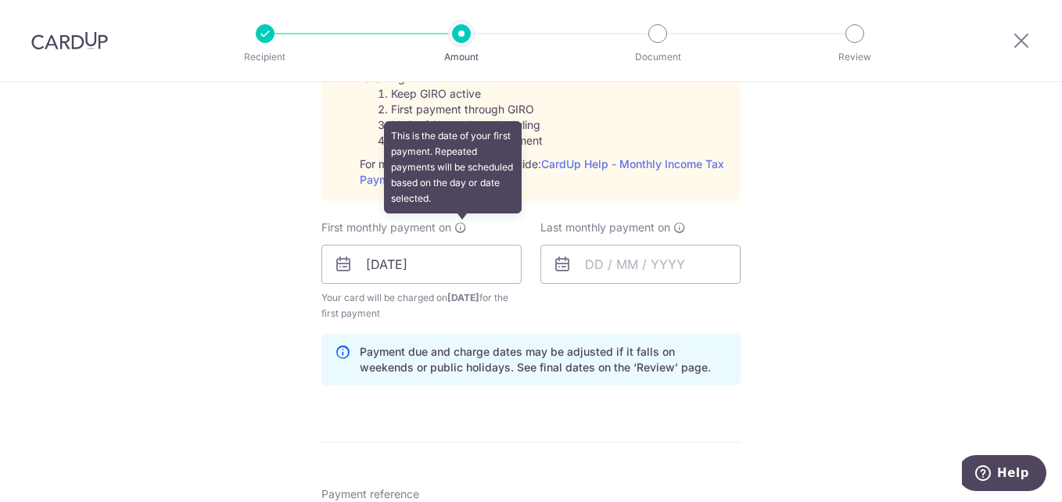
click at [460, 229] on icon at bounding box center [460, 227] width 13 height 13
click at [455, 228] on icon at bounding box center [460, 227] width 13 height 13
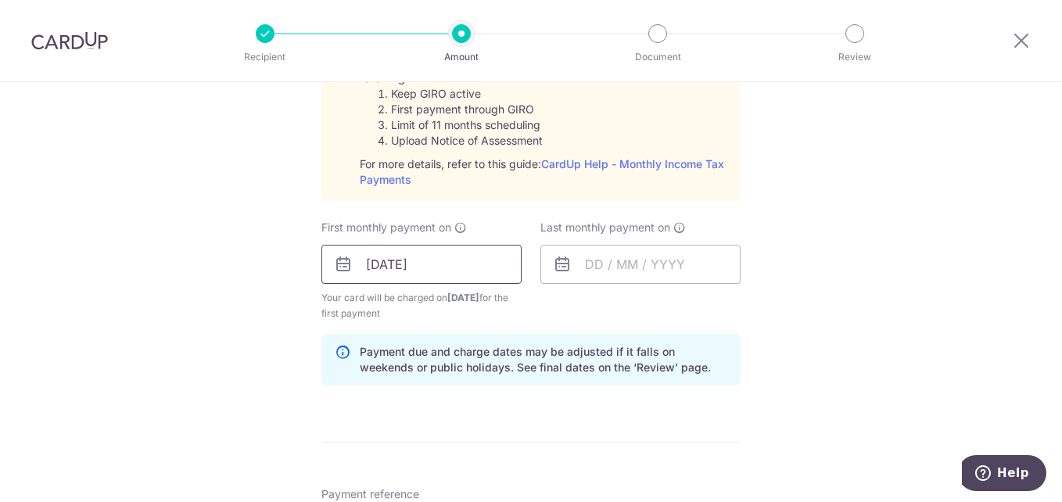
click at [421, 267] on input "[DATE]" at bounding box center [421, 264] width 200 height 39
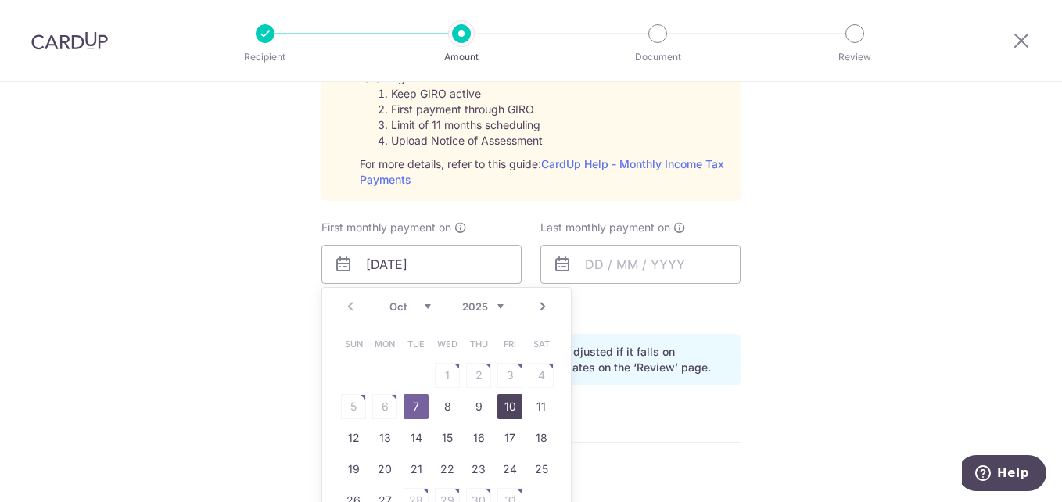
drag, startPoint x: 507, startPoint y: 410, endPoint x: 625, endPoint y: 397, distance: 118.8
click at [507, 411] on link "10" at bounding box center [509, 406] width 25 height 25
type input "[DATE]"
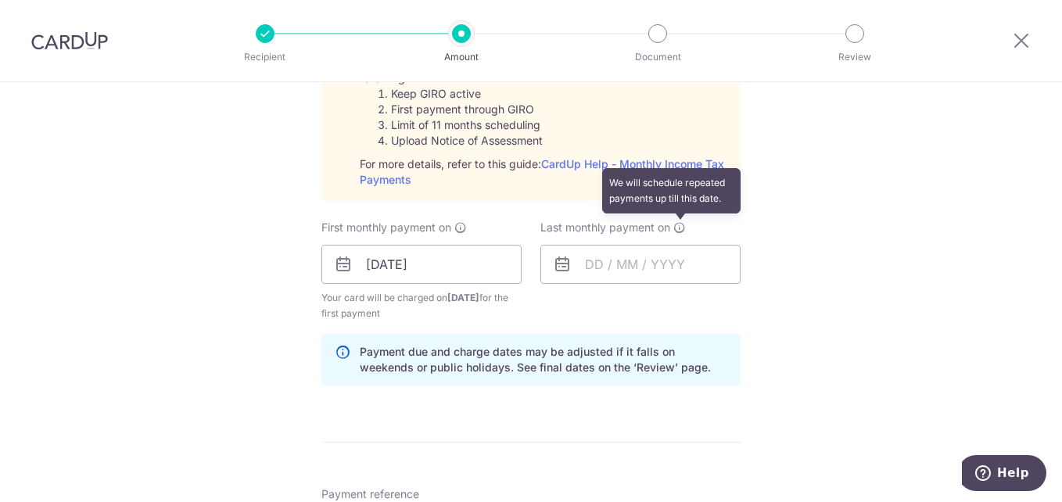
click at [677, 229] on icon at bounding box center [679, 227] width 13 height 13
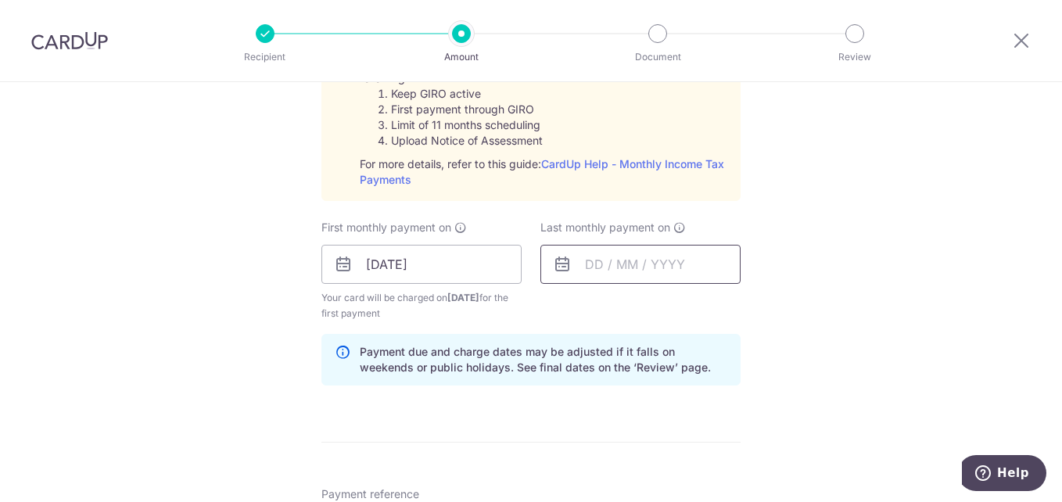
click at [665, 253] on input "text" at bounding box center [640, 264] width 200 height 39
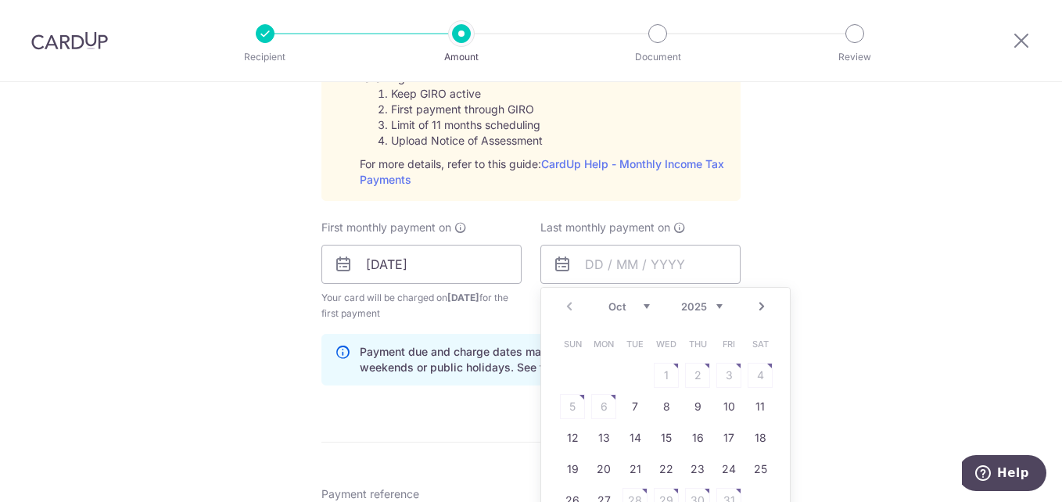
click at [643, 303] on select "Oct Nov Dec" at bounding box center [628, 306] width 41 height 13
click at [723, 436] on link "19" at bounding box center [728, 437] width 25 height 25
type input "19/12/2025"
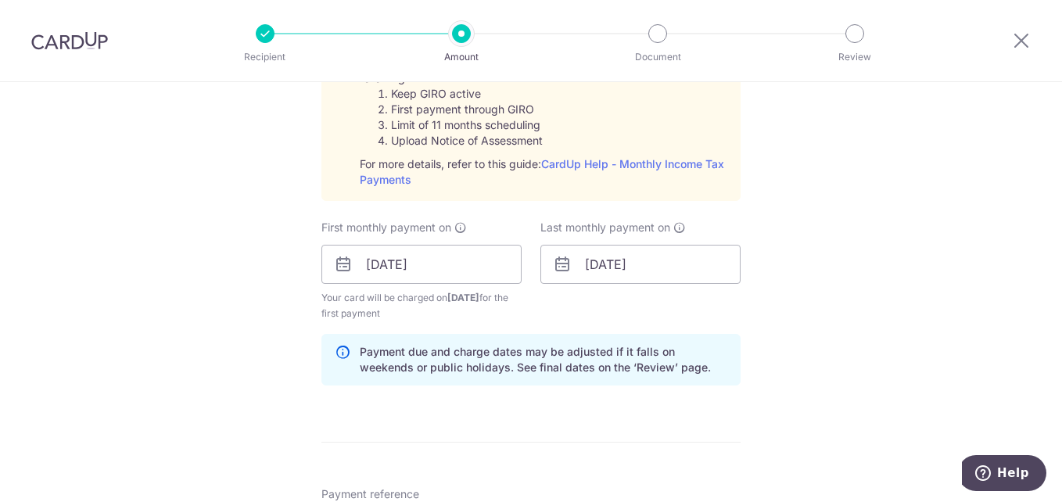
click at [824, 300] on div "Tell us more about your payment Enter one-time or monthly payment amount SGD 40…" at bounding box center [531, 147] width 1062 height 1695
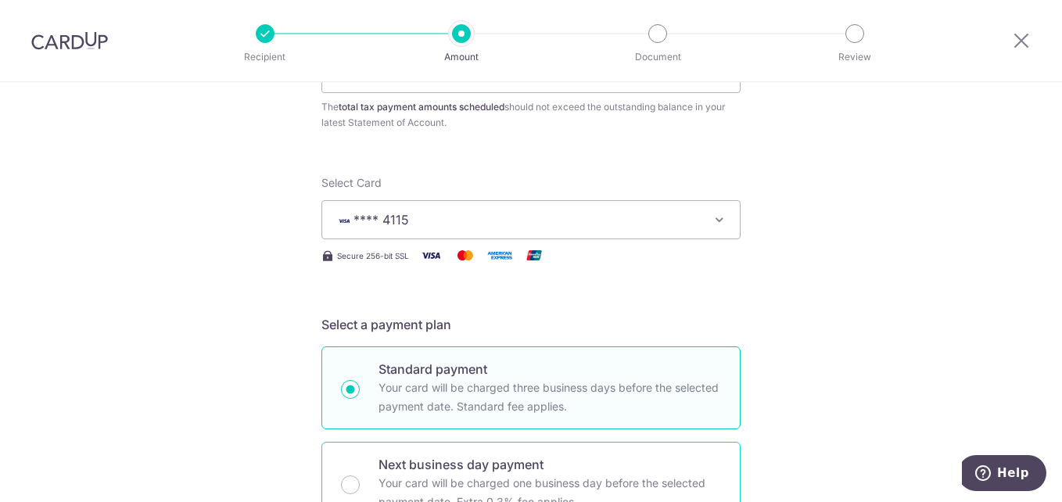
scroll to position [0, 0]
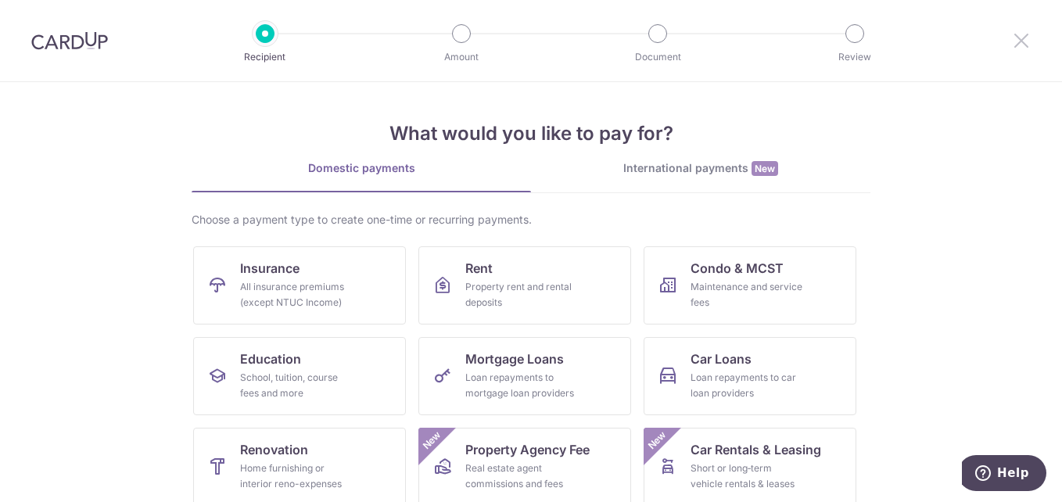
click at [1025, 41] on icon at bounding box center [1021, 41] width 19 height 20
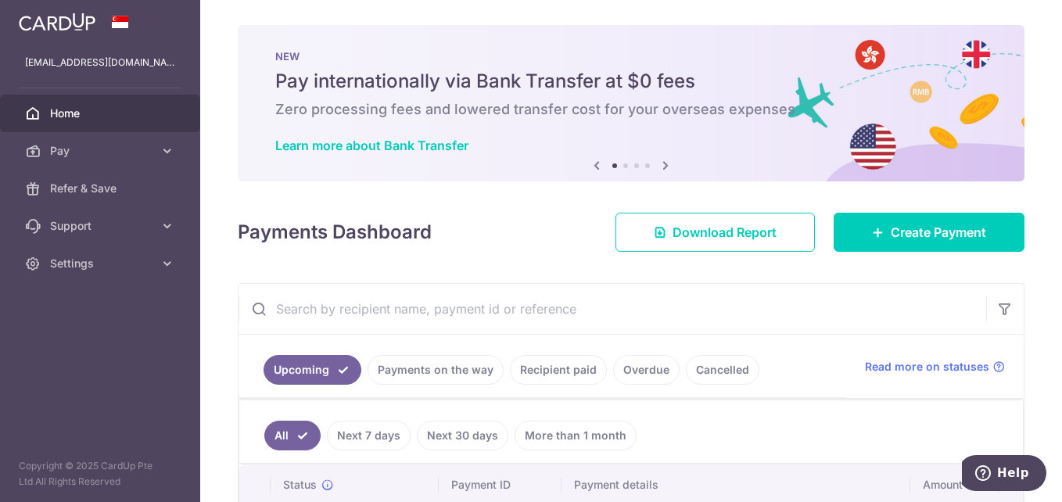
scroll to position [156, 0]
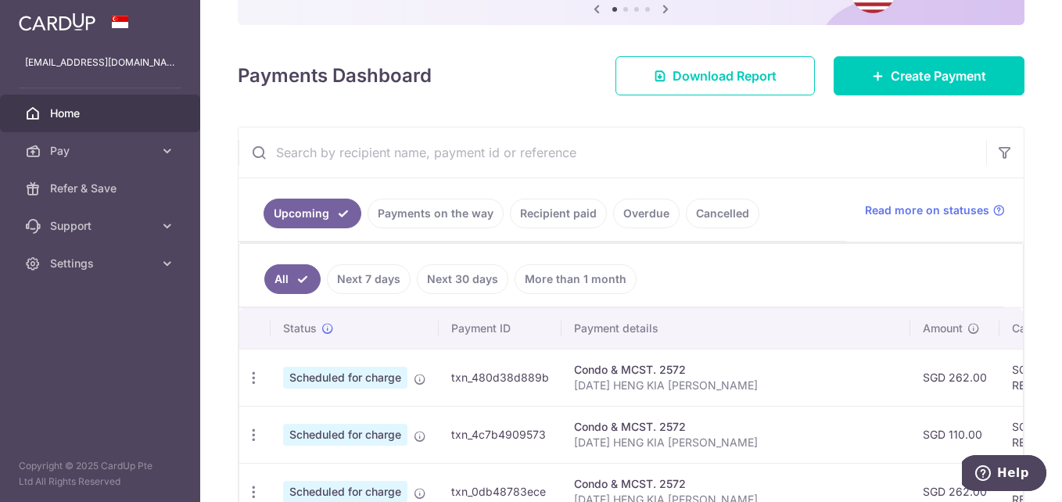
click at [301, 208] on link "Upcoming" at bounding box center [313, 214] width 98 height 30
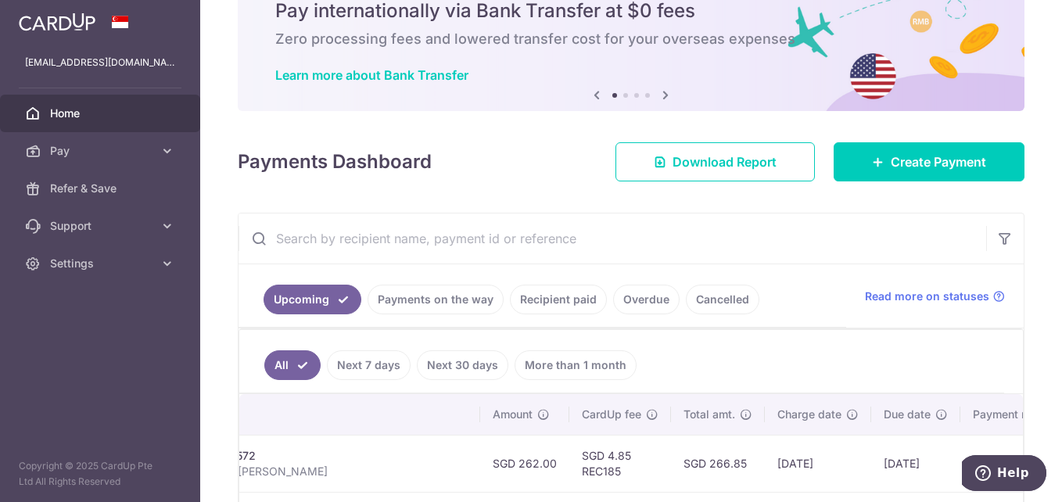
scroll to position [0, 0]
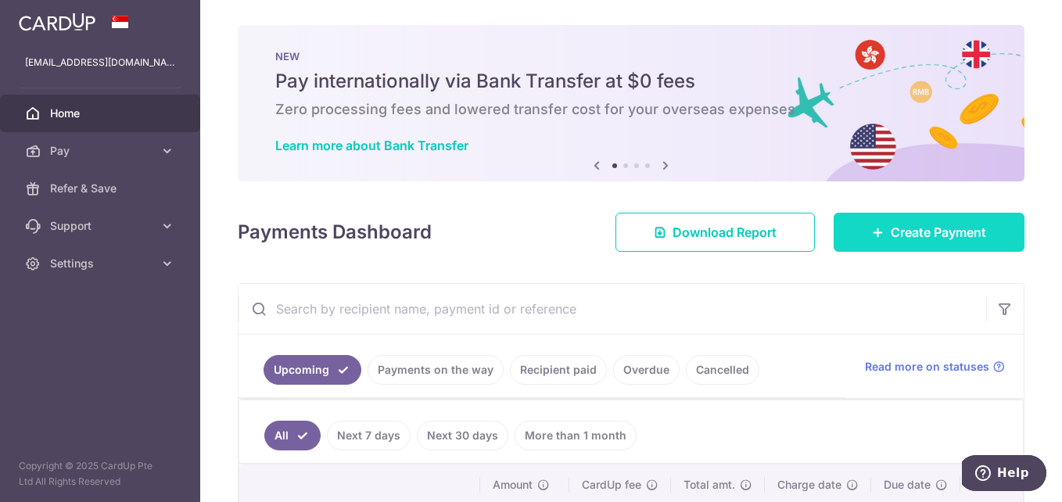
click at [912, 235] on span "Create Payment" at bounding box center [938, 232] width 95 height 19
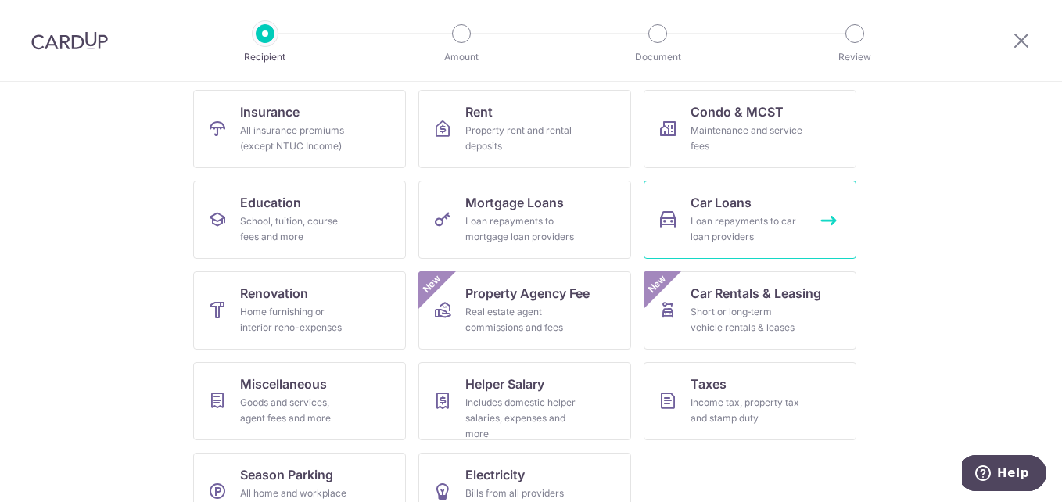
scroll to position [198, 0]
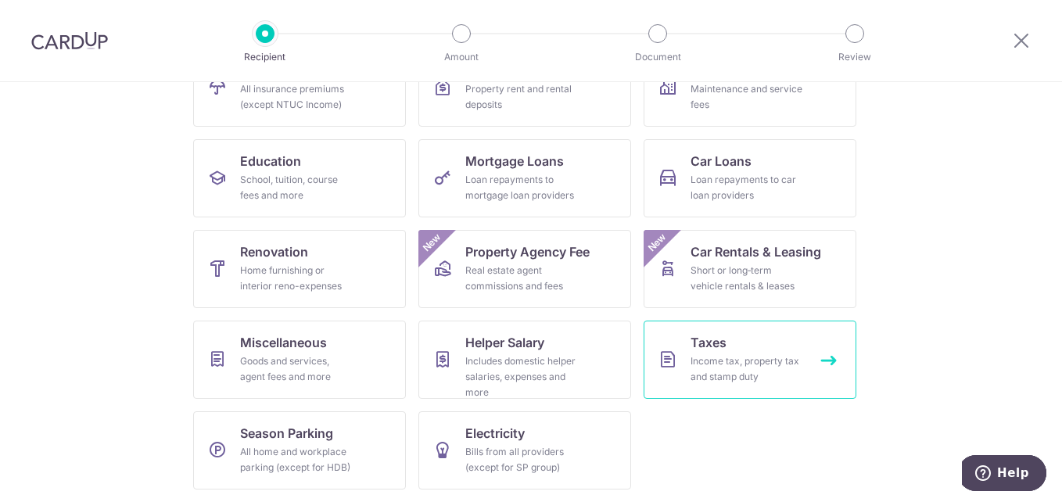
click at [706, 346] on span "Taxes" at bounding box center [709, 342] width 36 height 19
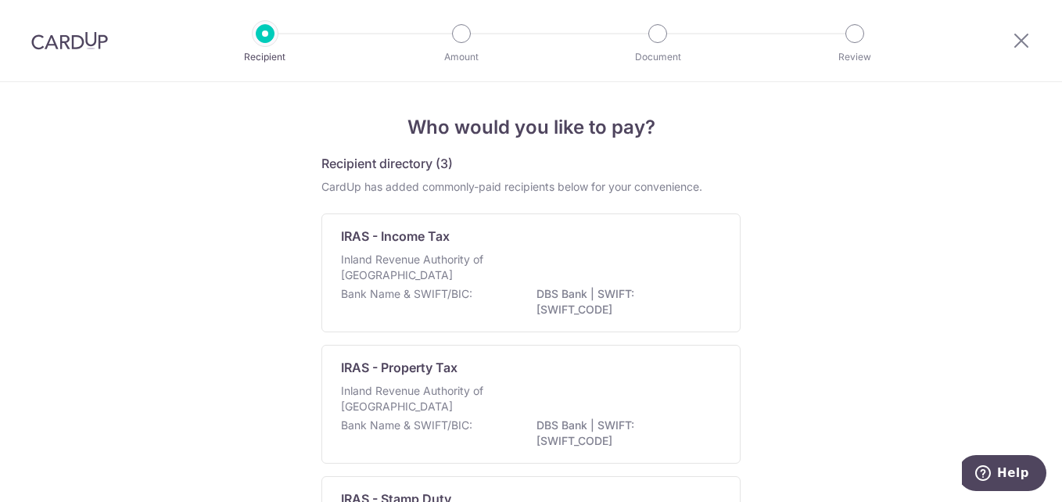
click at [502, 283] on div "Inland Revenue Authority of [GEOGRAPHIC_DATA]" at bounding box center [531, 269] width 380 height 34
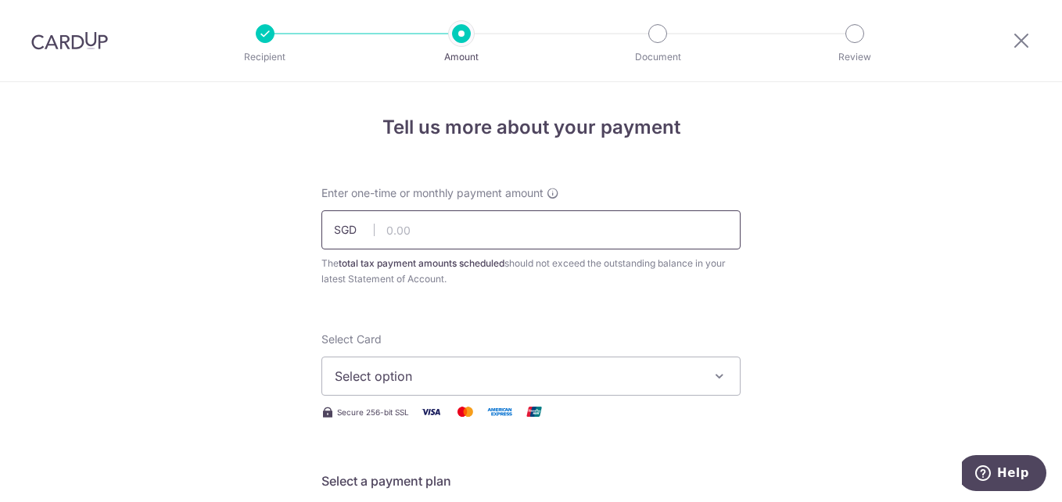
click at [446, 220] on input "text" at bounding box center [530, 229] width 419 height 39
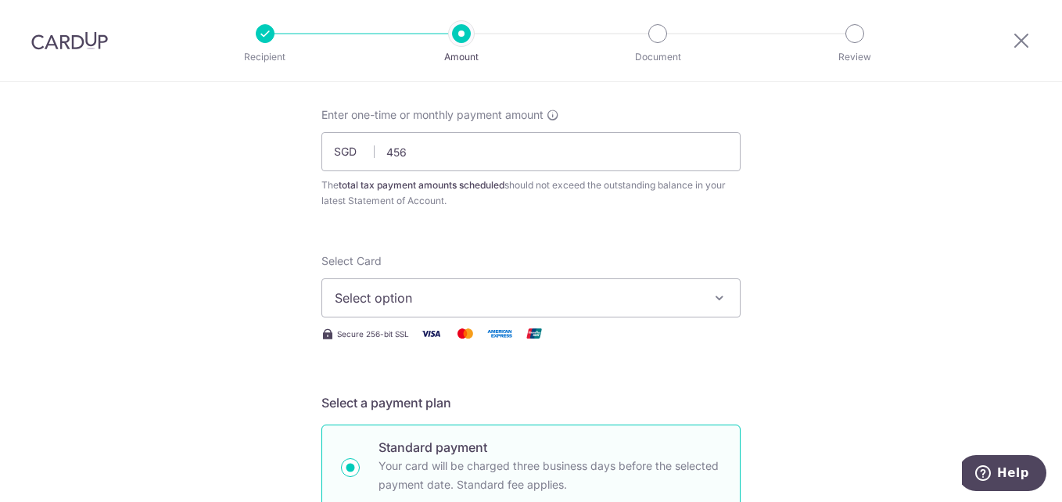
type input "456.00"
click at [471, 293] on span "Select option" at bounding box center [517, 298] width 364 height 19
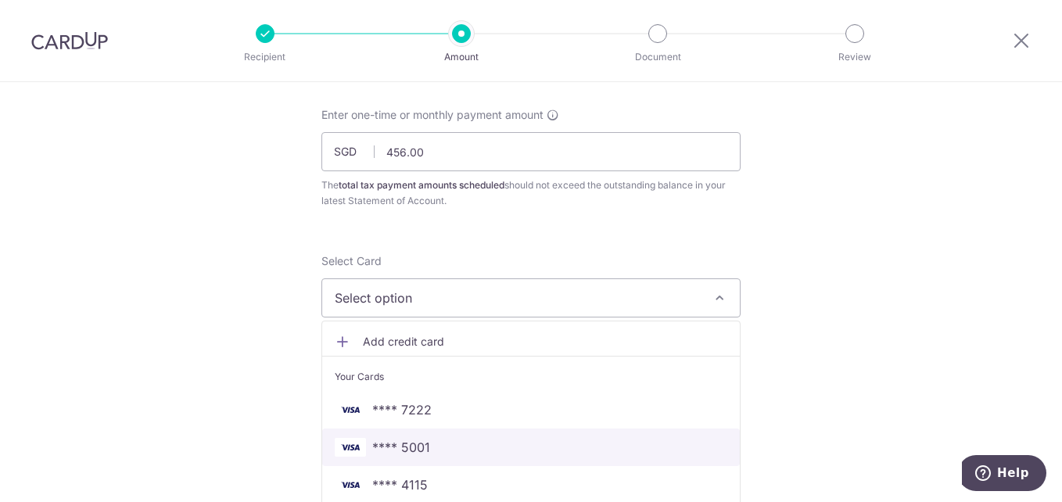
scroll to position [156, 0]
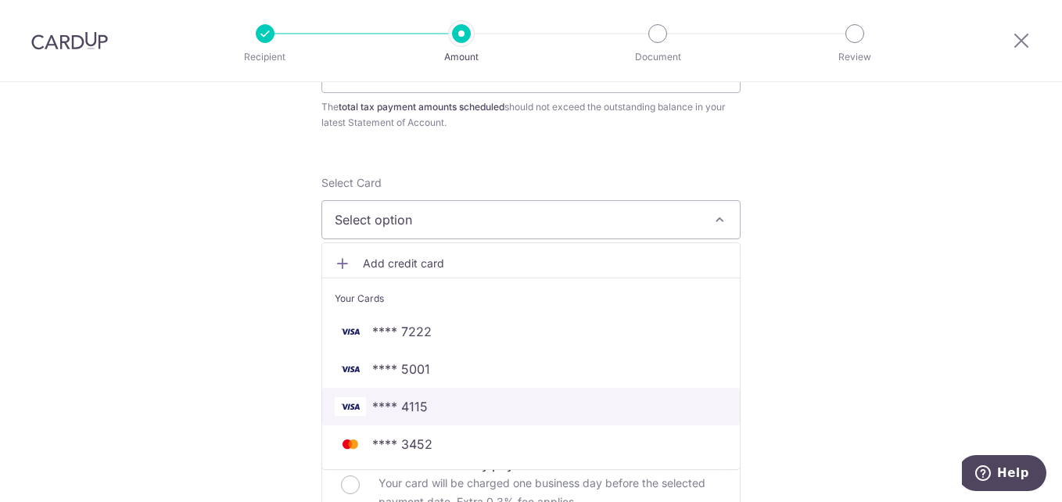
click at [408, 407] on span "**** 4115" at bounding box center [400, 406] width 56 height 19
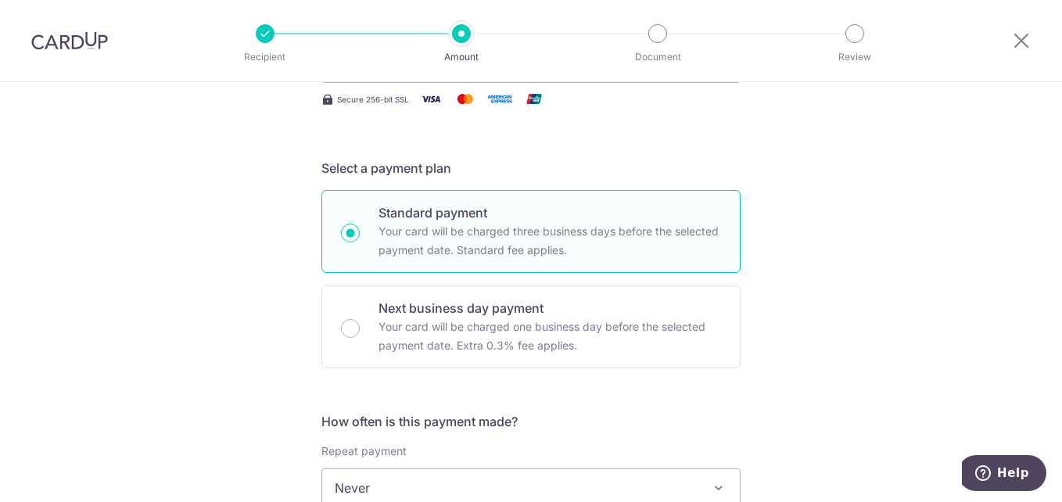
scroll to position [391, 0]
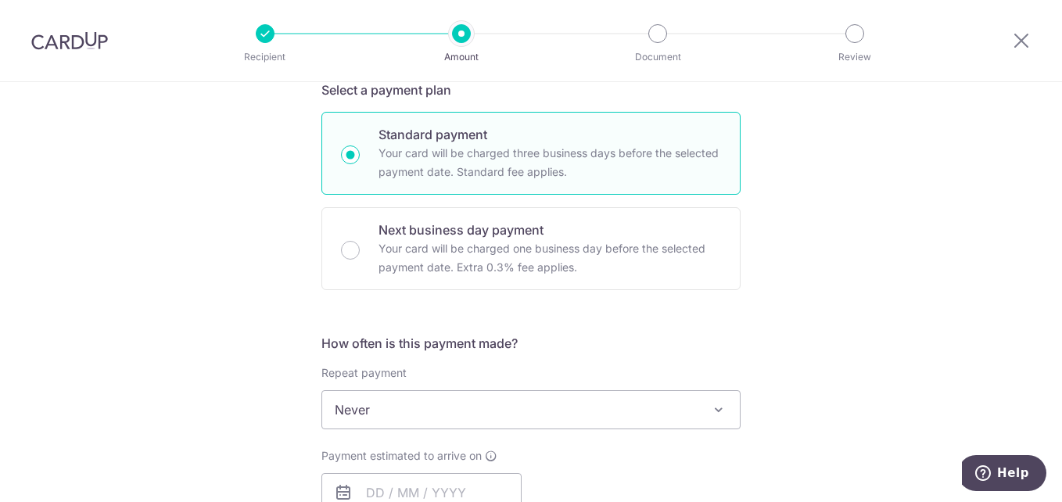
click at [354, 409] on span "Never" at bounding box center [531, 410] width 418 height 38
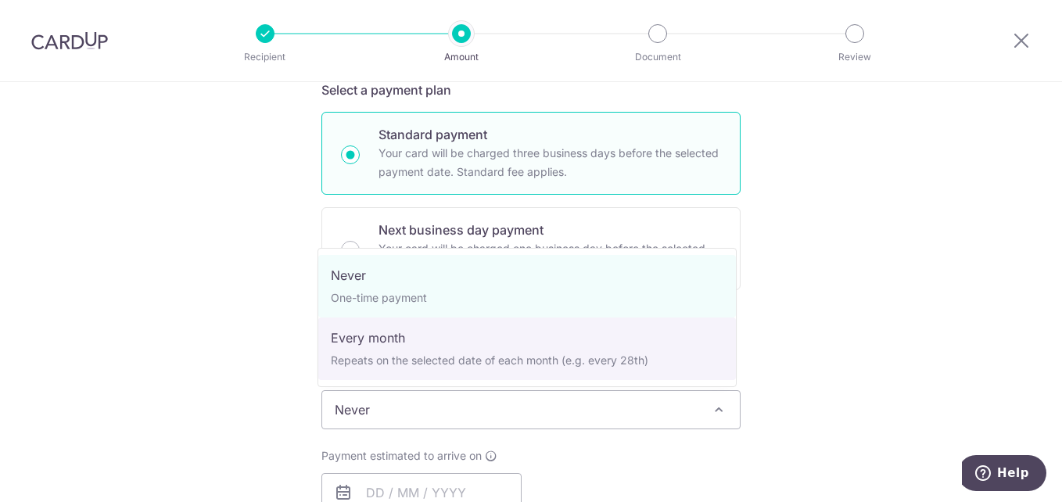
select select "3"
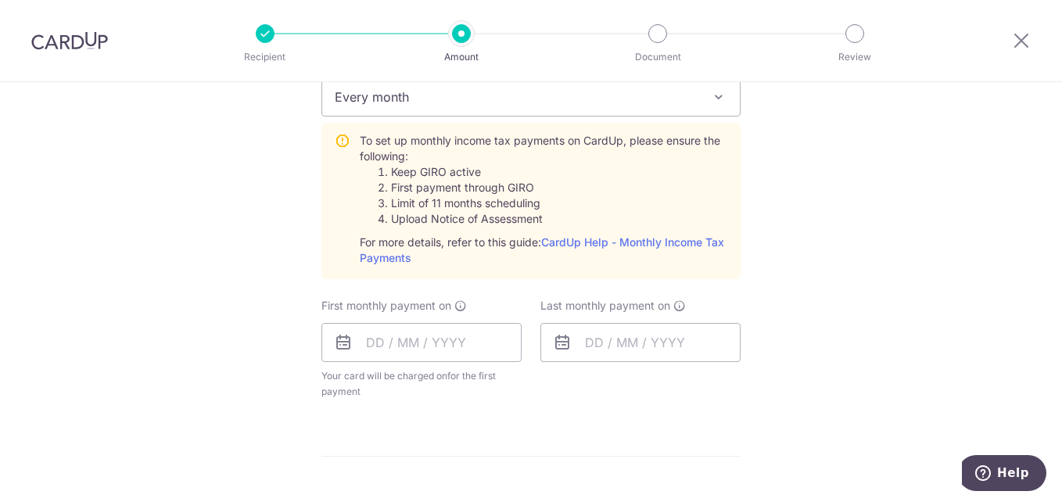
scroll to position [782, 0]
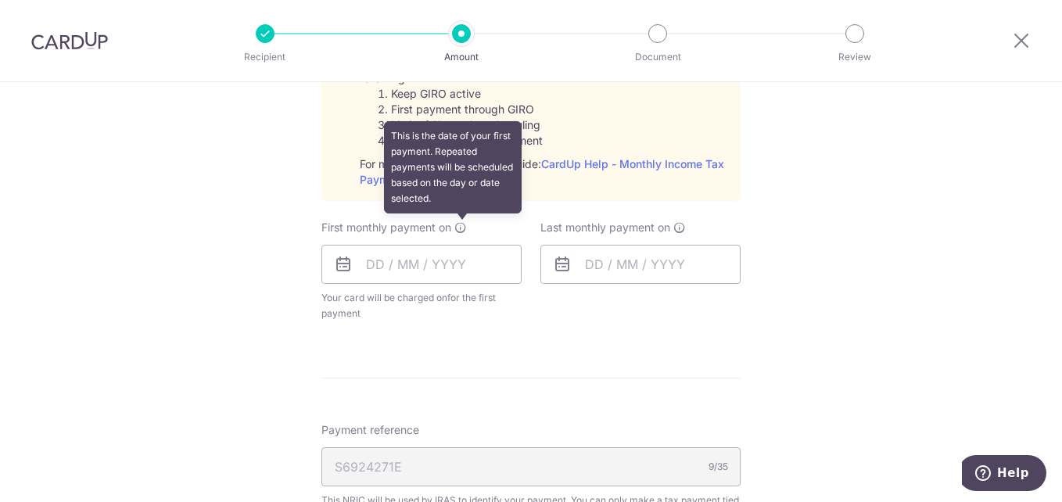
click at [454, 224] on icon at bounding box center [460, 227] width 13 height 13
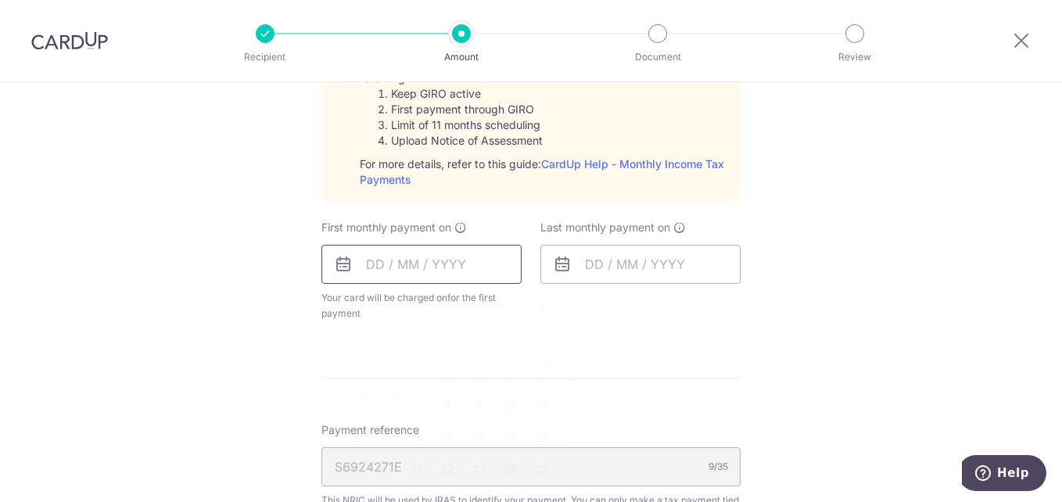
click at [443, 277] on input "text" at bounding box center [421, 264] width 200 height 39
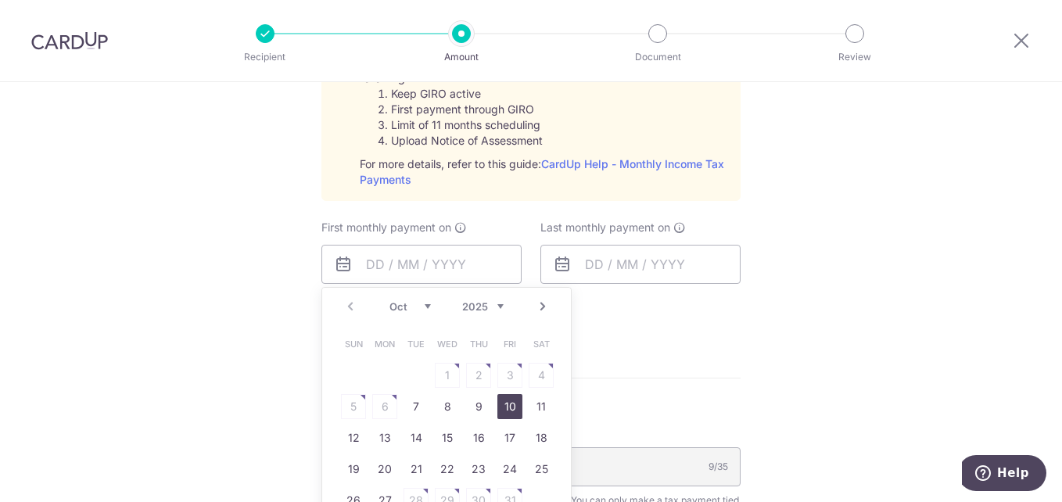
click at [512, 398] on link "10" at bounding box center [509, 406] width 25 height 25
type input "[DATE]"
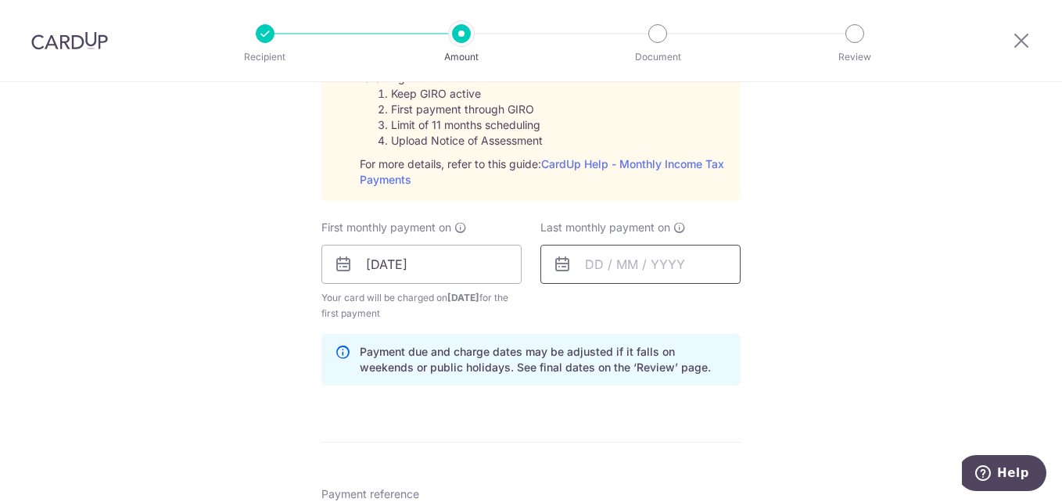
click at [673, 256] on input "text" at bounding box center [640, 264] width 200 height 39
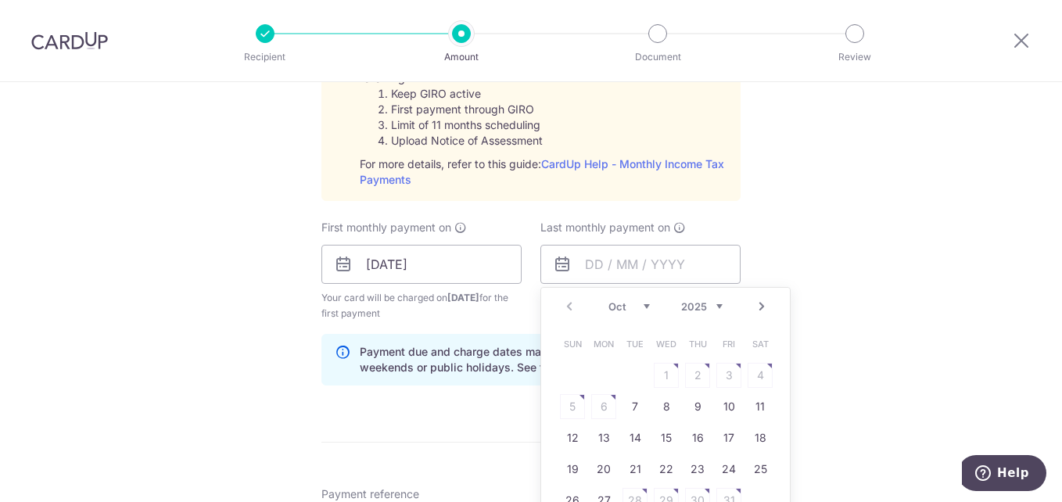
click at [651, 303] on div "Oct Nov Dec 2025 2026" at bounding box center [665, 306] width 114 height 13
click at [641, 304] on select "Oct Nov Dec" at bounding box center [628, 306] width 41 height 13
click at [723, 431] on link "19" at bounding box center [728, 437] width 25 height 25
type input "19/12/2025"
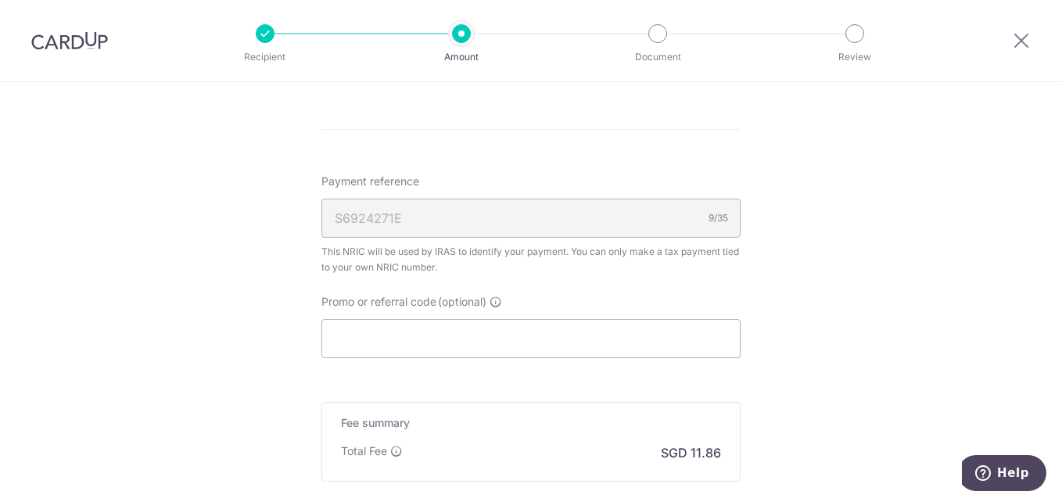
scroll to position [1173, 0]
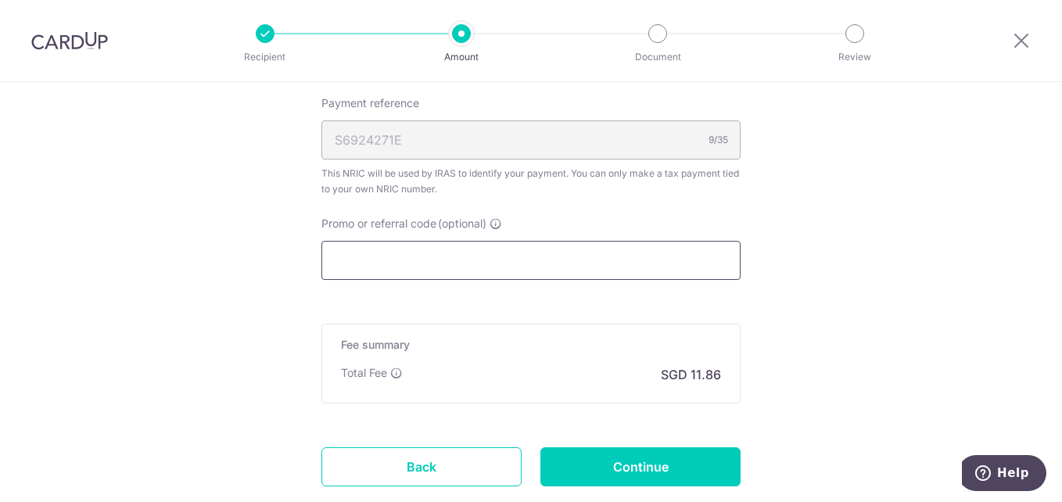
click at [466, 260] on input "Promo or referral code (optional)" at bounding box center [530, 260] width 419 height 39
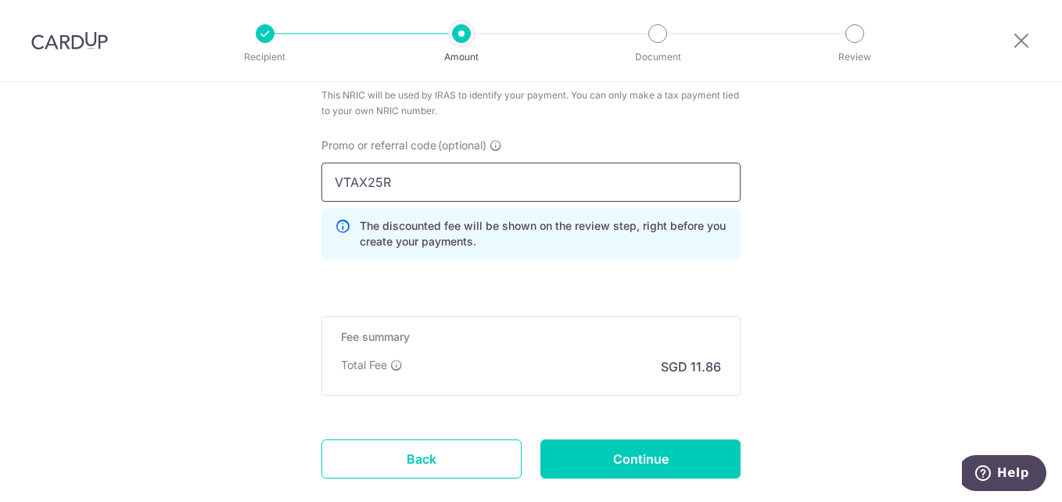
scroll to position [1330, 0]
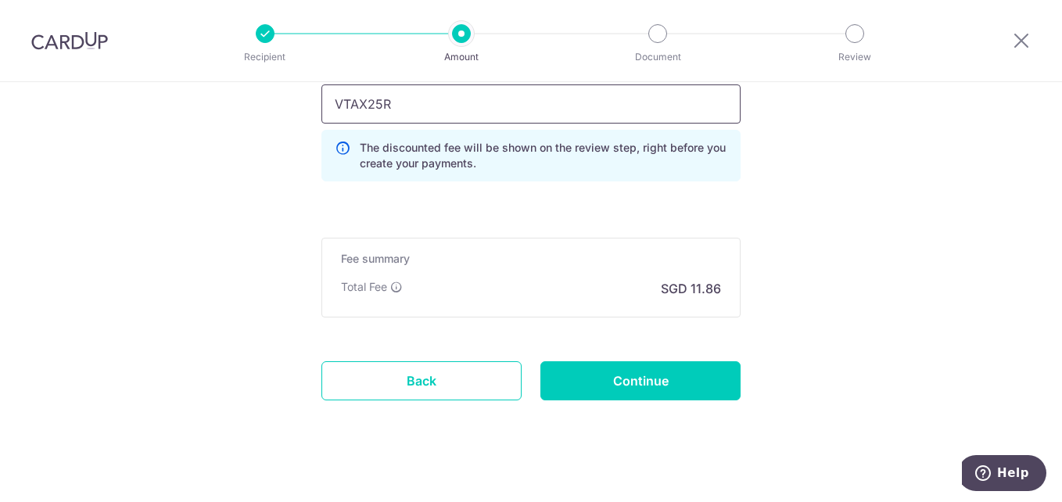
type input "VTAX25R"
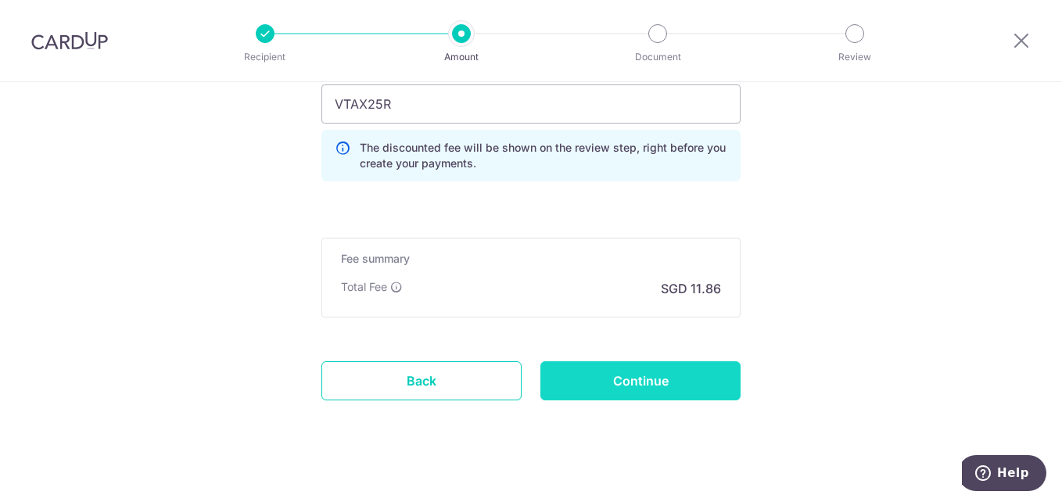
click at [606, 389] on input "Continue" at bounding box center [640, 380] width 200 height 39
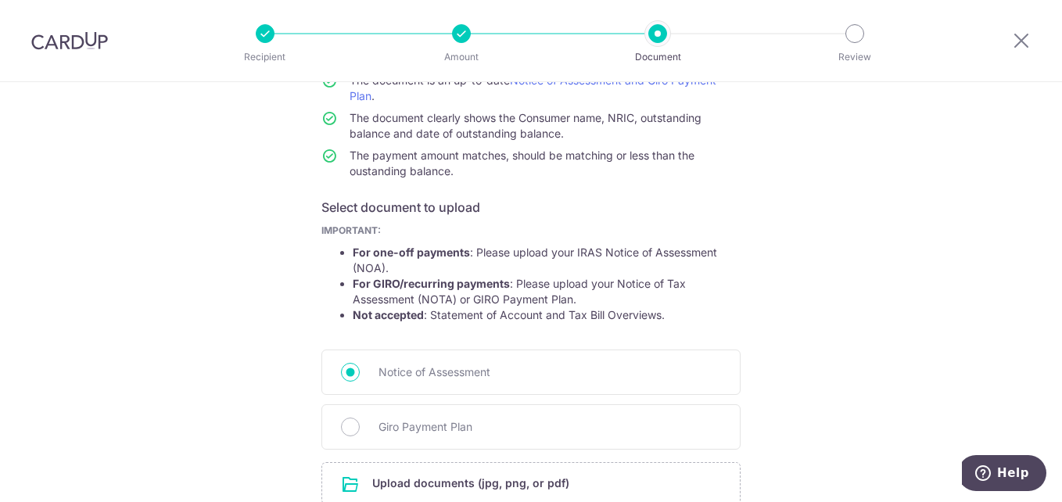
scroll to position [296, 0]
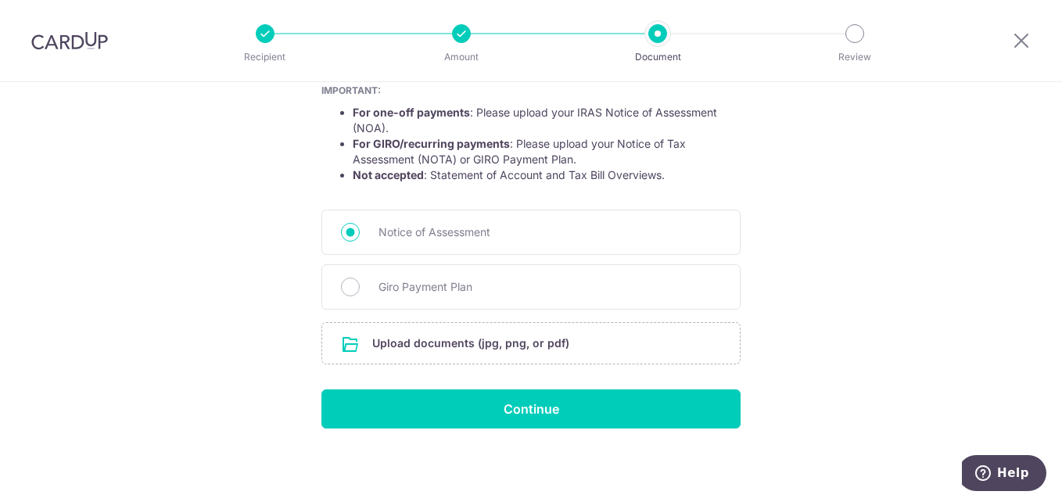
drag, startPoint x: 348, startPoint y: 280, endPoint x: 494, endPoint y: 321, distance: 151.8
click at [349, 280] on input "Giro Payment Plan" at bounding box center [350, 287] width 19 height 19
radio input "true"
click at [476, 340] on input "file" at bounding box center [531, 343] width 418 height 41
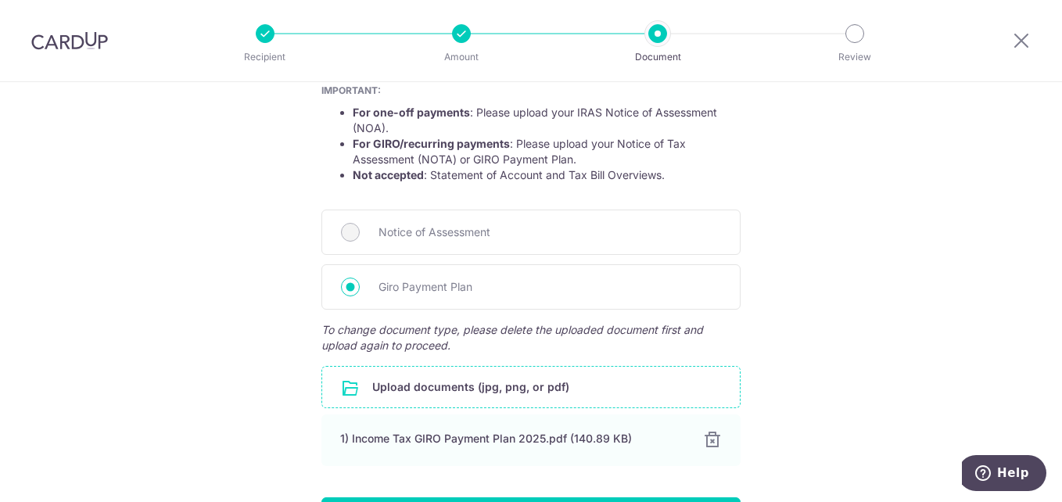
scroll to position [404, 0]
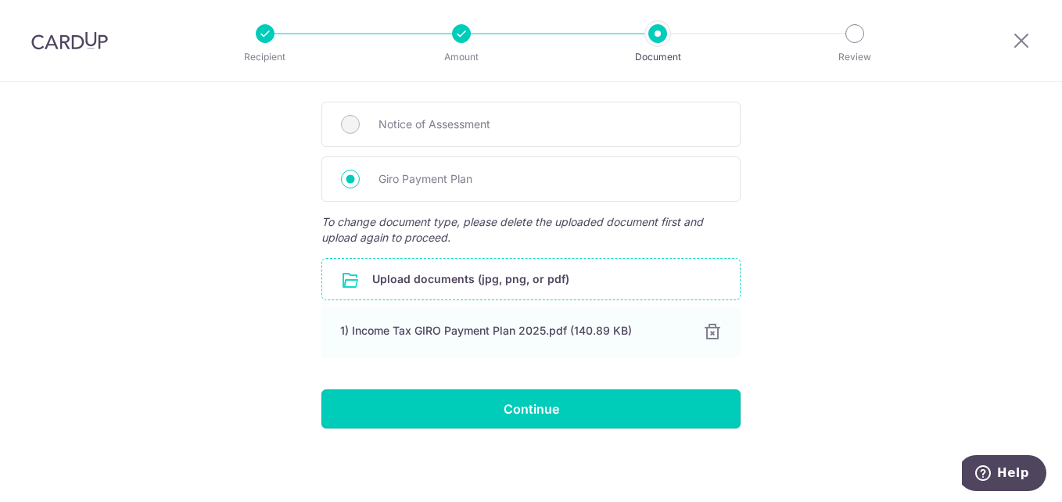
drag, startPoint x: 521, startPoint y: 409, endPoint x: 533, endPoint y: 403, distance: 13.3
click at [522, 408] on input "Continue" at bounding box center [530, 408] width 419 height 39
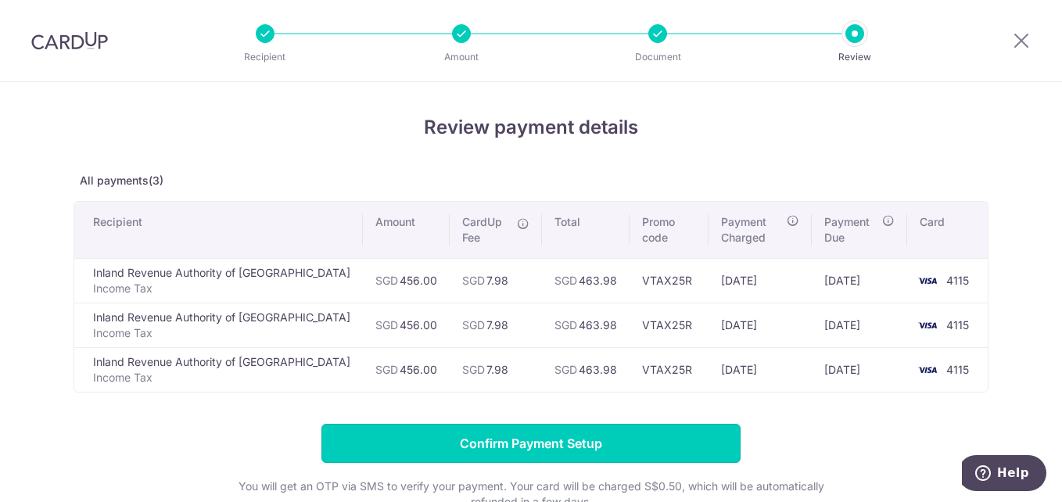
drag, startPoint x: 516, startPoint y: 458, endPoint x: 524, endPoint y: 439, distance: 20.3
click at [516, 457] on input "Confirm Payment Setup" at bounding box center [530, 443] width 419 height 39
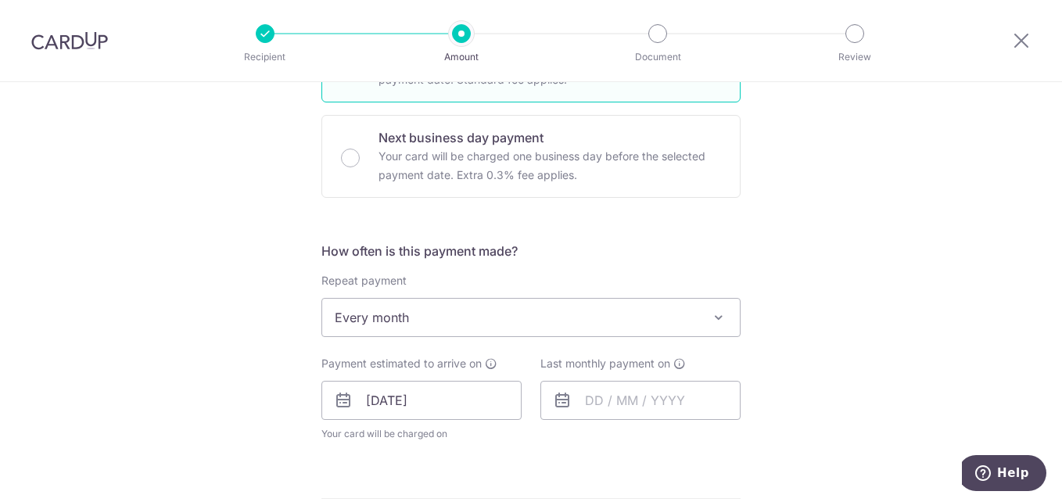
scroll to position [704, 0]
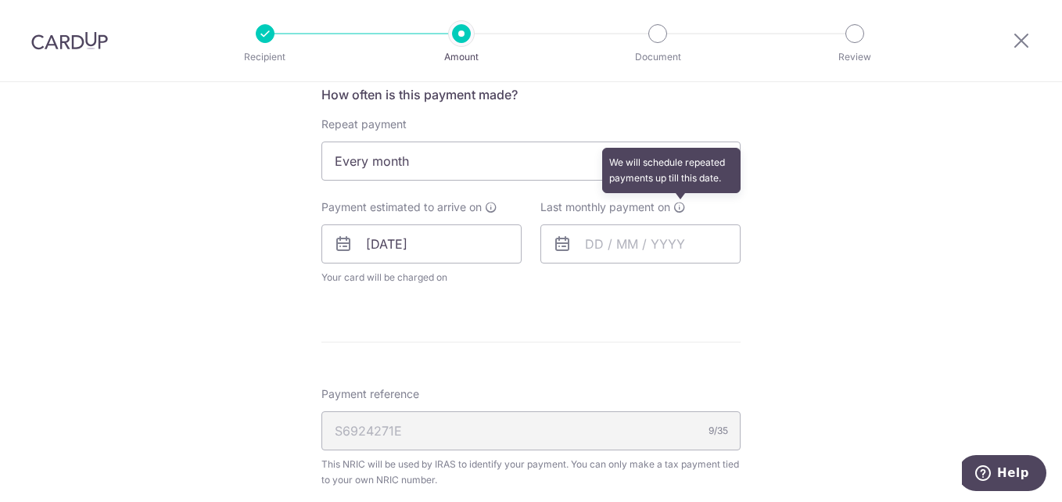
click at [674, 211] on icon at bounding box center [679, 207] width 13 height 13
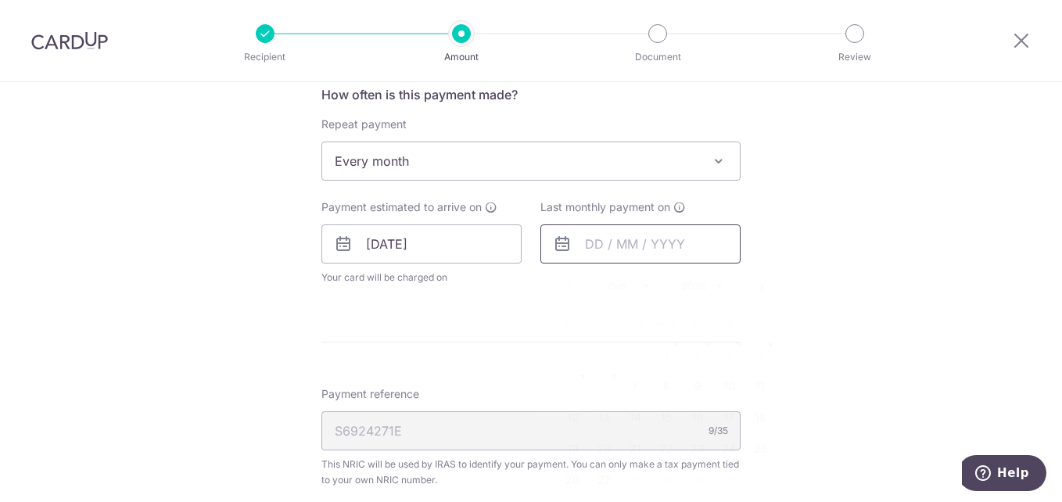
click at [657, 245] on input "text" at bounding box center [640, 243] width 200 height 39
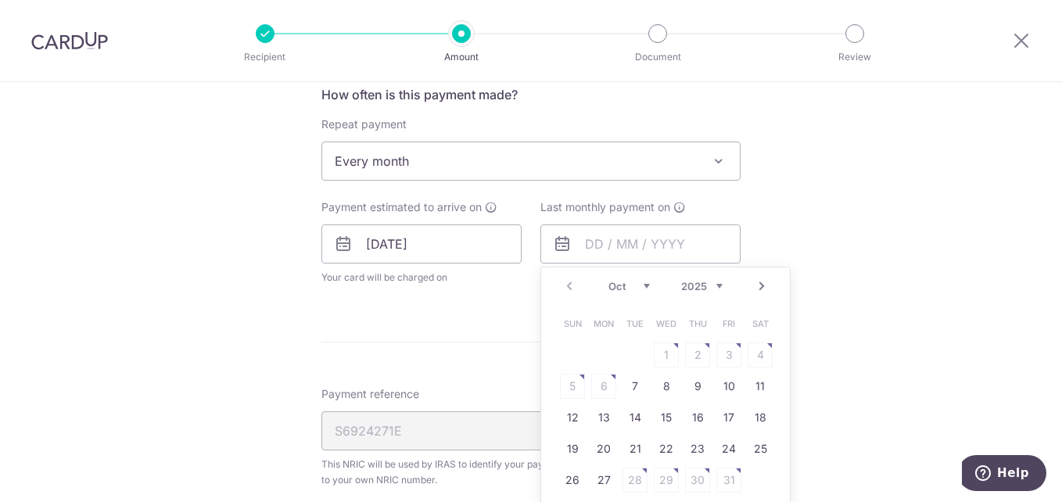
click at [643, 289] on select "Oct Nov Dec" at bounding box center [628, 286] width 41 height 13
click at [723, 408] on link "19" at bounding box center [728, 417] width 25 height 25
type input "19/12/2025"
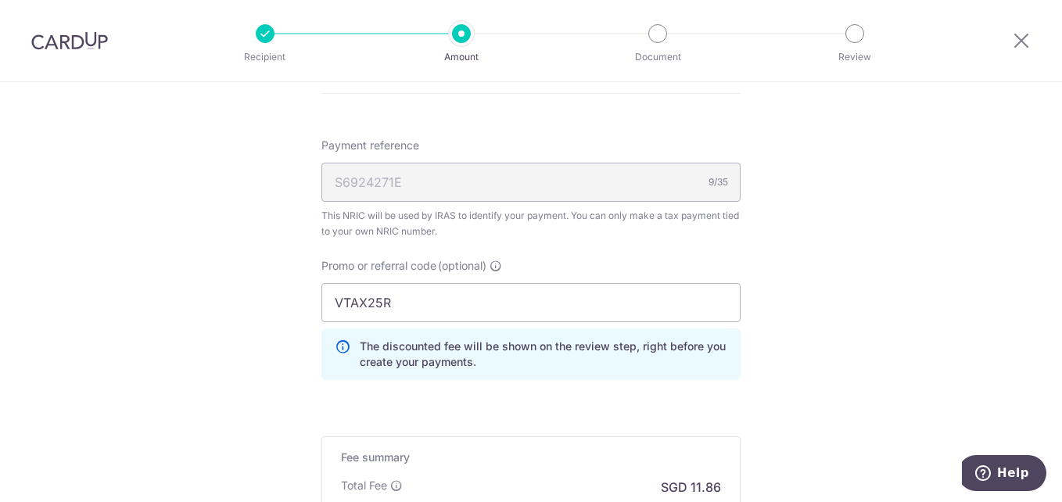
scroll to position [1173, 0]
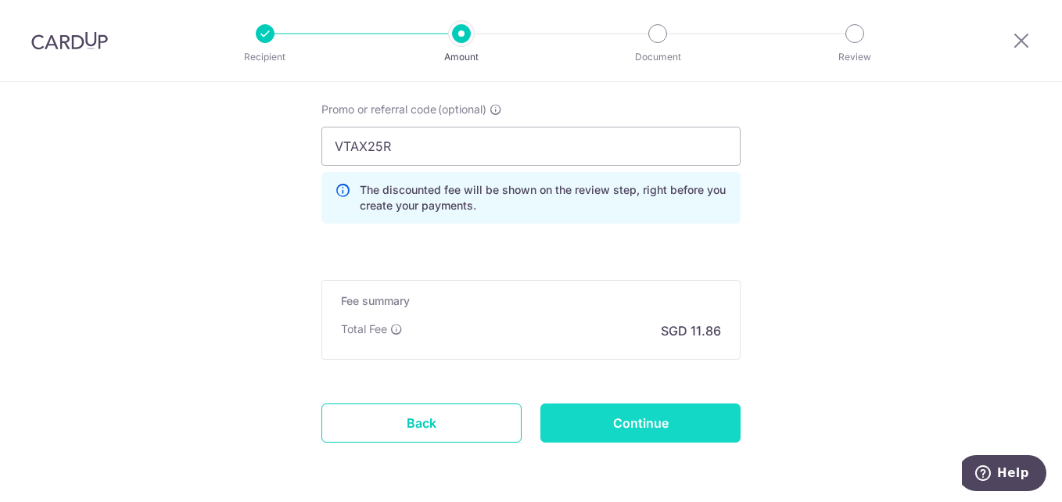
click at [691, 422] on input "Continue" at bounding box center [640, 423] width 200 height 39
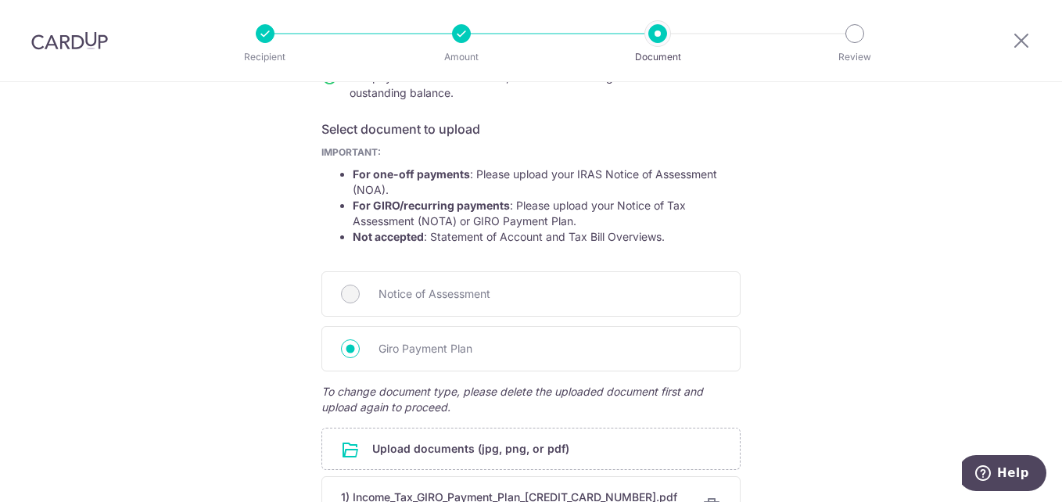
scroll to position [414, 0]
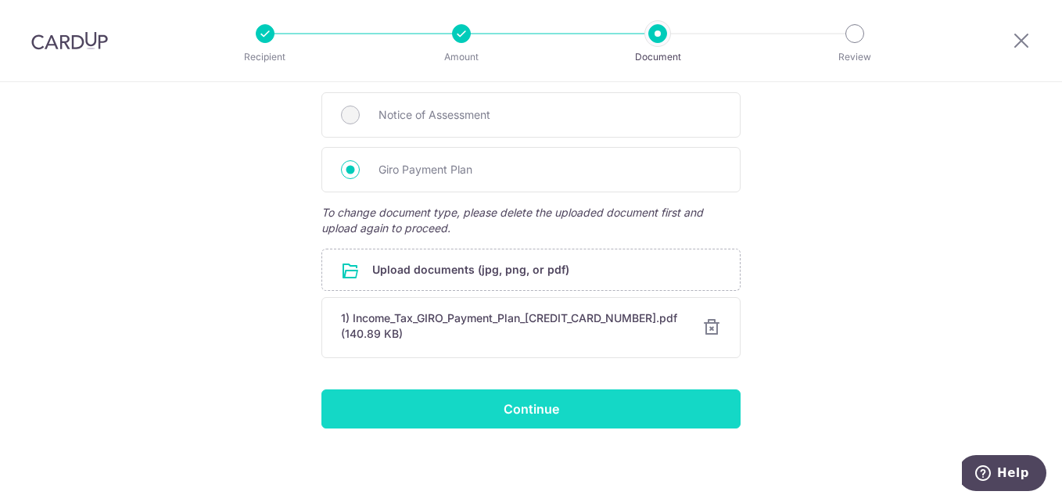
click at [590, 420] on input "Continue" at bounding box center [530, 408] width 419 height 39
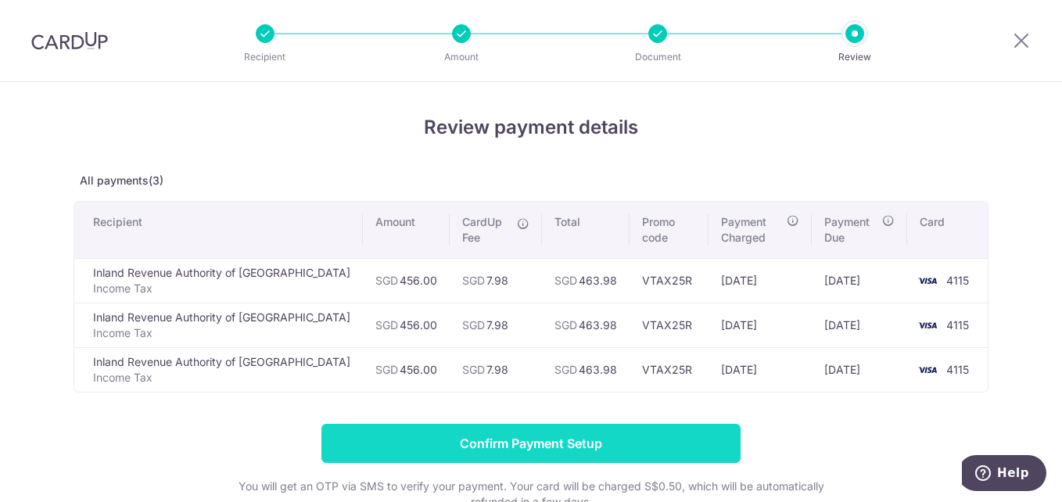
click at [516, 440] on input "Confirm Payment Setup" at bounding box center [530, 443] width 419 height 39
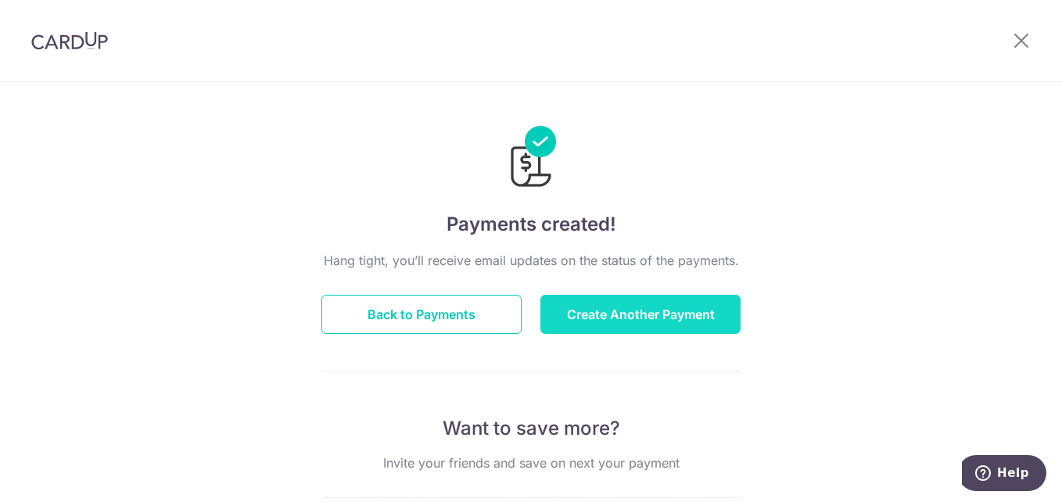
click at [649, 314] on button "Create Another Payment" at bounding box center [640, 314] width 200 height 39
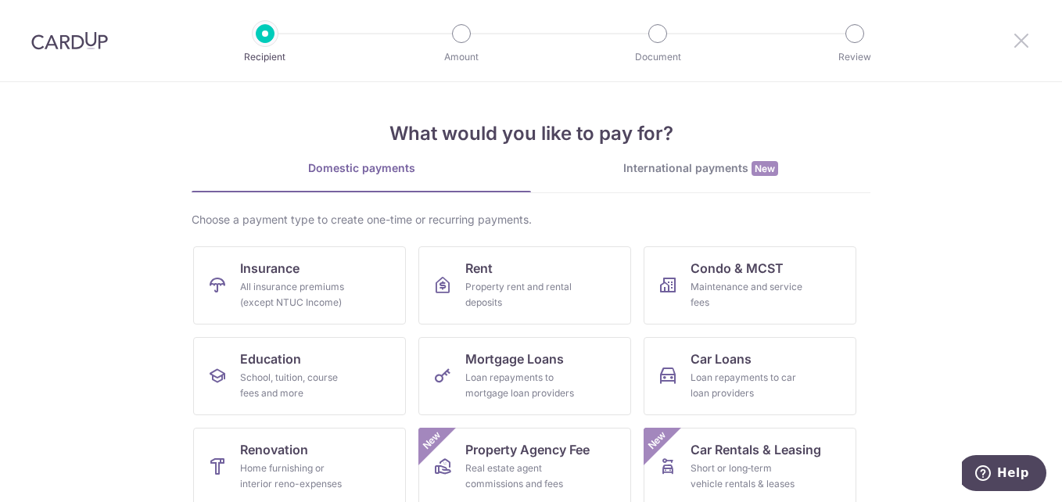
click at [1014, 48] on icon at bounding box center [1021, 41] width 19 height 20
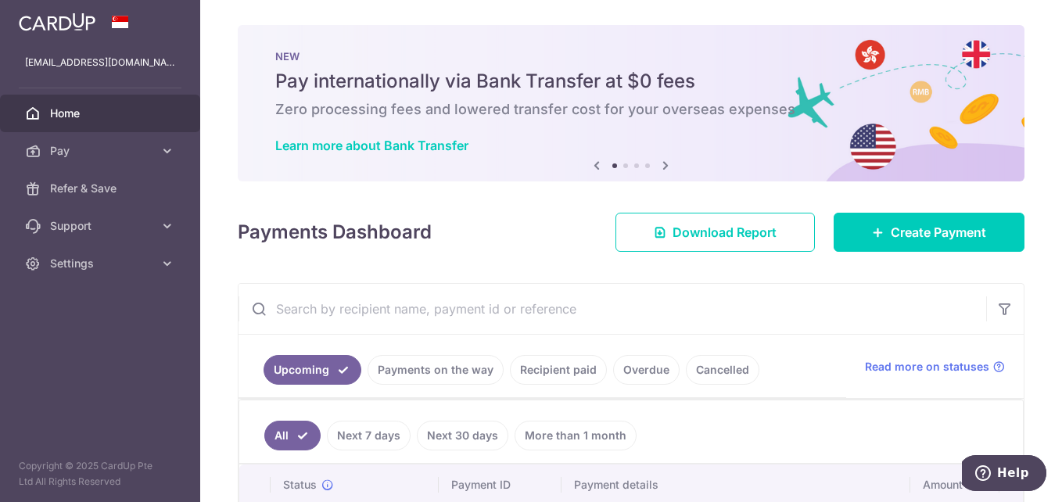
click at [315, 372] on link "Upcoming" at bounding box center [313, 370] width 98 height 30
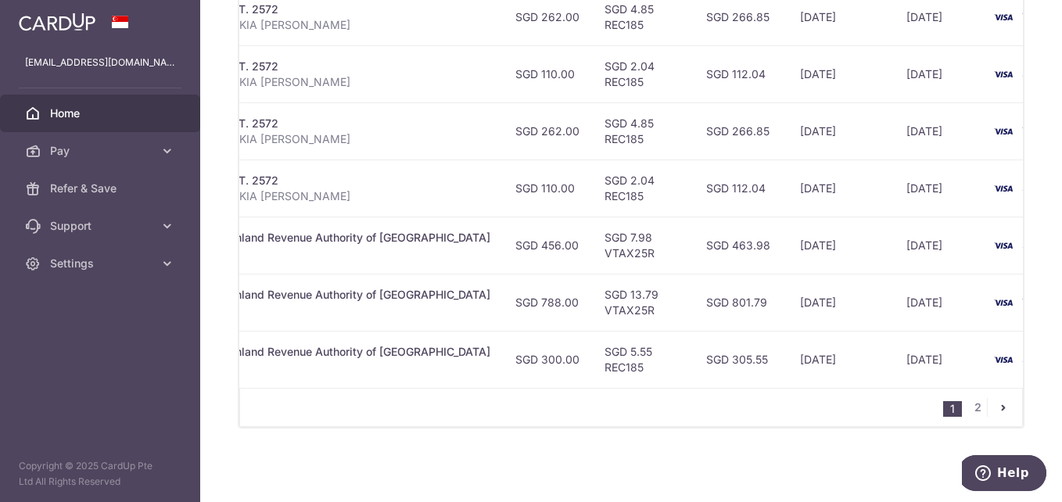
scroll to position [0, 430]
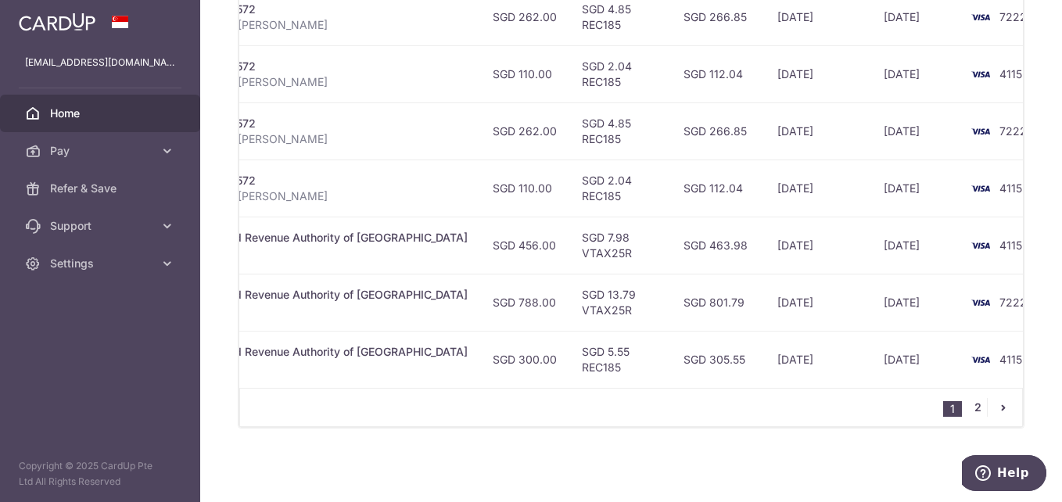
click at [968, 411] on link "2" at bounding box center [977, 407] width 19 height 19
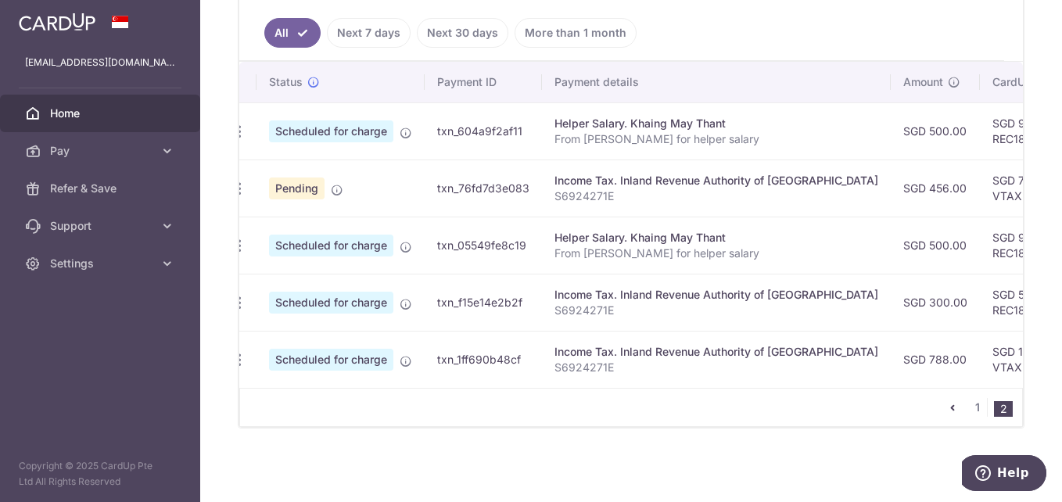
scroll to position [0, 0]
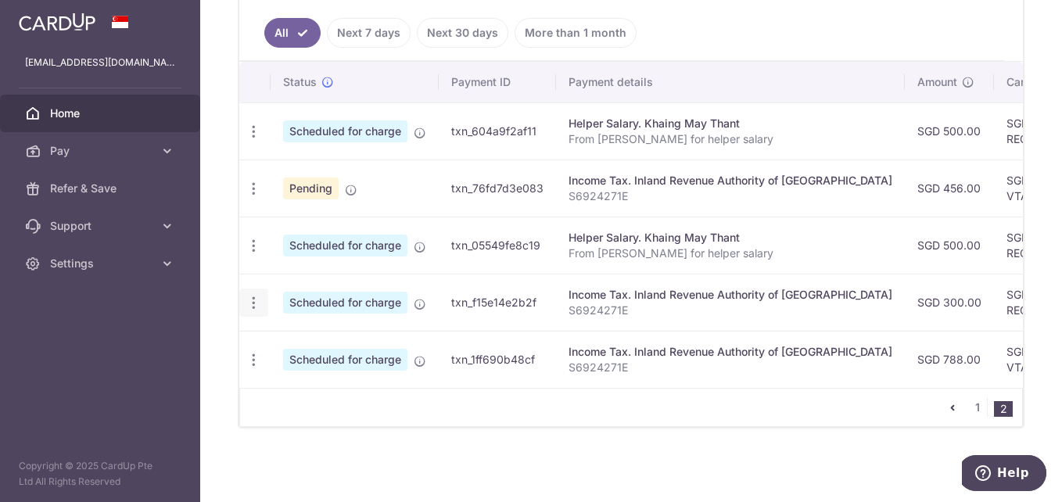
click at [257, 295] on icon "button" at bounding box center [254, 303] width 16 height 16
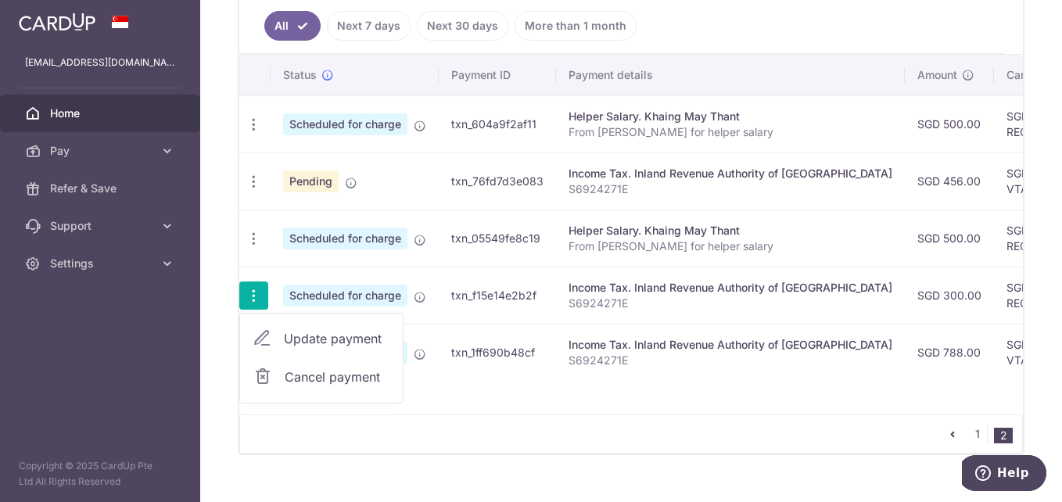
click at [300, 369] on span "Cancel payment" at bounding box center [337, 377] width 105 height 19
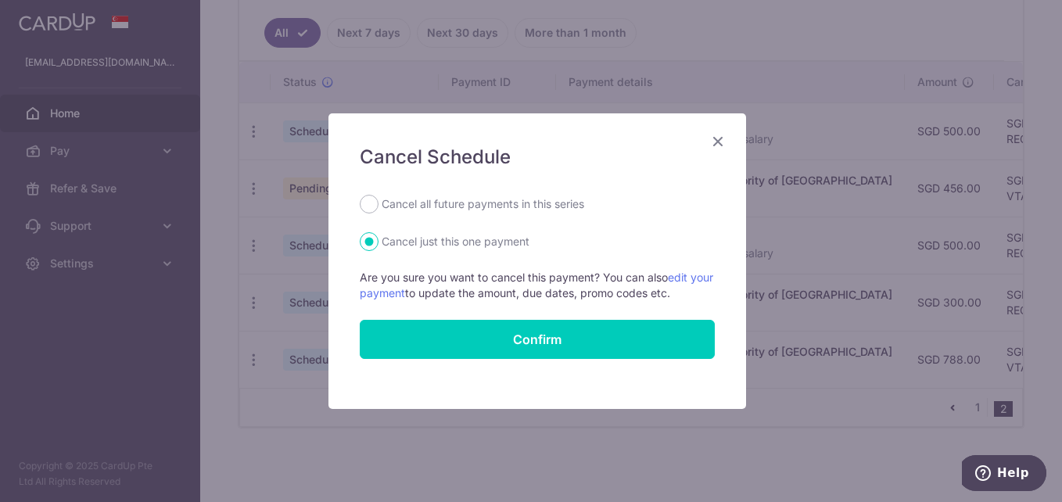
click at [710, 139] on icon "Close" at bounding box center [718, 141] width 19 height 20
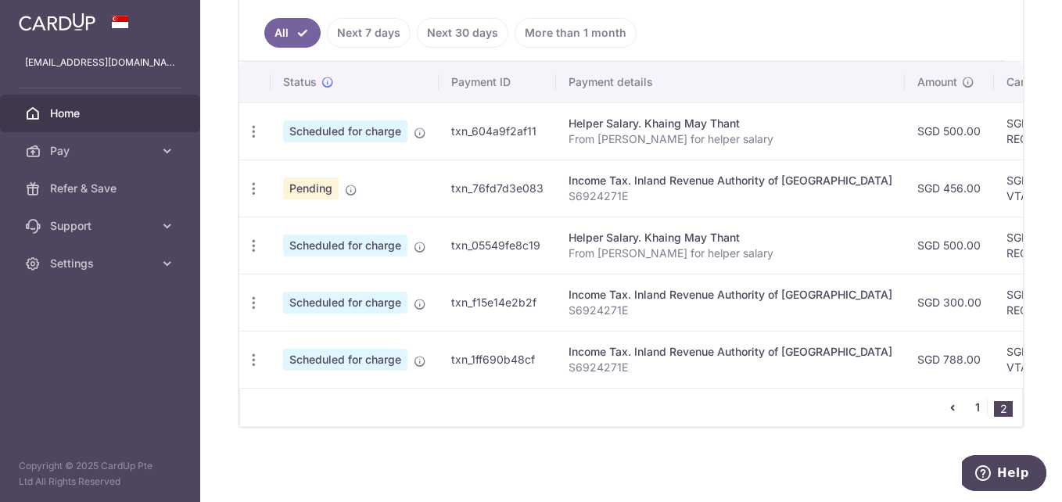
click at [969, 406] on link "1" at bounding box center [977, 407] width 19 height 19
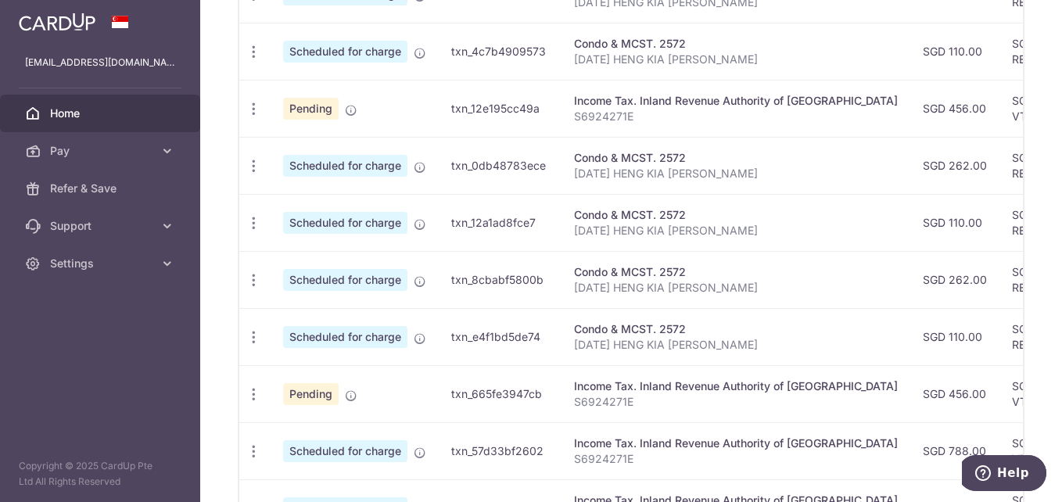
scroll to position [383, 0]
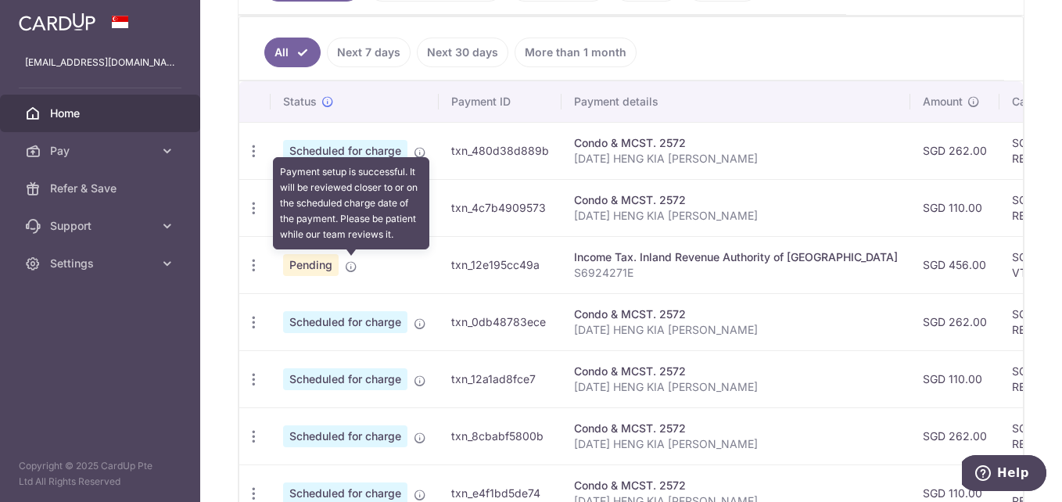
click at [352, 268] on icon at bounding box center [351, 266] width 13 height 13
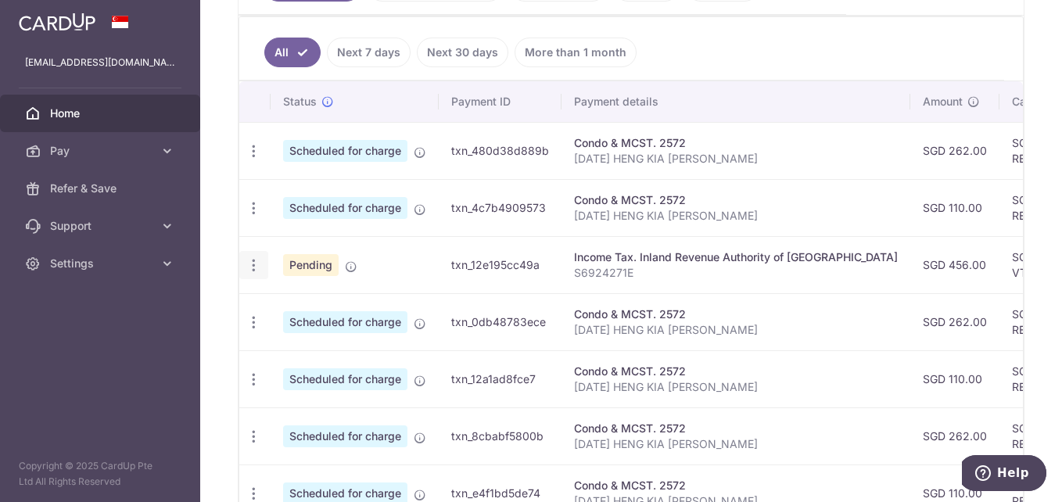
click at [253, 267] on icon "button" at bounding box center [254, 265] width 16 height 16
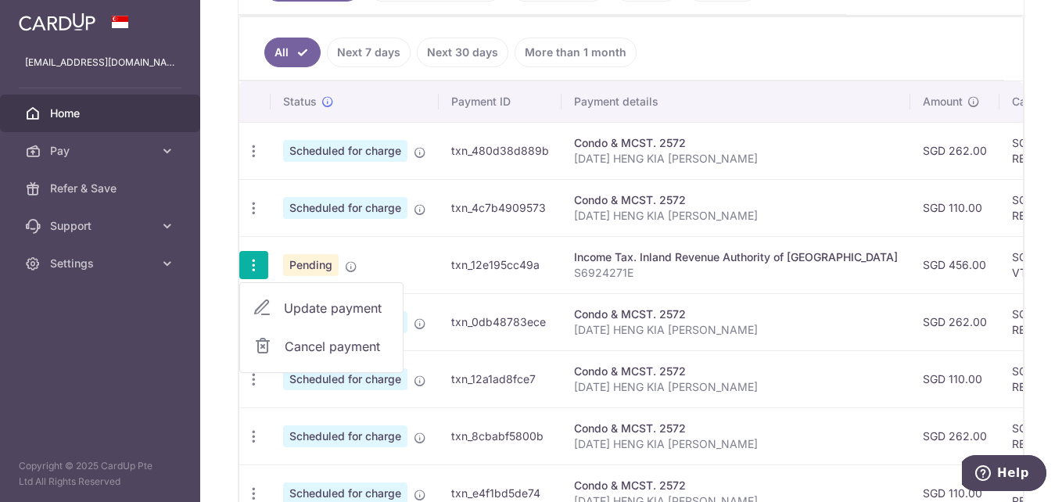
click at [298, 310] on span "Update payment" at bounding box center [337, 308] width 106 height 19
radio input "true"
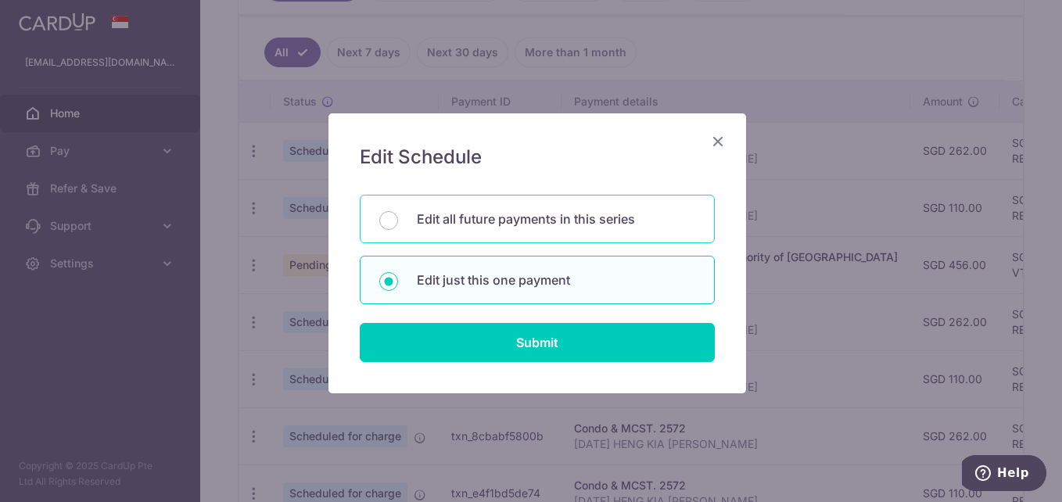
click at [506, 220] on p "Edit all future payments in this series" at bounding box center [556, 219] width 278 height 19
click at [398, 220] on input "Edit all future payments in this series" at bounding box center [388, 220] width 19 height 19
radio input "true"
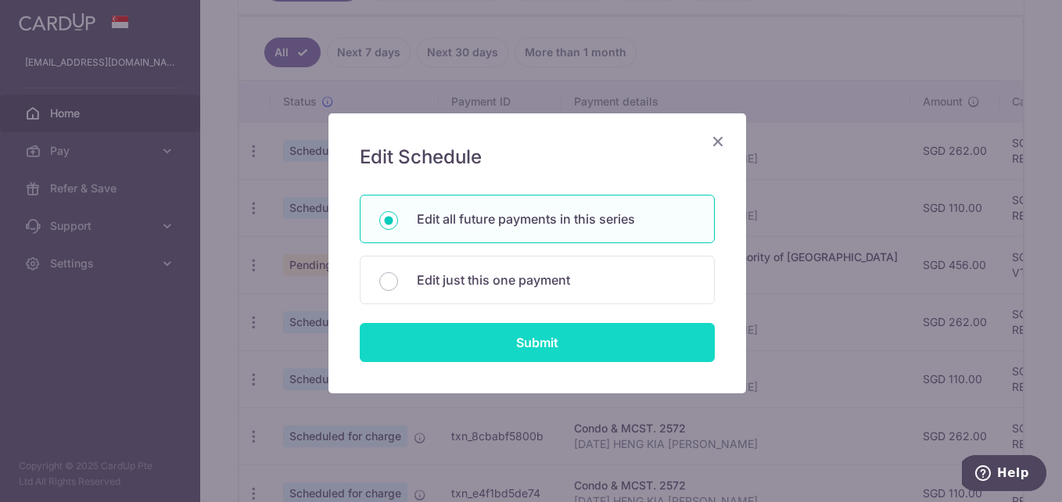
click at [541, 342] on input "Submit" at bounding box center [537, 342] width 355 height 39
radio input "true"
type input "456.00"
type input "S6924271E"
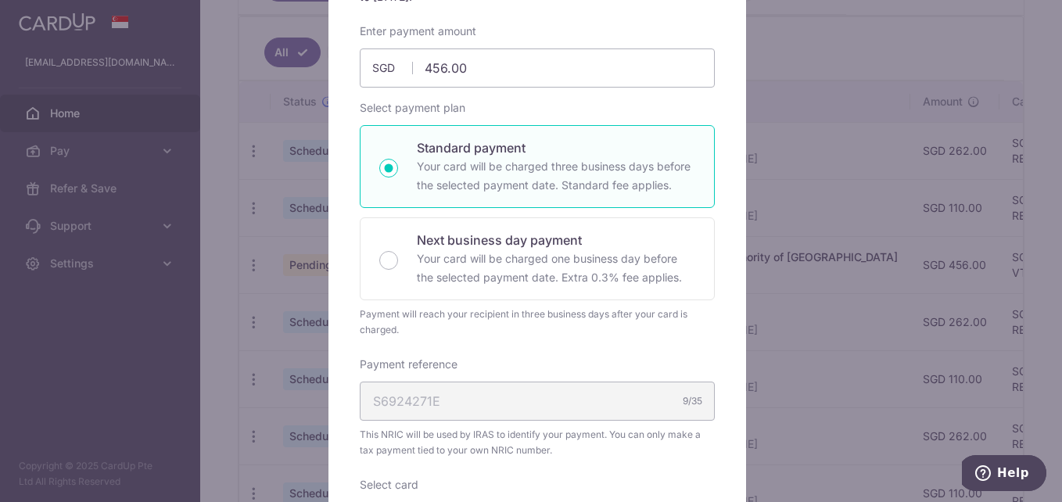
scroll to position [0, 0]
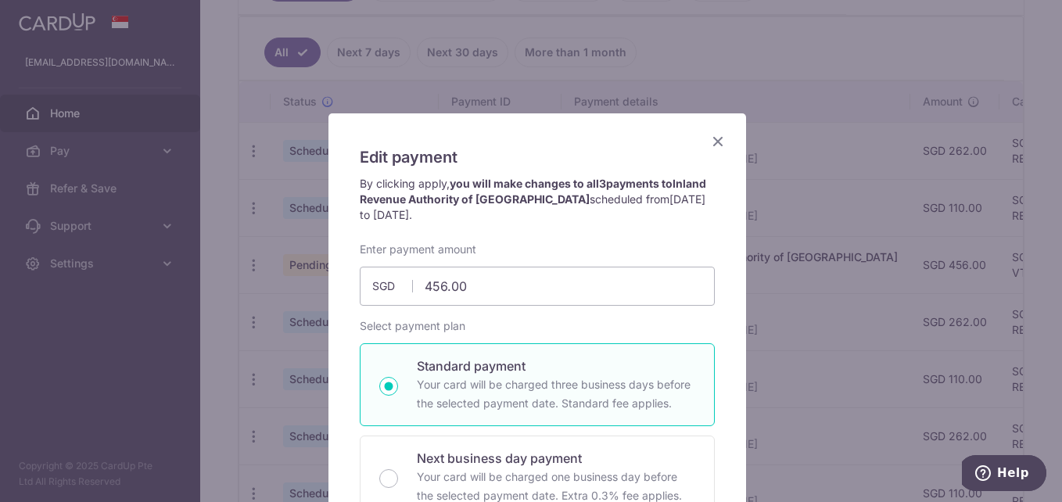
click at [709, 143] on icon "Close" at bounding box center [718, 141] width 19 height 20
